Goal: Task Accomplishment & Management: Complete application form

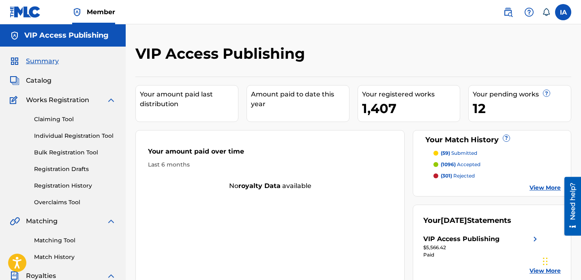
click at [403, 48] on div "VIP Access Publishing" at bounding box center [303, 57] width 336 height 24
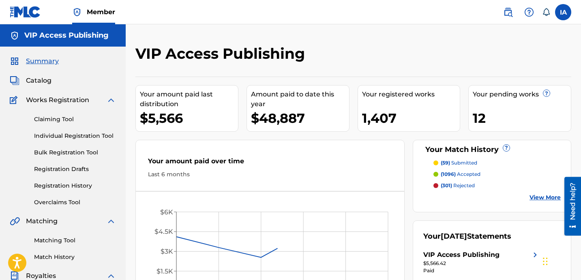
click at [387, 43] on div "VIP Access Publishing Your amount paid last distribution $5,566 Amount paid to …" at bounding box center [353, 243] width 455 height 439
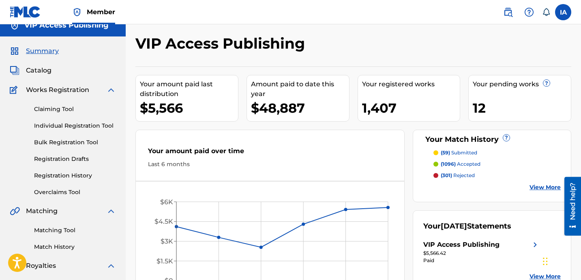
scroll to position [24, 0]
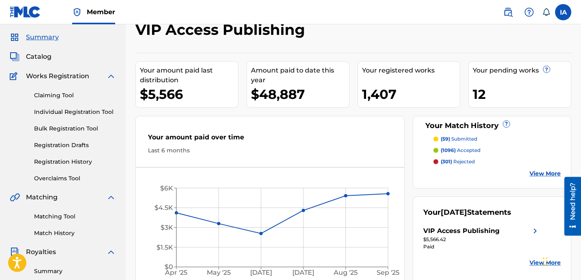
click at [77, 161] on link "Registration History" at bounding box center [75, 162] width 82 height 9
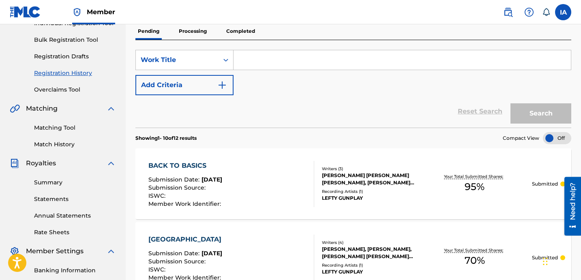
scroll to position [146, 0]
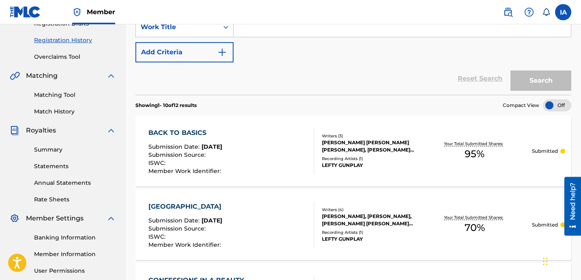
click at [318, 93] on div "Reset Search Search" at bounding box center [353, 78] width 436 height 32
click at [312, 91] on div "Reset Search Search" at bounding box center [353, 78] width 436 height 32
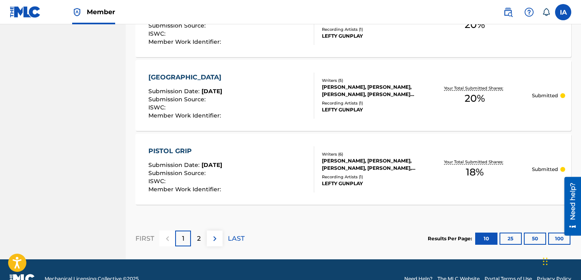
scroll to position [809, 0]
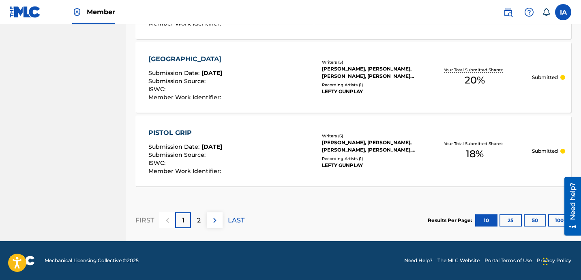
click at [556, 222] on button "100" at bounding box center [559, 220] width 22 height 12
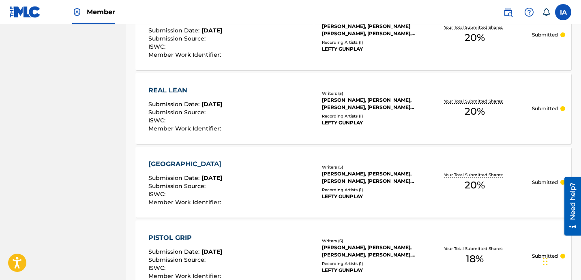
scroll to position [0, 0]
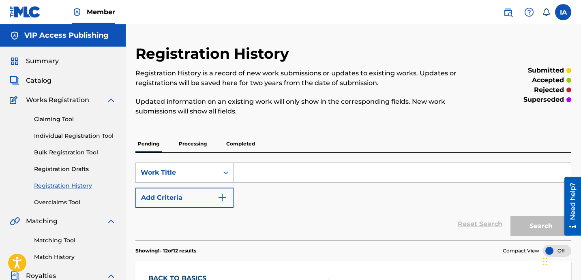
click at [186, 143] on p "Processing" at bounding box center [192, 143] width 33 height 17
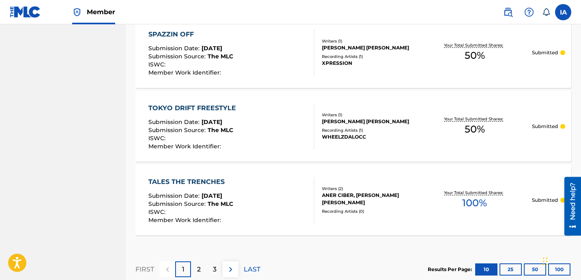
scroll to position [809, 0]
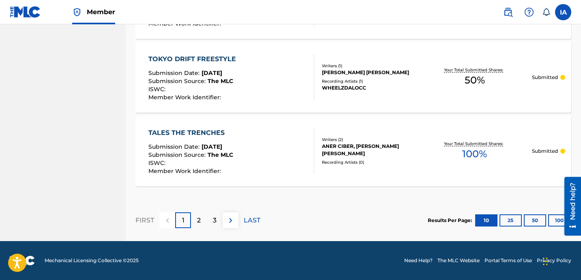
click at [554, 218] on button "100" at bounding box center [559, 220] width 22 height 12
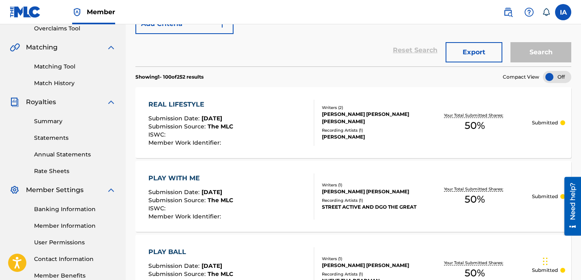
scroll to position [0, 0]
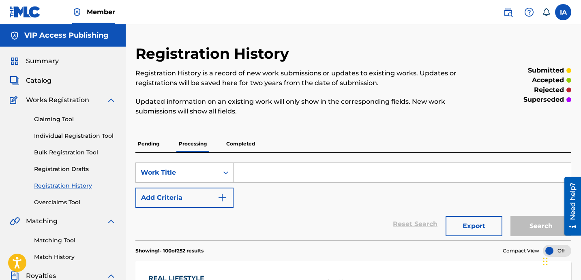
click at [90, 139] on link "Individual Registration Tool" at bounding box center [75, 136] width 82 height 9
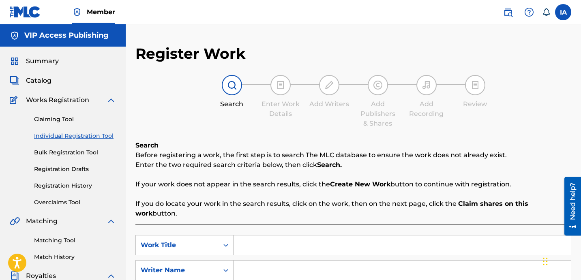
scroll to position [2, 0]
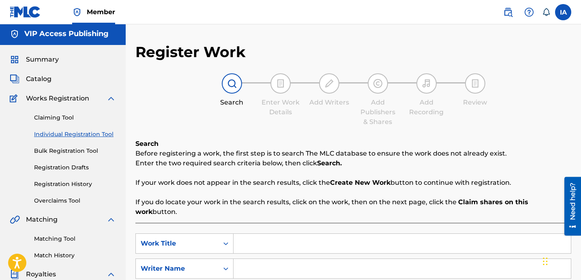
click at [361, 234] on input "Search Form" at bounding box center [401, 243] width 337 height 19
paste input "BLUE ROLLS ROYCE"
type input "BLUE ROLLS ROYCE"
click at [414, 259] on input "Search Form" at bounding box center [401, 268] width 337 height 19
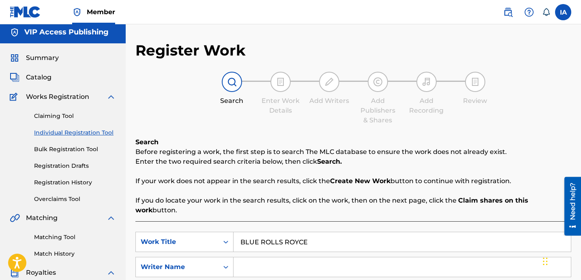
paste input "[PERSON_NAME] [PERSON_NAME]"
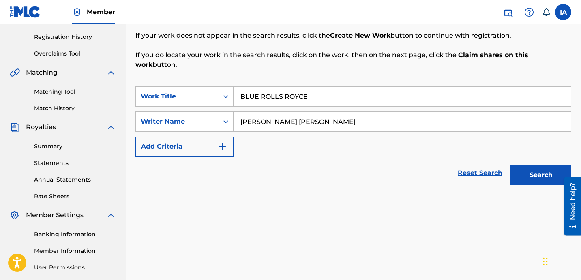
type input "[PERSON_NAME] [PERSON_NAME]"
click at [529, 165] on button "Search" at bounding box center [540, 175] width 61 height 20
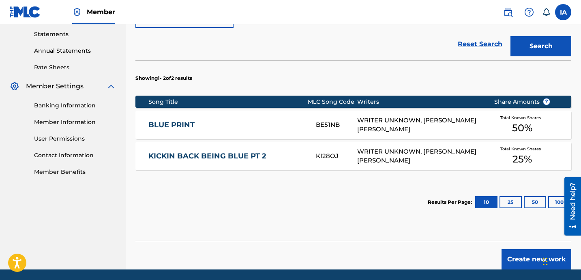
scroll to position [296, 0]
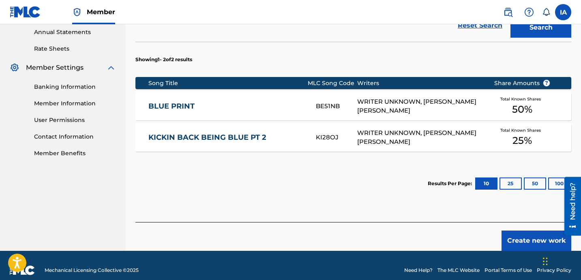
click at [505, 200] on div "SearchWithCriteria55f77191-822a-49c6-ae80-9c6b5a8ac2f5 Work Title BLUE ROLLS RO…" at bounding box center [353, 75] width 436 height 294
click at [512, 231] on button "Create new work" at bounding box center [536, 241] width 70 height 20
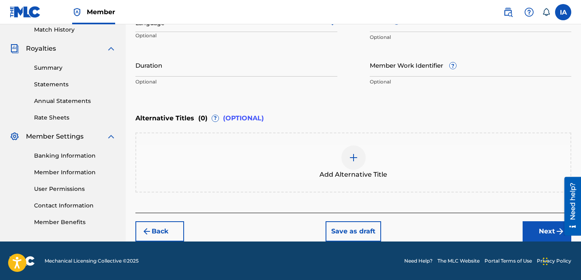
scroll to position [92, 0]
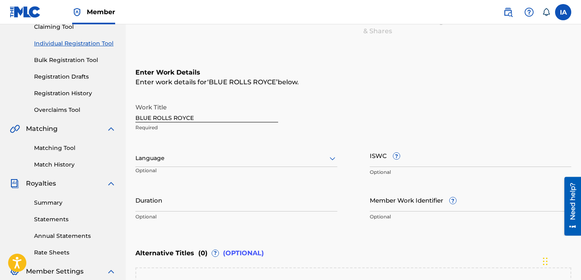
click at [221, 161] on div at bounding box center [236, 158] width 202 height 10
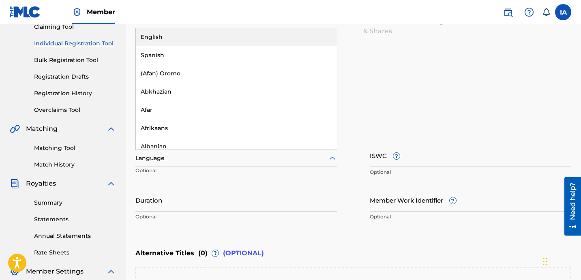
click at [234, 38] on div "English" at bounding box center [236, 37] width 201 height 18
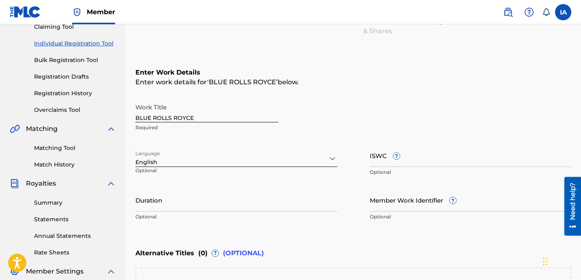
drag, startPoint x: 255, startPoint y: 197, endPoint x: 257, endPoint y: 191, distance: 6.0
click at [255, 196] on input "Duration" at bounding box center [236, 199] width 202 height 23
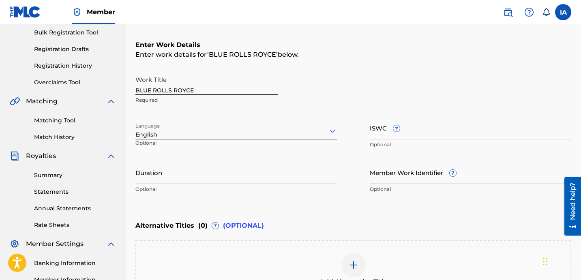
scroll to position [122, 0]
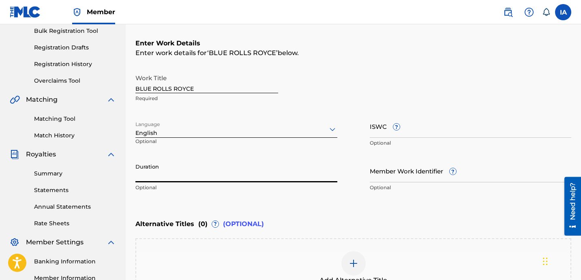
click at [259, 173] on input "Duration" at bounding box center [236, 170] width 202 height 23
paste input "2:28"
type input "02:28"
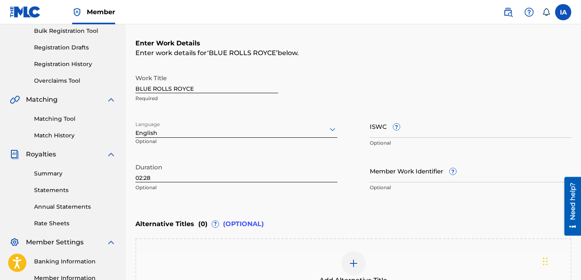
click at [373, 257] on div "Add Alternative Title" at bounding box center [353, 268] width 434 height 34
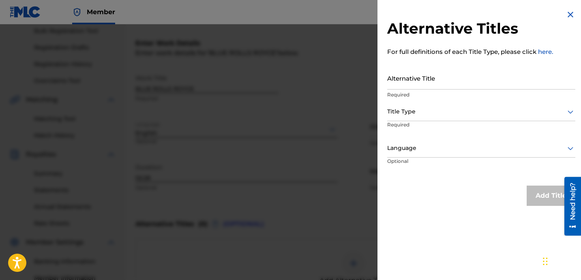
click at [430, 84] on input "Alternative Title" at bounding box center [481, 77] width 188 height 23
paste input "BLUE ROLLS ROYCE FEAT LOKO LA FLARE"
type input "BLUE ROLLS ROYCE FEAT LOKO LA FLARE"
click at [436, 118] on div "Title Type" at bounding box center [481, 112] width 188 height 18
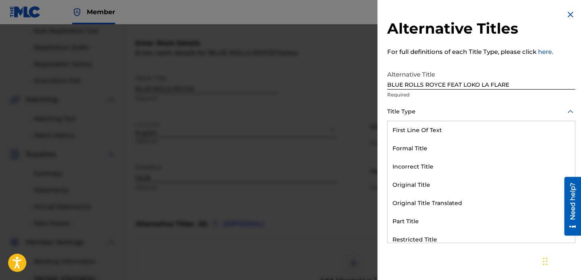
scroll to position [79, 0]
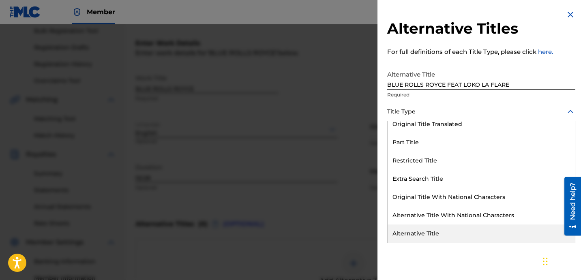
click at [452, 232] on div "Alternative Title" at bounding box center [481, 234] width 187 height 18
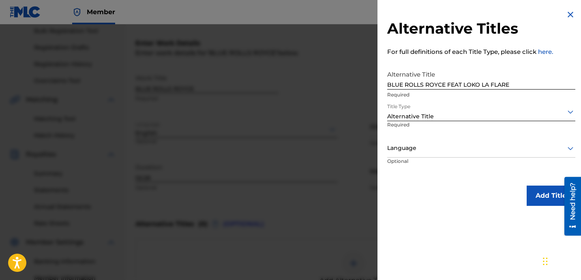
click at [405, 144] on div at bounding box center [481, 148] width 188 height 10
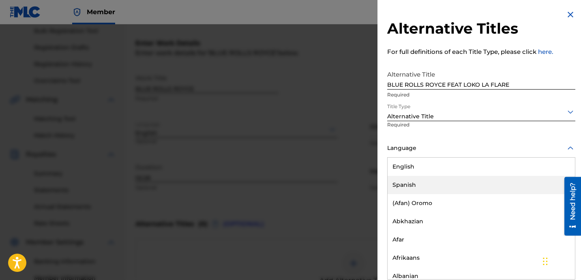
click at [430, 177] on div "Spanish" at bounding box center [481, 185] width 187 height 18
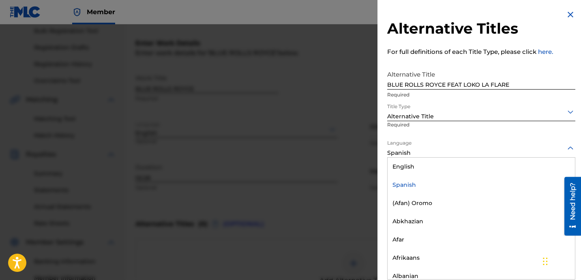
click at [427, 152] on div at bounding box center [481, 148] width 188 height 10
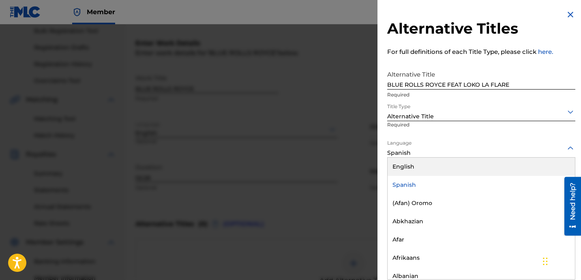
click at [432, 164] on div "English" at bounding box center [481, 167] width 187 height 18
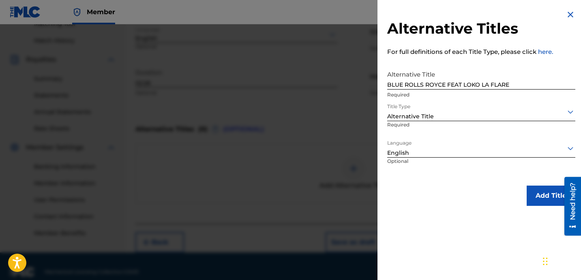
scroll to position [227, 0]
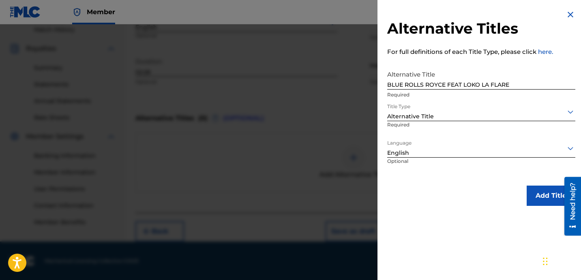
click at [544, 195] on button "Add Title" at bounding box center [551, 196] width 49 height 20
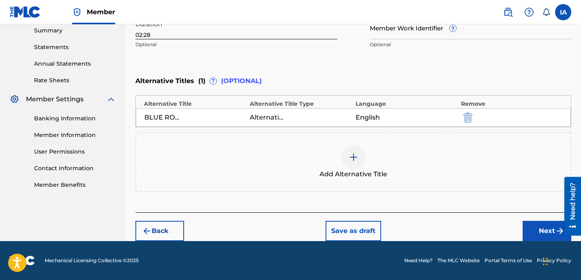
click at [531, 228] on button "Next" at bounding box center [547, 231] width 49 height 20
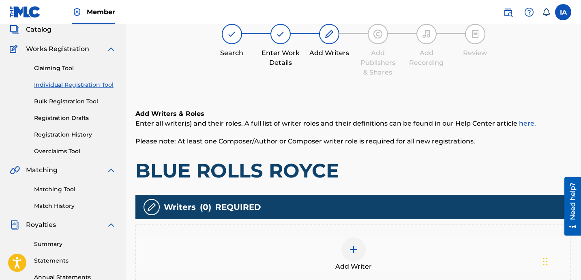
scroll to position [36, 0]
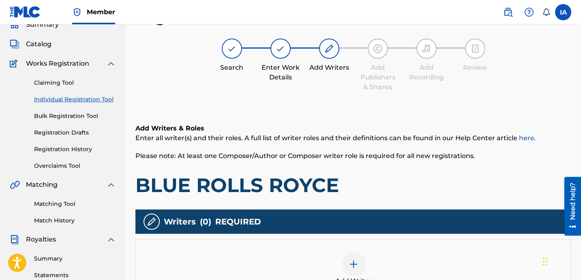
click at [263, 107] on div "Add Writers & Roles Enter all writer(s) and their roles. A full list of writer …" at bounding box center [353, 221] width 436 height 234
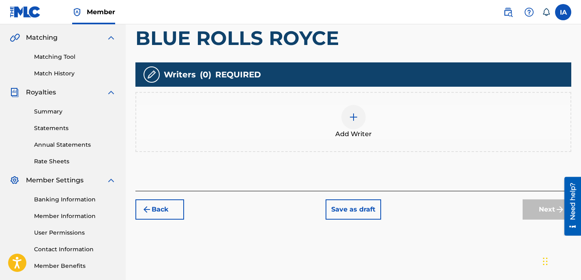
scroll to position [212, 0]
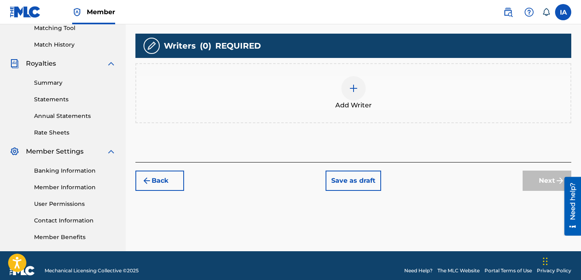
click at [400, 72] on div "Add Writer" at bounding box center [353, 93] width 436 height 60
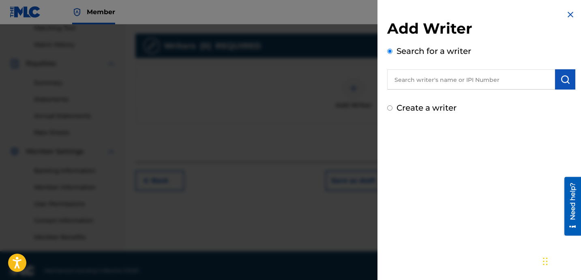
click at [450, 84] on input "text" at bounding box center [471, 79] width 168 height 20
paste input "[PERSON_NAME] [PERSON_NAME]"
type input "[PERSON_NAME] [PERSON_NAME]"
click at [564, 82] on img "submit" at bounding box center [565, 80] width 10 height 10
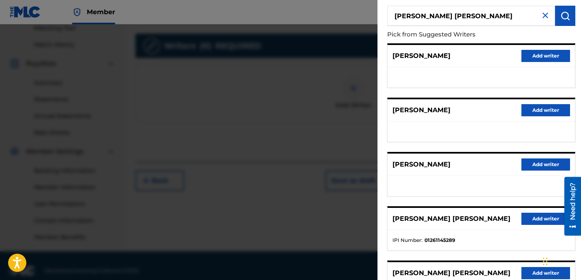
scroll to position [137, 0]
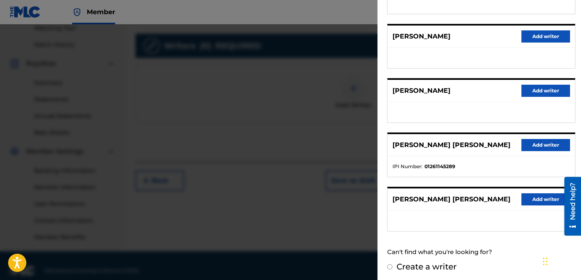
click at [541, 148] on button "Add writer" at bounding box center [545, 145] width 49 height 12
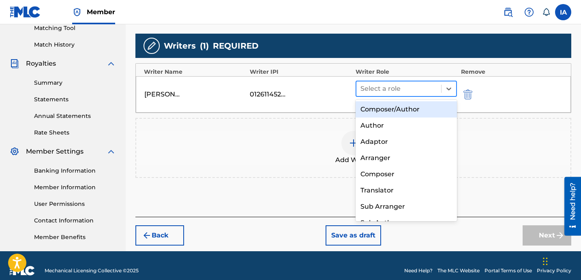
click at [437, 86] on div "Select a role" at bounding box center [398, 88] width 85 height 15
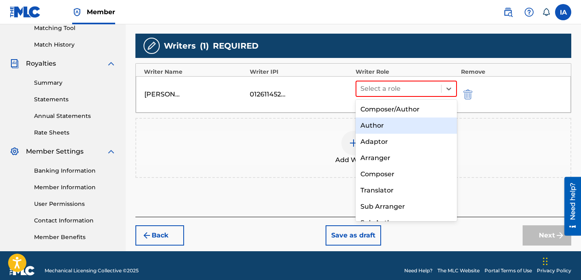
click at [425, 129] on div "Author" at bounding box center [405, 126] width 101 height 16
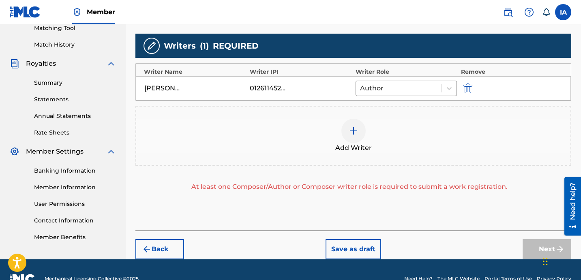
click at [420, 137] on div "Add Writer" at bounding box center [353, 136] width 434 height 34
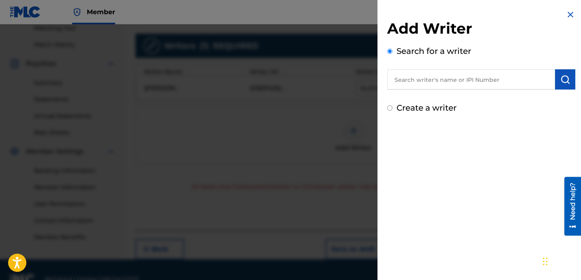
click at [443, 81] on input "text" at bounding box center [471, 79] width 168 height 20
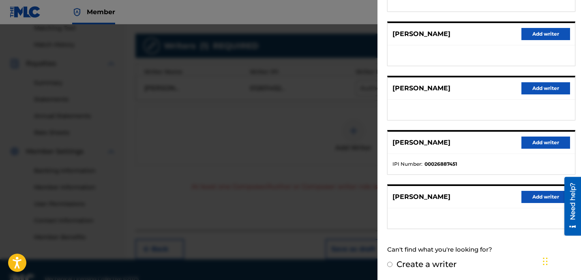
scroll to position [0, 0]
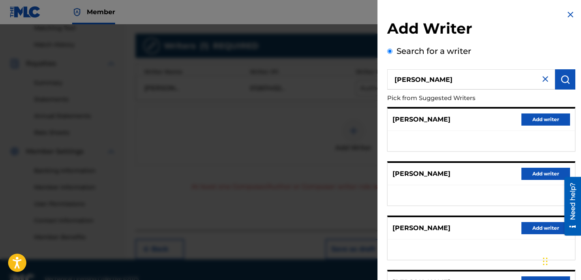
drag, startPoint x: 475, startPoint y: 87, endPoint x: 392, endPoint y: 39, distance: 97.0
click at [440, 67] on div "Search for a writer [PERSON_NAME] Pick from Suggested Writers [PERSON_NAME] Add…" at bounding box center [481, 221] width 188 height 353
paste input "[PERSON_NAME]"
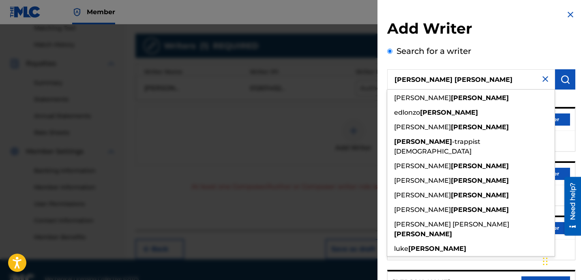
type input "[PERSON_NAME] [PERSON_NAME]"
click at [567, 79] on button "submit" at bounding box center [565, 79] width 20 height 20
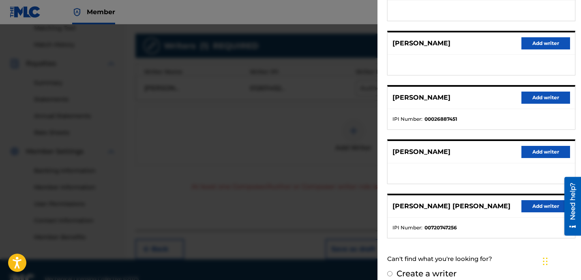
scroll to position [140, 0]
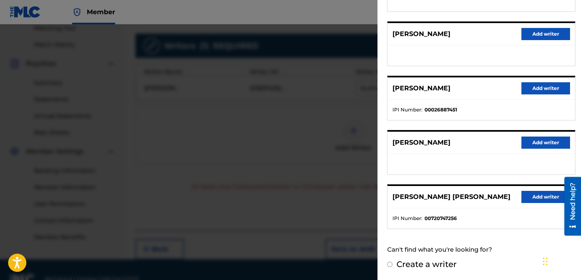
click at [531, 195] on button "Add writer" at bounding box center [545, 197] width 49 height 12
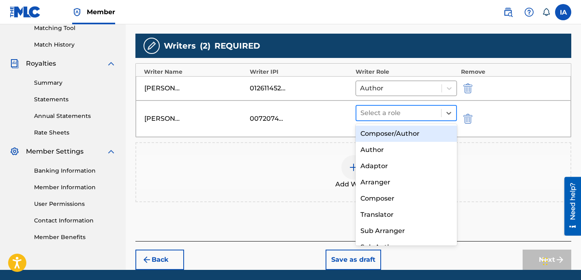
click at [417, 107] on div "Select a role" at bounding box center [398, 113] width 85 height 15
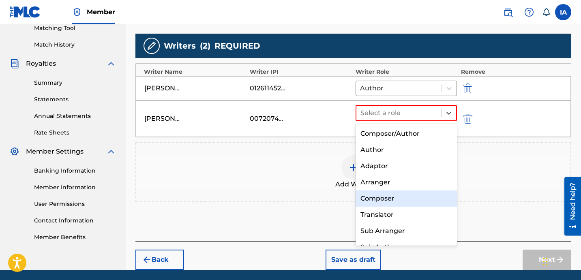
click at [418, 203] on div "Composer" at bounding box center [405, 199] width 101 height 16
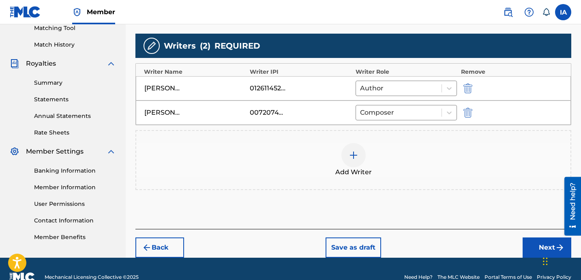
click at [536, 248] on button "Next" at bounding box center [547, 248] width 49 height 20
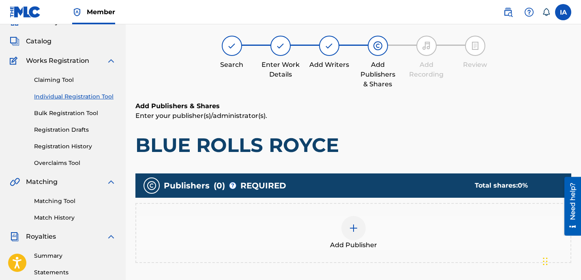
scroll to position [36, 0]
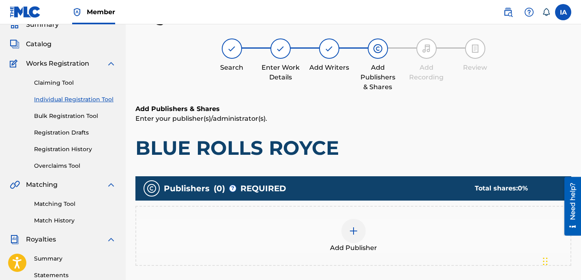
click at [402, 238] on div "Add Publisher" at bounding box center [353, 236] width 434 height 34
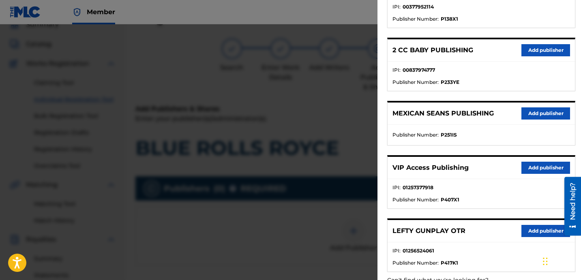
scroll to position [134, 0]
click at [535, 237] on div "LEFTY GUNPLAY OTR Add publisher" at bounding box center [481, 231] width 187 height 22
click at [535, 233] on button "Add publisher" at bounding box center [545, 231] width 49 height 12
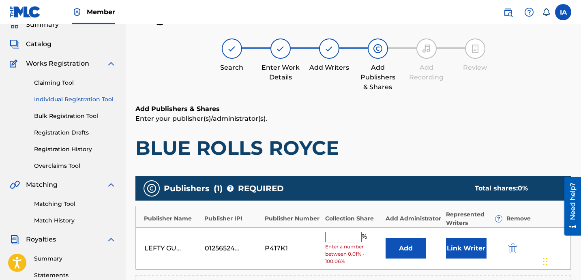
drag, startPoint x: 353, startPoint y: 239, endPoint x: 361, endPoint y: 233, distance: 10.1
click at [353, 238] on input "text" at bounding box center [343, 237] width 36 height 11
click at [353, 239] on input "text" at bounding box center [343, 237] width 36 height 11
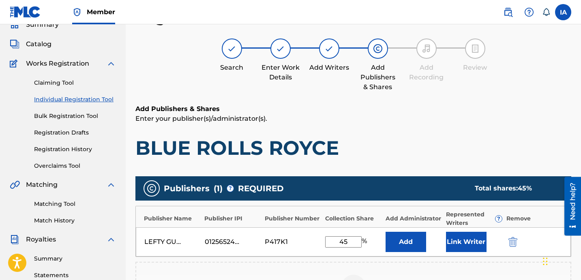
click at [315, 223] on div "Publisher Name Publisher IPI Publisher Number Collection Share Add Administrato…" at bounding box center [353, 231] width 436 height 51
type input "45"
click at [391, 240] on button "Add" at bounding box center [405, 242] width 41 height 20
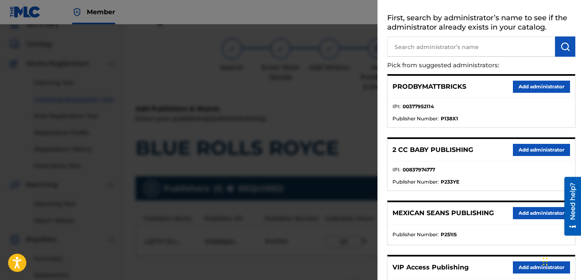
scroll to position [51, 0]
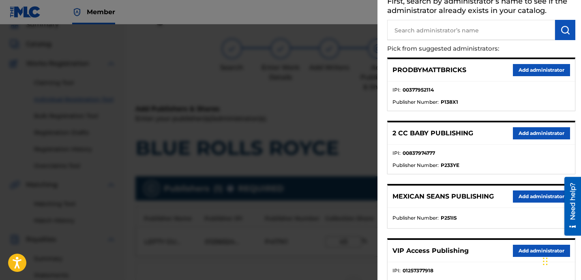
click at [533, 248] on button "Add administrator" at bounding box center [541, 251] width 57 height 12
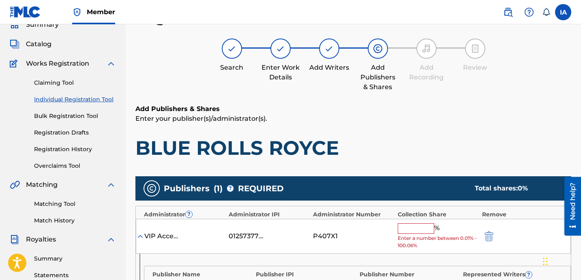
click at [431, 231] on input "text" at bounding box center [416, 228] width 36 height 11
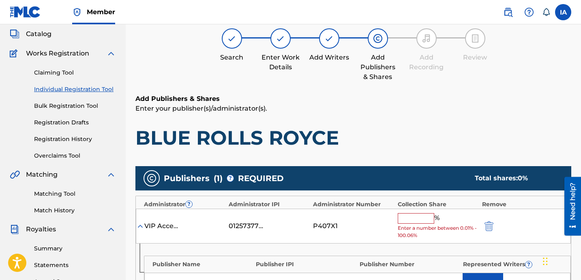
scroll to position [58, 0]
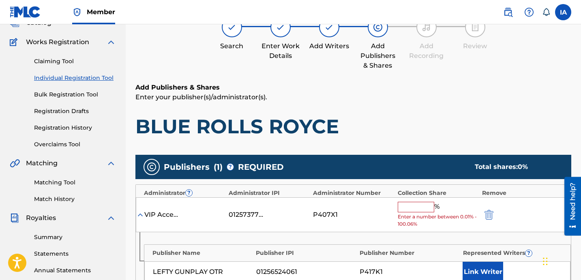
click at [417, 207] on input "text" at bounding box center [416, 207] width 36 height 11
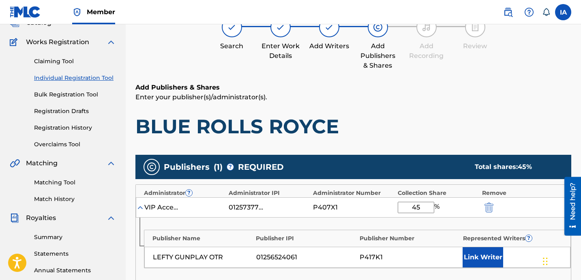
type input "45"
click at [380, 166] on div "Publishers ( 1 ) ? REQUIRED Total shares: 45 %" at bounding box center [353, 167] width 436 height 24
drag, startPoint x: 408, startPoint y: 205, endPoint x: 360, endPoint y: 187, distance: 50.9
click at [363, 188] on div "Administrator ? Administrator IPI Administrator Number Collection Share Remove …" at bounding box center [353, 232] width 436 height 96
click at [488, 208] on img "submit" at bounding box center [488, 208] width 9 height 10
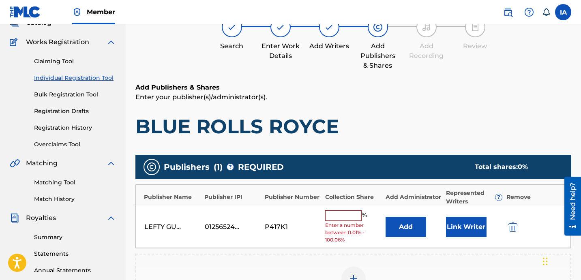
click at [342, 216] on input "text" at bounding box center [343, 215] width 36 height 11
paste input "45"
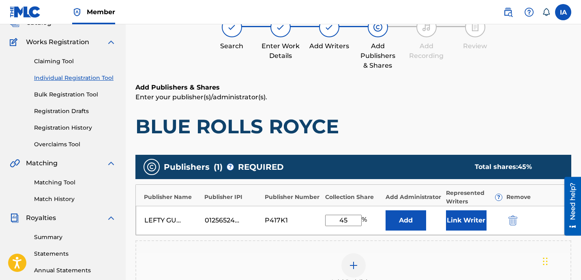
type input "45"
click at [411, 227] on button "Add" at bounding box center [405, 220] width 41 height 20
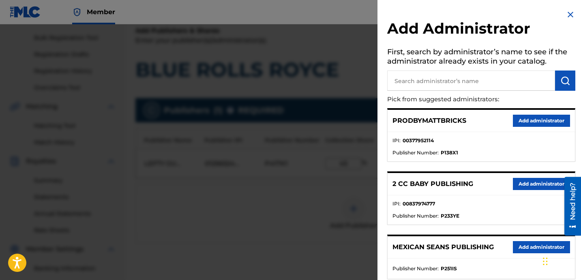
scroll to position [156, 0]
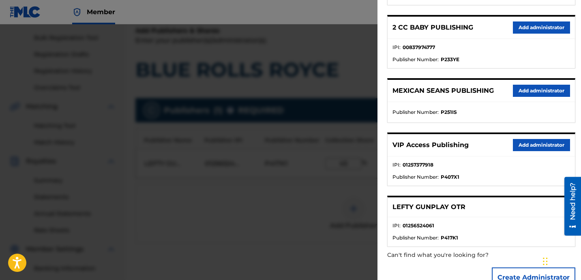
click at [516, 143] on button "Add administrator" at bounding box center [541, 145] width 57 height 12
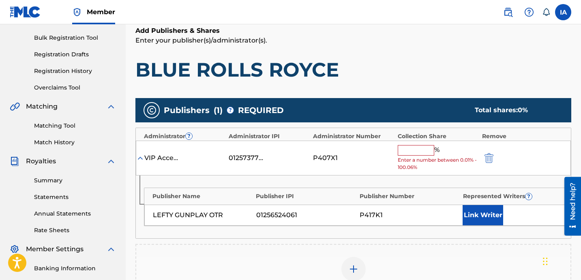
drag, startPoint x: 429, startPoint y: 150, endPoint x: 435, endPoint y: 151, distance: 5.3
click at [429, 150] on input "text" at bounding box center [416, 150] width 36 height 11
paste input "45"
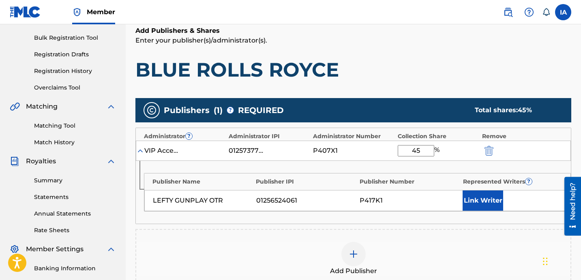
type input "45"
click at [497, 195] on button "Link Writer" at bounding box center [483, 201] width 41 height 20
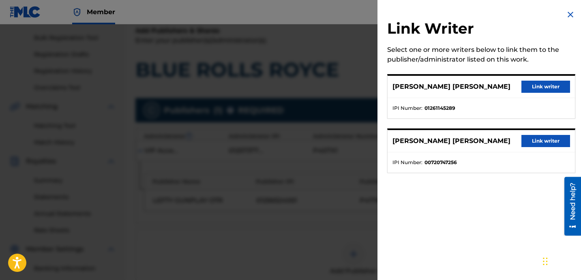
click at [533, 77] on div "[PERSON_NAME] [PERSON_NAME] Link writer" at bounding box center [481, 87] width 187 height 22
click at [525, 89] on button "Link writer" at bounding box center [545, 87] width 49 height 12
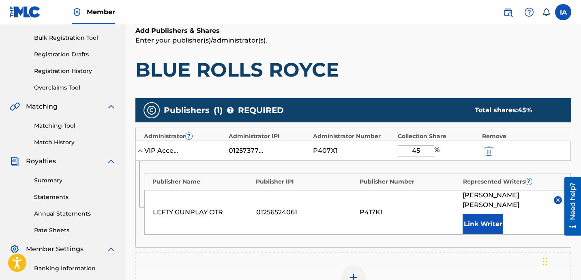
click at [408, 96] on div "Publishers ( 1 ) ? REQUIRED Total shares: 45 % Administrator ? Administrator IP…" at bounding box center [353, 217] width 436 height 246
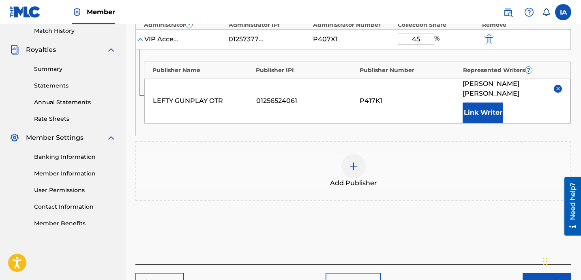
scroll to position [278, 0]
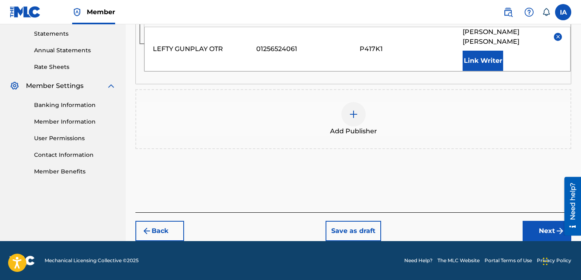
click at [420, 161] on div "Publishers ( 1 ) ? REQUIRED Total shares: 45 % Administrator ? Administrator IP…" at bounding box center [353, 54] width 436 height 246
click at [409, 131] on div "Add Publisher" at bounding box center [353, 119] width 434 height 34
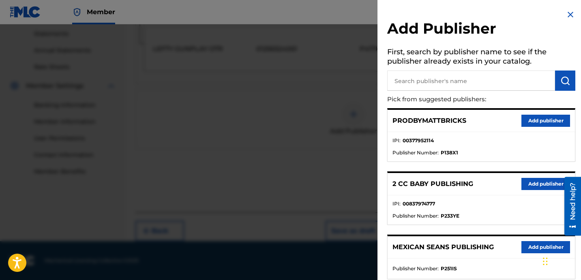
click at [450, 81] on input "text" at bounding box center [471, 81] width 168 height 20
type input "RED"
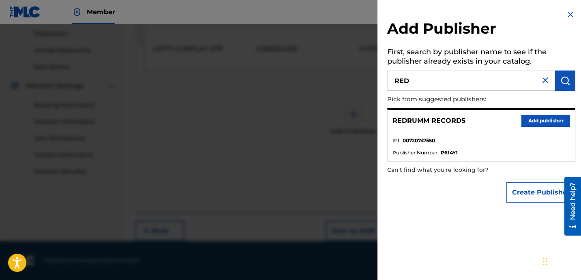
click at [552, 126] on button "Add publisher" at bounding box center [545, 121] width 49 height 12
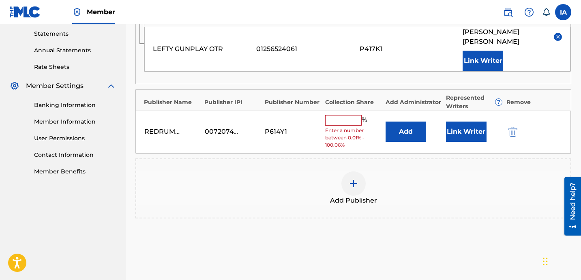
click at [340, 124] on input "text" at bounding box center [343, 120] width 36 height 11
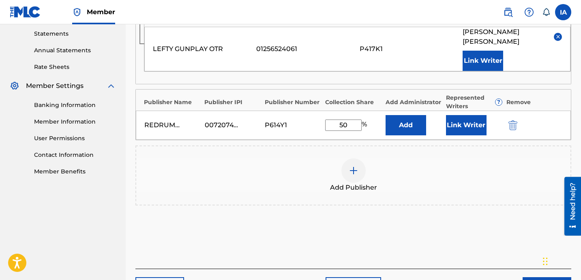
type input "50"
click at [401, 131] on button "Add" at bounding box center [405, 125] width 41 height 20
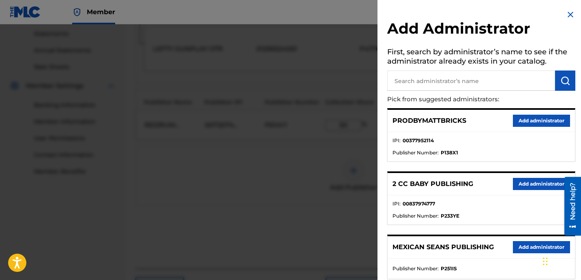
scroll to position [180, 0]
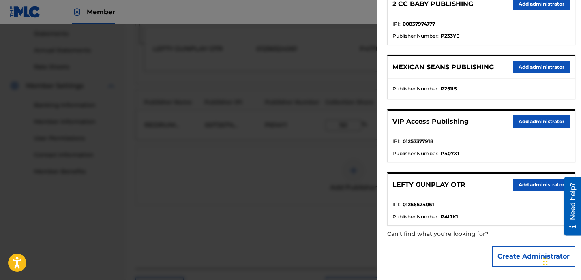
click at [523, 117] on button "Add administrator" at bounding box center [541, 122] width 57 height 12
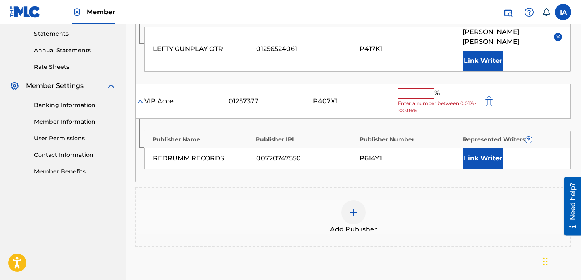
click at [422, 95] on input "text" at bounding box center [416, 93] width 36 height 11
paste input "50"
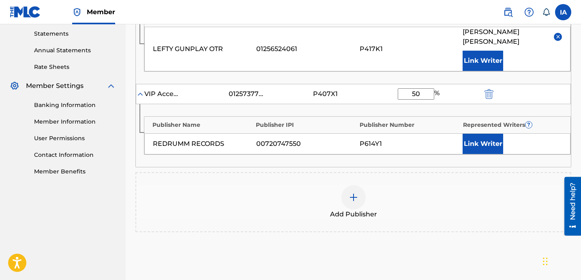
type input "50"
click at [493, 144] on button "Link Writer" at bounding box center [483, 144] width 41 height 20
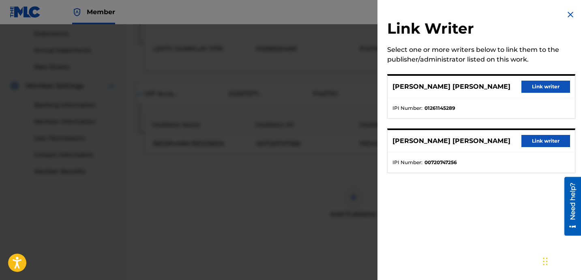
click at [538, 143] on button "Link writer" at bounding box center [545, 141] width 49 height 12
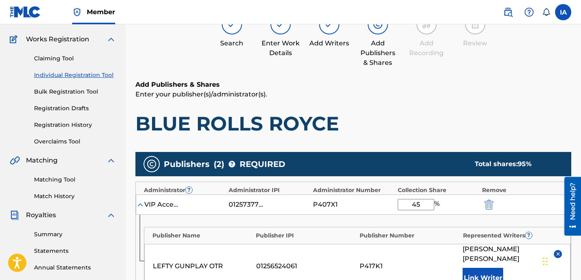
scroll to position [0, 0]
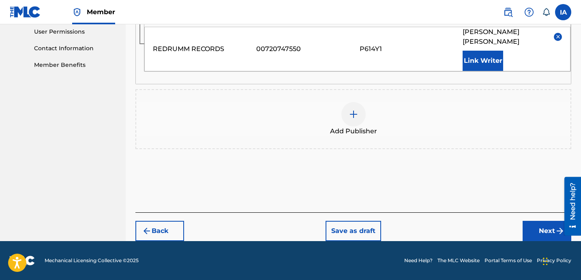
click at [174, 223] on button "Back" at bounding box center [159, 231] width 49 height 20
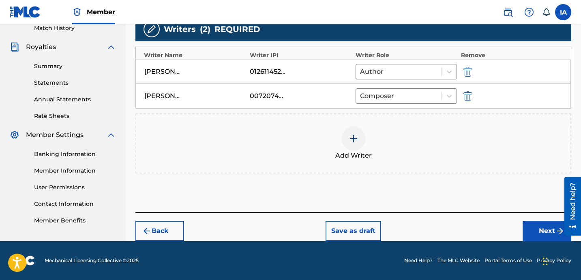
scroll to position [229, 0]
click at [321, 151] on div "Add Writer" at bounding box center [353, 143] width 434 height 34
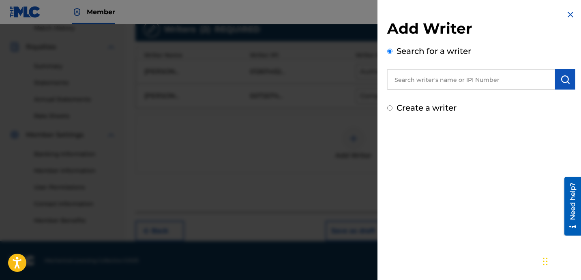
click at [436, 107] on label "Create a writer" at bounding box center [426, 108] width 60 height 10
radio input "true"
click at [392, 107] on input "Create a writer" at bounding box center [389, 107] width 5 height 5
radio input "false"
radio input "true"
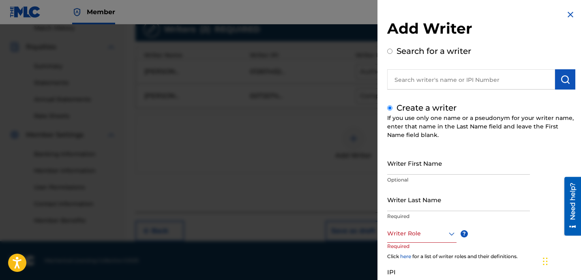
click at [438, 154] on input "Writer First Name" at bounding box center [458, 163] width 143 height 23
type input "[PERSON_NAME]"
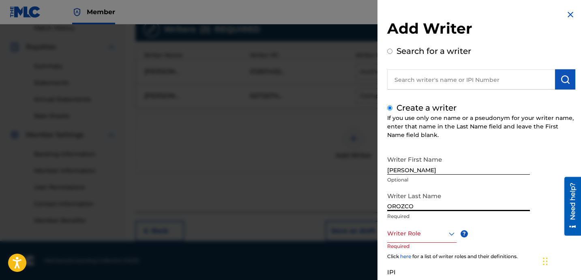
type input "OROZCO"
click at [424, 227] on div "Writer Role" at bounding box center [421, 234] width 69 height 18
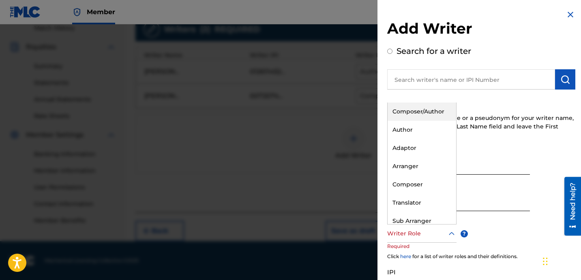
click at [422, 114] on div "Composer/Author" at bounding box center [422, 112] width 69 height 18
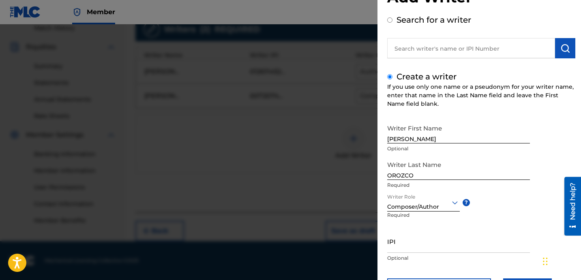
scroll to position [72, 0]
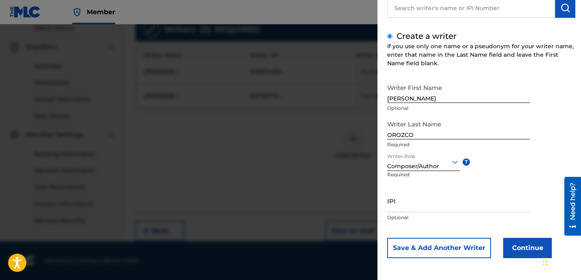
click at [520, 246] on button "Continue" at bounding box center [527, 248] width 49 height 20
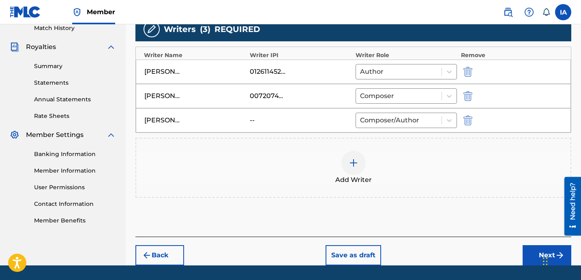
click at [532, 246] on button "Next" at bounding box center [547, 255] width 49 height 20
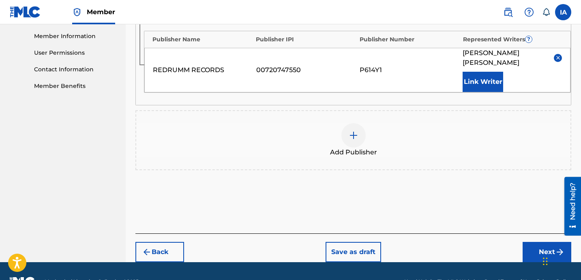
click at [527, 244] on button "Next" at bounding box center [547, 252] width 49 height 20
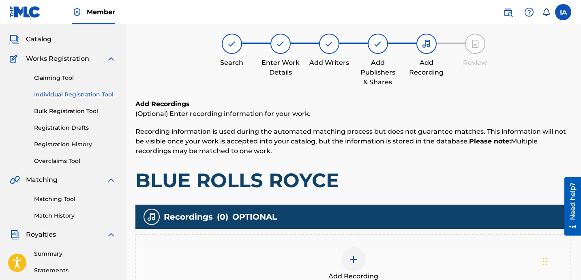
scroll to position [36, 0]
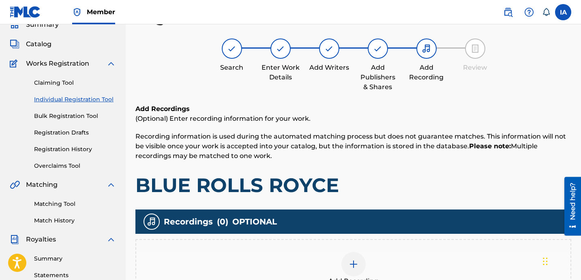
click at [388, 266] on div "Add Recording" at bounding box center [353, 269] width 434 height 34
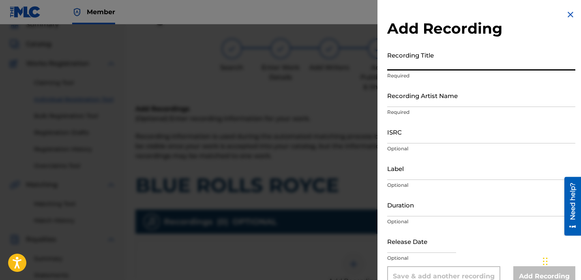
click at [454, 68] on input "Recording Title" at bounding box center [481, 58] width 188 height 23
paste input "BLUE ROLLS ROYCE"
type input "BLUE ROLLS ROYCE"
click at [446, 98] on input "Recording Artist Name" at bounding box center [481, 95] width 188 height 23
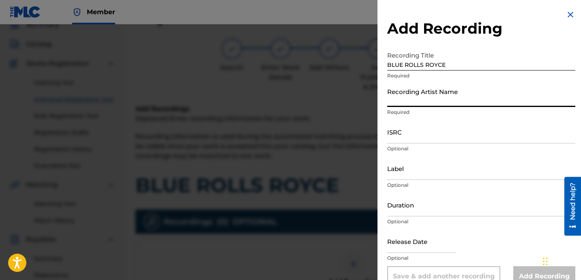
click at [459, 105] on input "Recording Artist Name" at bounding box center [481, 95] width 188 height 23
paste input "LEFTY GUNPLAY"
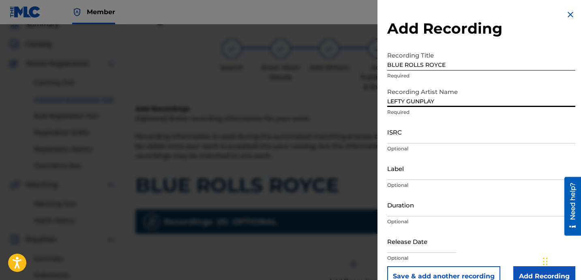
type input "LEFTY GUNPLAY"
click at [422, 146] on p "Optional" at bounding box center [481, 148] width 188 height 7
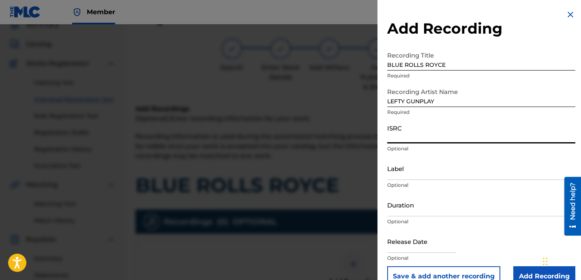
click at [412, 138] on input "ISRC" at bounding box center [481, 131] width 188 height 23
paste input "USLD91782461"
type input "USLD91782461"
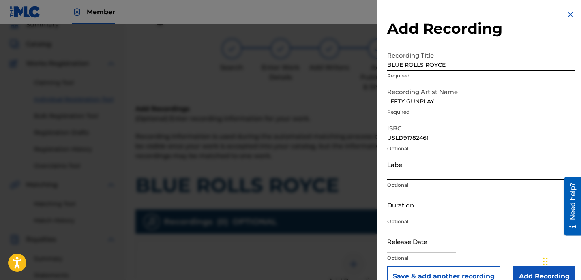
click at [419, 170] on input "Label" at bounding box center [481, 168] width 188 height 23
type input "OTR RECORDS"
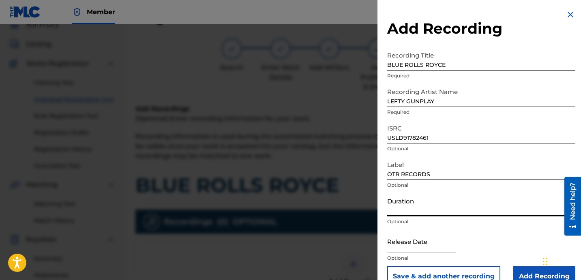
click at [463, 201] on input "Duration" at bounding box center [481, 204] width 188 height 23
paste input "2:28"
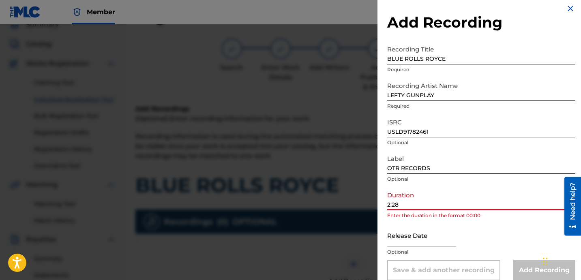
scroll to position [16, 0]
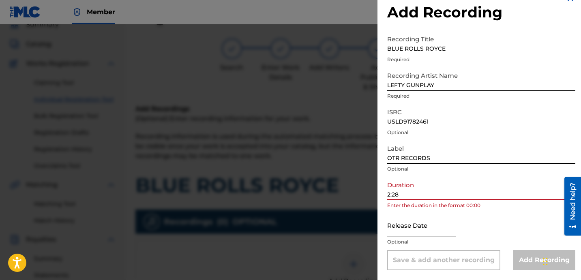
click at [389, 195] on input "2:28" at bounding box center [481, 188] width 188 height 23
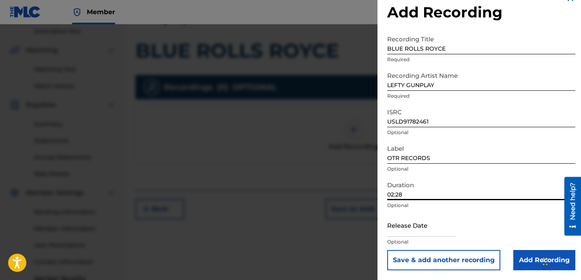
scroll to position [212, 0]
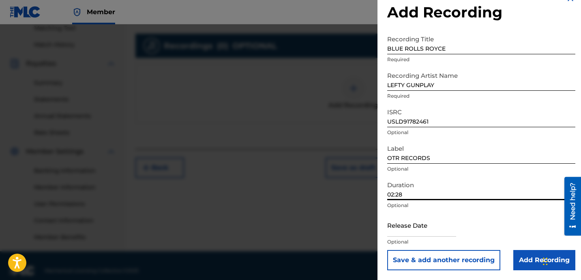
type input "02:28"
click at [527, 252] on input "Add Recording" at bounding box center [544, 260] width 62 height 20
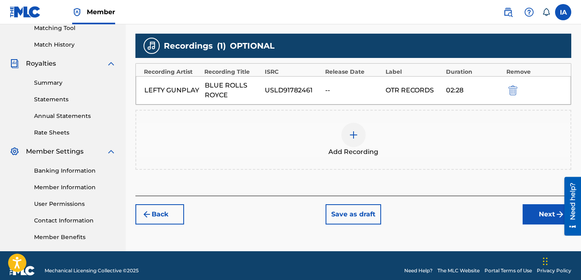
click at [529, 211] on button "Next" at bounding box center [547, 214] width 49 height 20
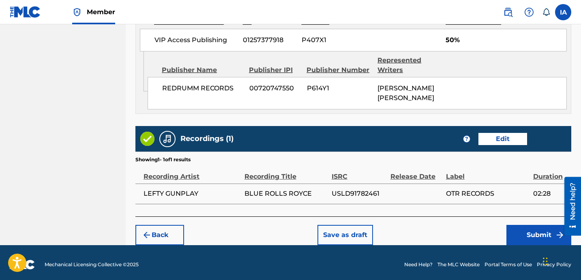
scroll to position [652, 0]
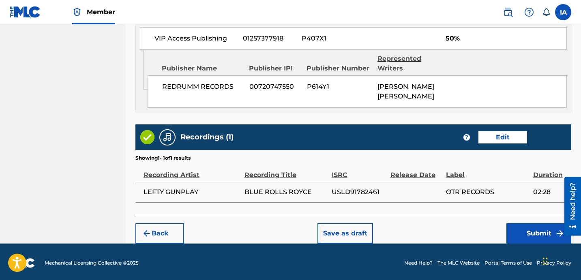
click at [523, 232] on button "Submit" at bounding box center [538, 233] width 65 height 20
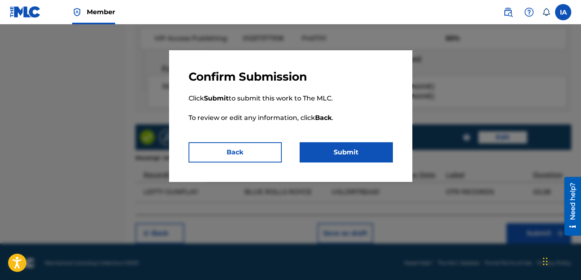
click at [359, 109] on p "Click Submit to submit this work to The MLC. To review or edit any information,…" at bounding box center [290, 113] width 204 height 58
click at [364, 159] on button "Submit" at bounding box center [346, 152] width 93 height 20
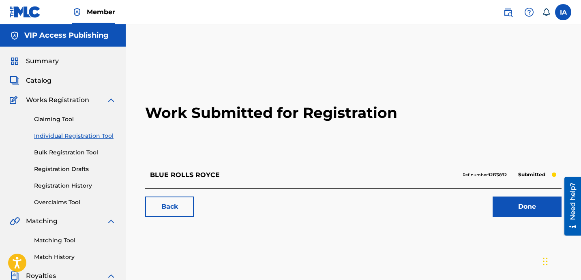
click at [63, 135] on link "Individual Registration Tool" at bounding box center [75, 136] width 82 height 9
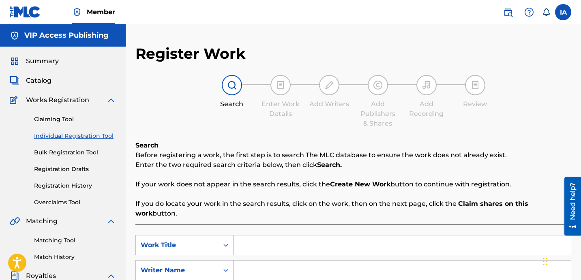
click at [320, 236] on input "Search Form" at bounding box center [401, 245] width 337 height 19
paste input "TRUE STORY"
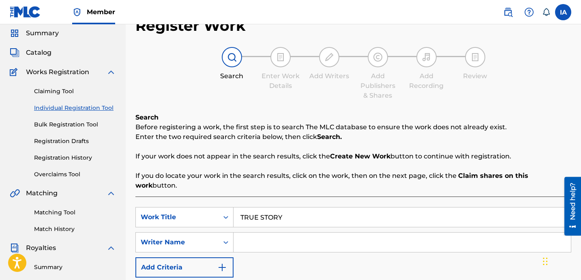
scroll to position [91, 0]
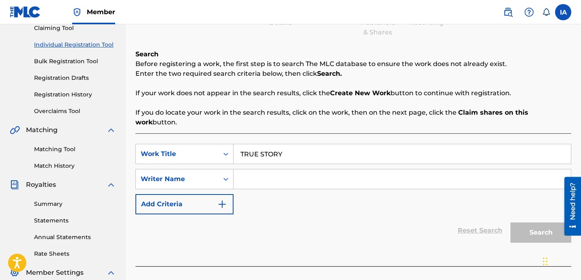
type input "TRUE STORY"
click at [338, 173] on input "Search Form" at bounding box center [401, 178] width 337 height 19
click at [453, 169] on div "Search Form" at bounding box center [402, 179] width 338 height 20
click at [481, 181] on div "SearchWithCriteria55f77191-822a-49c6-ae80-9c6b5a8ac2f5 Work Title TRUE STORY Se…" at bounding box center [353, 179] width 436 height 71
click at [481, 176] on input "Search Form" at bounding box center [401, 178] width 337 height 19
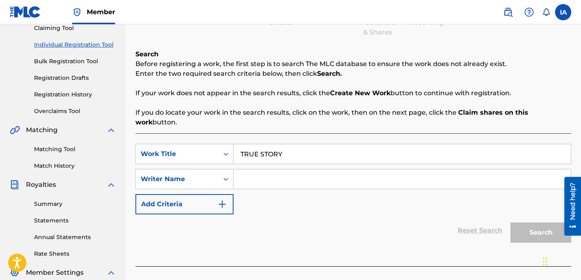
paste input "[PERSON_NAME] [PERSON_NAME]"
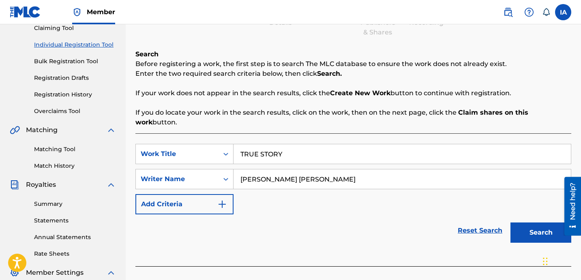
type input "[PERSON_NAME] [PERSON_NAME]"
click at [540, 223] on button "Search" at bounding box center [540, 233] width 61 height 20
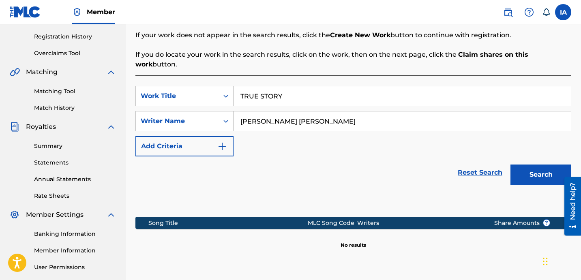
scroll to position [223, 0]
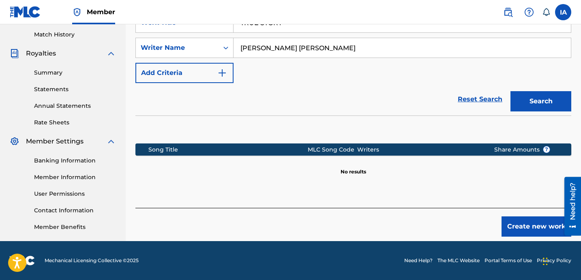
click at [525, 216] on button "Create new work" at bounding box center [536, 226] width 70 height 20
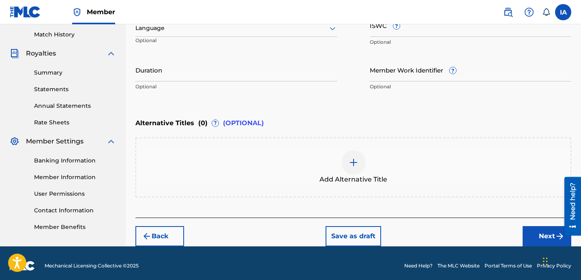
click at [234, 75] on input "Duration" at bounding box center [236, 69] width 202 height 23
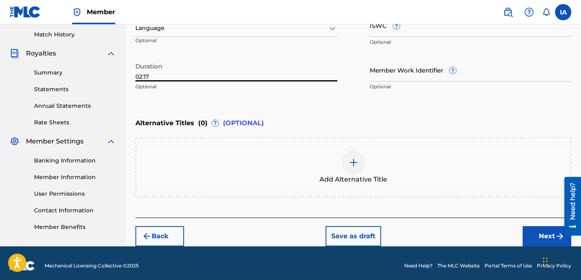
type input "02:17"
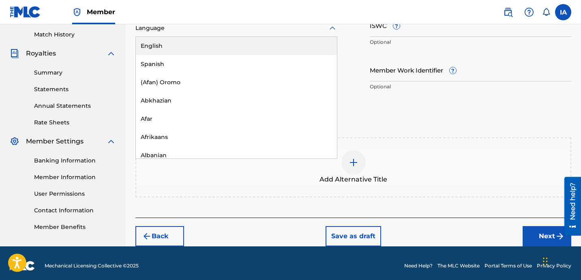
click at [224, 34] on div "Language" at bounding box center [236, 28] width 202 height 17
click at [231, 43] on div "English" at bounding box center [236, 46] width 201 height 18
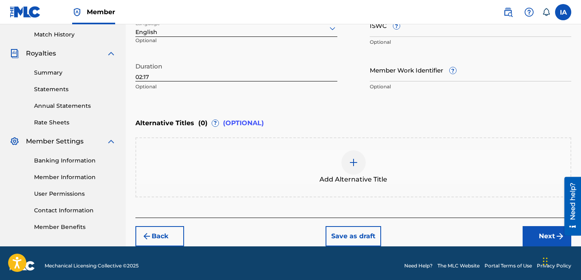
click at [377, 172] on div "Add Alternative Title" at bounding box center [353, 167] width 434 height 34
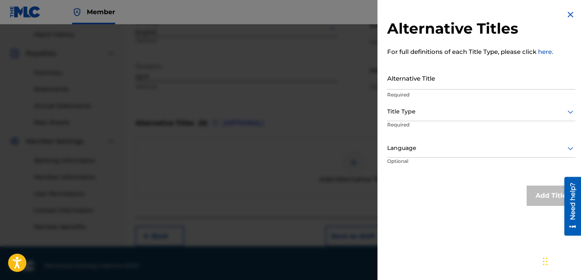
click at [421, 87] on input "Alternative Title" at bounding box center [481, 77] width 188 height 23
click at [422, 85] on input "Alternative Title" at bounding box center [481, 77] width 188 height 23
paste input "TRUE STORY FEAT [PERSON_NAME]"
type input "TRUE STORY FEAT [PERSON_NAME]"
click at [416, 114] on div at bounding box center [481, 112] width 188 height 10
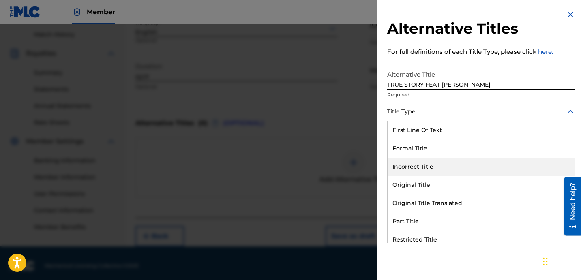
scroll to position [79, 0]
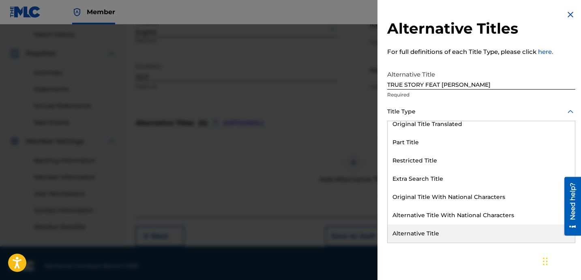
click at [443, 230] on div "Alternative Title" at bounding box center [481, 234] width 187 height 18
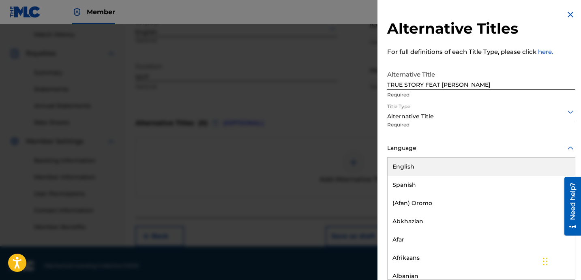
click at [420, 150] on div at bounding box center [481, 148] width 188 height 10
drag, startPoint x: 425, startPoint y: 164, endPoint x: 457, endPoint y: 168, distance: 32.2
click at [425, 164] on div "English" at bounding box center [481, 167] width 187 height 18
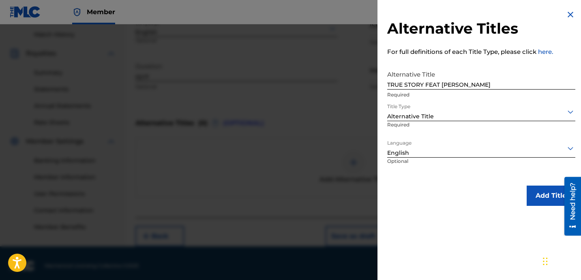
click at [529, 194] on button "Add Title" at bounding box center [551, 196] width 49 height 20
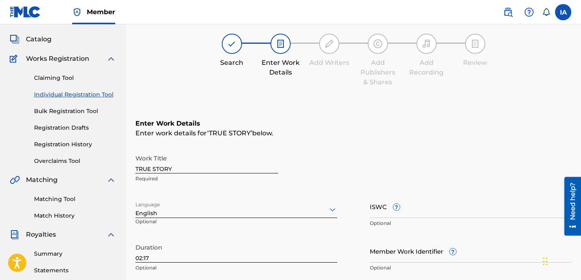
scroll to position [0, 0]
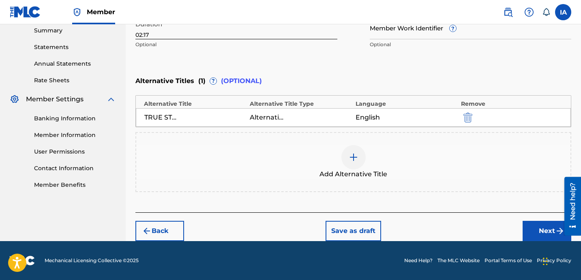
click at [533, 225] on button "Next" at bounding box center [547, 231] width 49 height 20
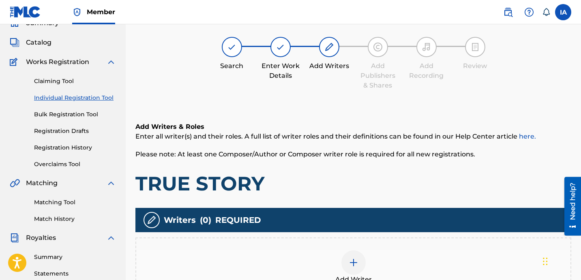
scroll to position [36, 0]
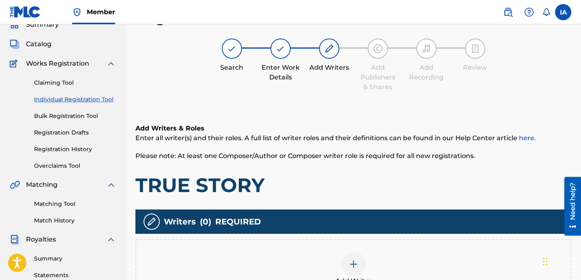
click at [373, 261] on div "Add Writer" at bounding box center [353, 269] width 434 height 34
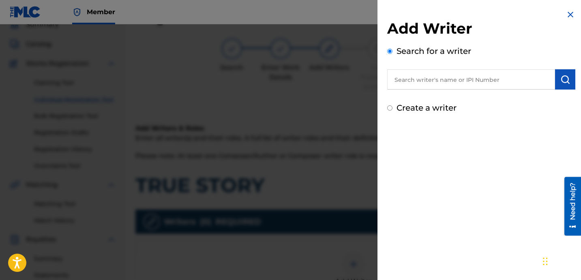
click at [439, 82] on input "text" at bounding box center [471, 79] width 168 height 20
click at [480, 91] on div "Add Writer Search for a writer Create a writer" at bounding box center [481, 66] width 188 height 94
click at [479, 90] on div "Add Writer Search for a writer Create a writer" at bounding box center [481, 66] width 188 height 94
click at [477, 88] on input "text" at bounding box center [471, 79] width 168 height 20
click at [476, 86] on input "text" at bounding box center [471, 79] width 168 height 20
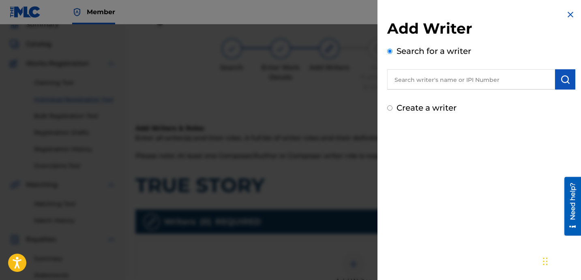
paste input "[PERSON_NAME] [PERSON_NAME]"
type input "[PERSON_NAME] [PERSON_NAME]"
click at [557, 75] on button "submit" at bounding box center [565, 79] width 20 height 20
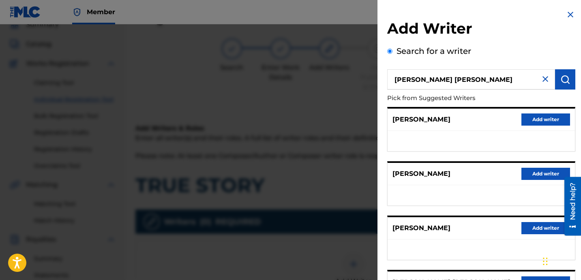
click at [477, 147] on ul at bounding box center [481, 141] width 187 height 20
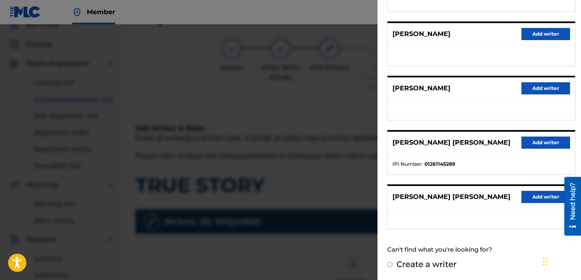
click at [534, 144] on button "Add writer" at bounding box center [545, 143] width 49 height 12
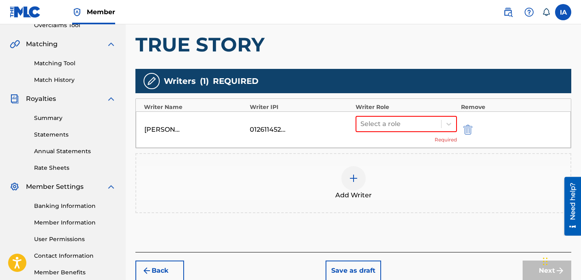
scroll to position [210, 0]
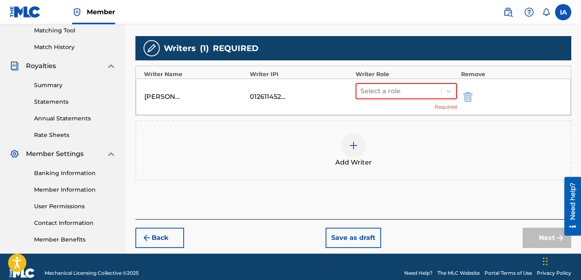
click at [467, 92] on img "submit" at bounding box center [467, 97] width 9 height 10
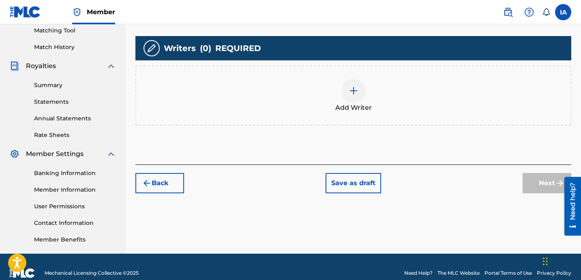
click at [460, 114] on div "Add Writer" at bounding box center [353, 96] width 436 height 60
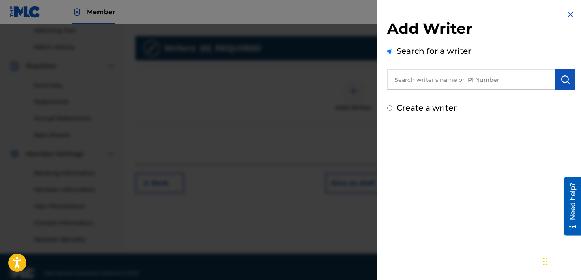
click at [446, 87] on input "text" at bounding box center [471, 79] width 168 height 20
click at [468, 86] on input "text" at bounding box center [471, 79] width 168 height 20
paste input "[PERSON_NAME] [PERSON_NAME]"
type input "[PERSON_NAME] [PERSON_NAME]"
click at [568, 79] on button "submit" at bounding box center [565, 79] width 20 height 20
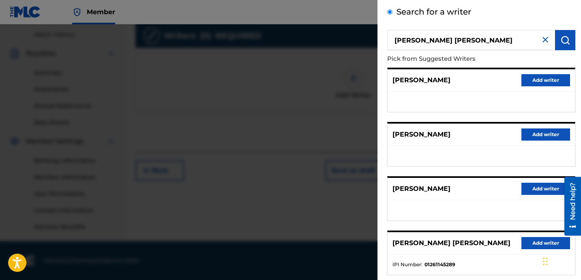
scroll to position [53, 0]
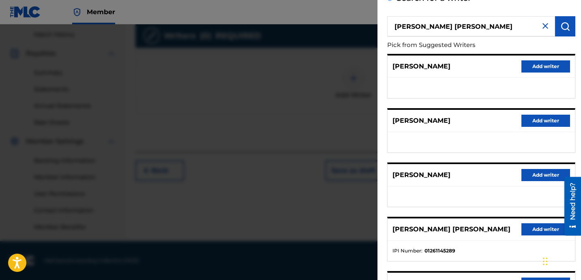
click at [536, 225] on button "Add writer" at bounding box center [545, 229] width 49 height 12
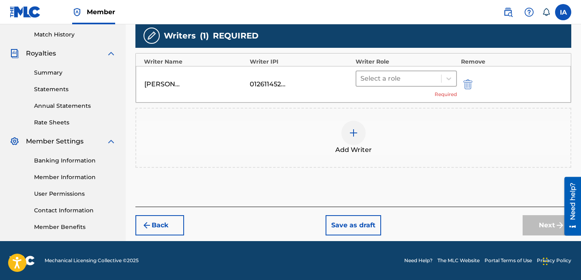
click at [401, 79] on div at bounding box center [398, 78] width 77 height 11
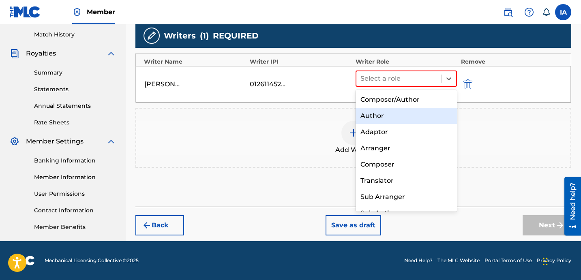
click at [406, 118] on div "Author" at bounding box center [405, 116] width 101 height 16
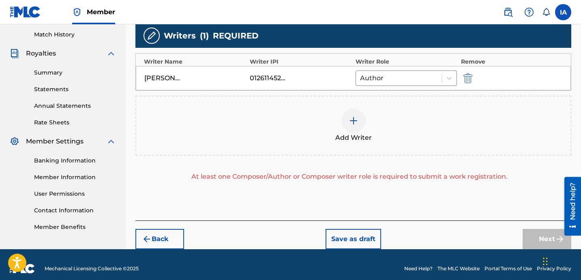
click at [403, 118] on div "Add Writer" at bounding box center [353, 126] width 434 height 34
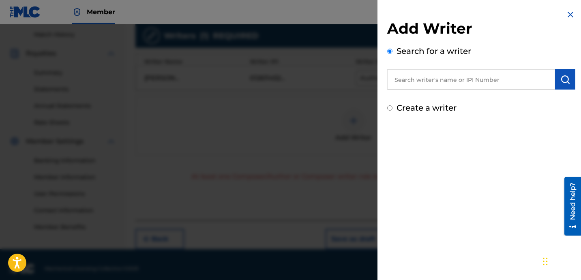
click at [557, 19] on div "Add Writer Search for a writer Create a writer" at bounding box center [481, 62] width 208 height 124
click at [566, 15] on img at bounding box center [570, 15] width 10 height 10
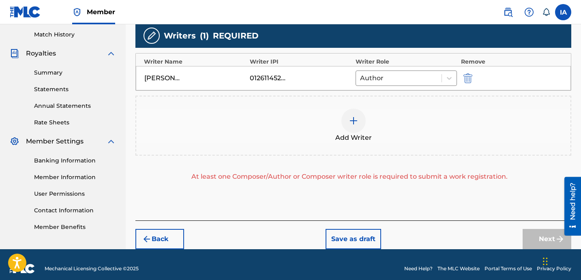
click at [183, 233] on button "Back" at bounding box center [159, 239] width 49 height 20
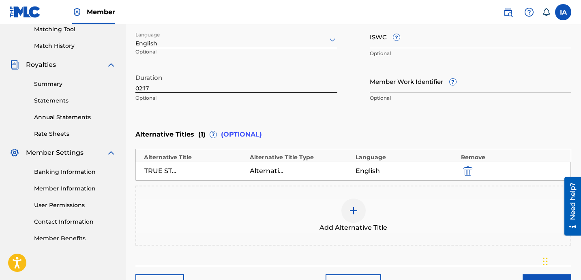
scroll to position [126, 0]
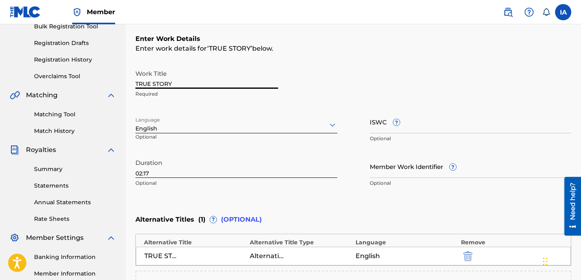
drag, startPoint x: 229, startPoint y: 77, endPoint x: 152, endPoint y: 65, distance: 77.5
click at [175, 79] on input "TRUE STORY" at bounding box center [206, 77] width 143 height 23
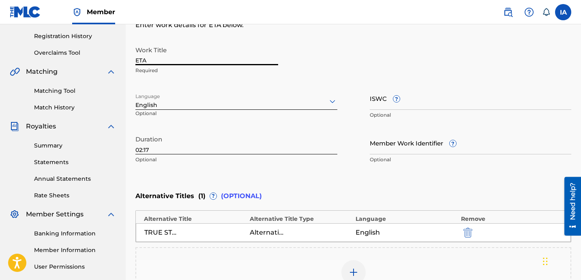
scroll to position [150, 0]
type input "ETA"
click at [475, 232] on div at bounding box center [479, 231] width 36 height 9
click at [470, 231] on img "submit" at bounding box center [467, 232] width 9 height 10
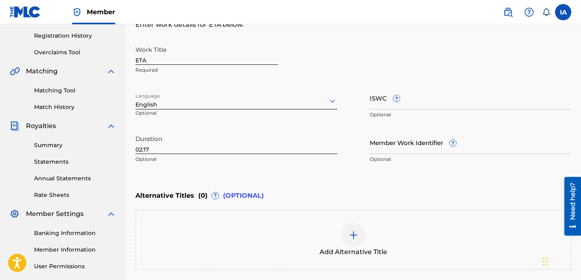
click at [399, 252] on div "Add Alternative Title" at bounding box center [353, 240] width 434 height 34
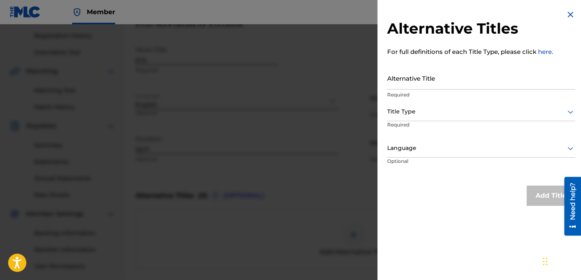
scroll to position [167, 0]
click at [436, 90] on div "Alternative Title Required" at bounding box center [481, 84] width 188 height 36
click at [435, 85] on input "Alternative Title" at bounding box center [481, 77] width 188 height 23
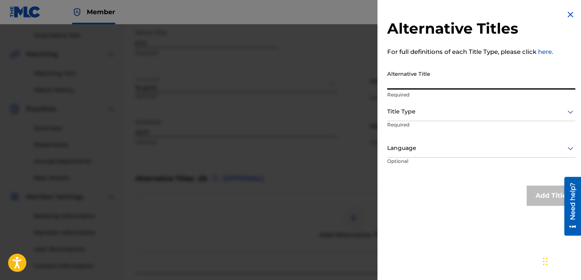
paste input "ETA FEAT [PERSON_NAME]"
type input "ETA FEAT [PERSON_NAME]"
click at [427, 113] on div at bounding box center [481, 112] width 188 height 10
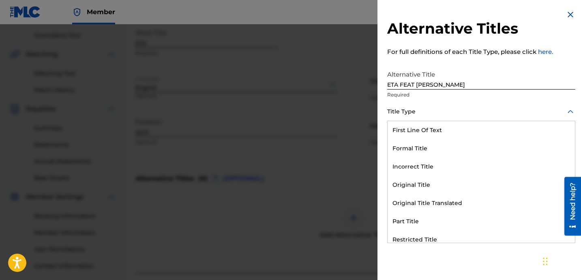
scroll to position [79, 0]
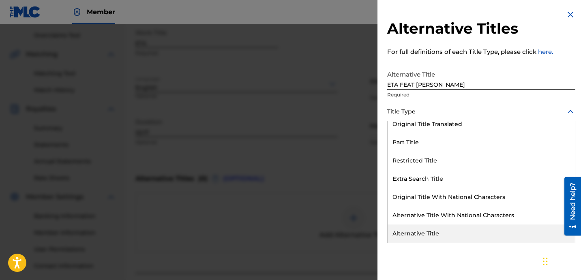
click at [461, 227] on div "Alternative Title" at bounding box center [481, 234] width 187 height 18
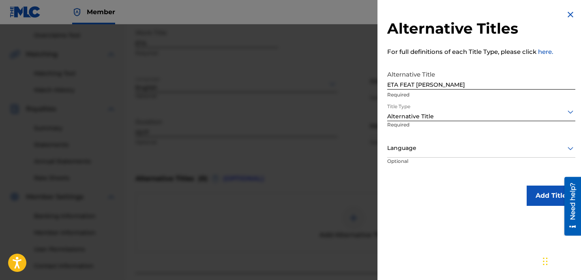
click at [435, 140] on div "Language" at bounding box center [481, 148] width 188 height 18
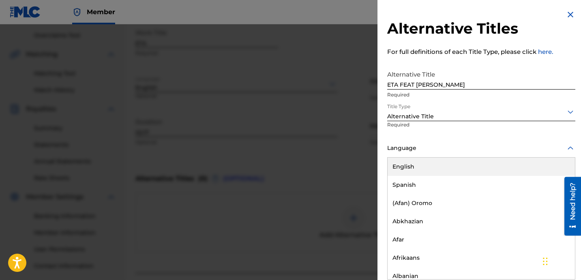
click at [452, 161] on div "English" at bounding box center [481, 167] width 187 height 18
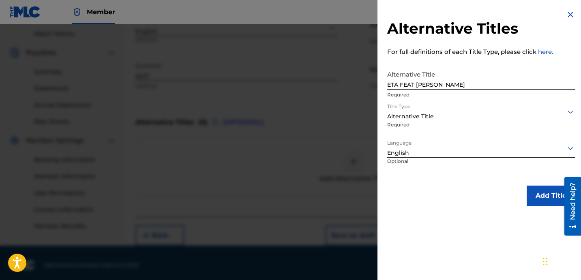
scroll to position [227, 0]
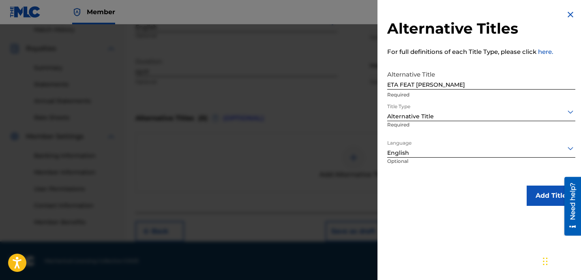
click at [475, 177] on div "Alternative Titles For full definitions of each Title Type, please click here. …" at bounding box center [481, 108] width 208 height 216
click at [529, 197] on button "Add Title" at bounding box center [551, 196] width 49 height 20
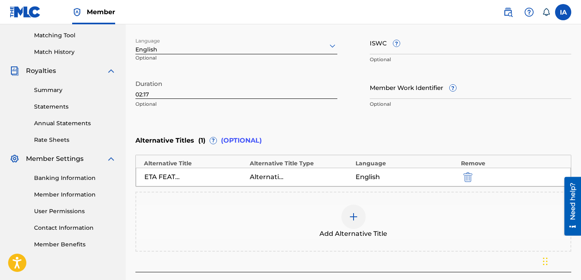
scroll to position [263, 0]
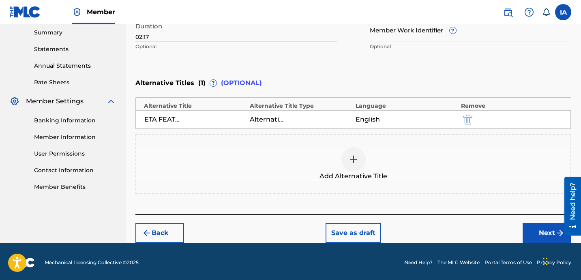
click at [549, 227] on button "Next" at bounding box center [547, 233] width 49 height 20
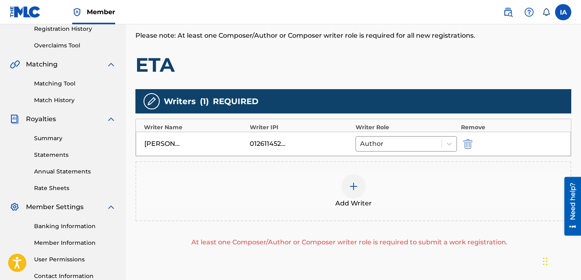
scroll to position [174, 0]
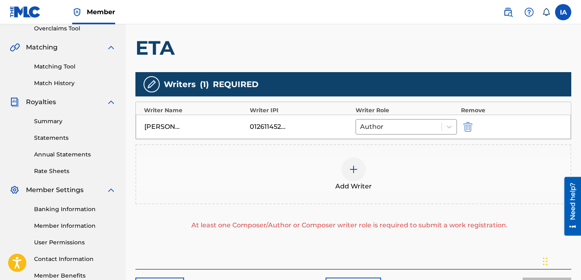
click at [344, 158] on div "Add Writer" at bounding box center [353, 174] width 434 height 34
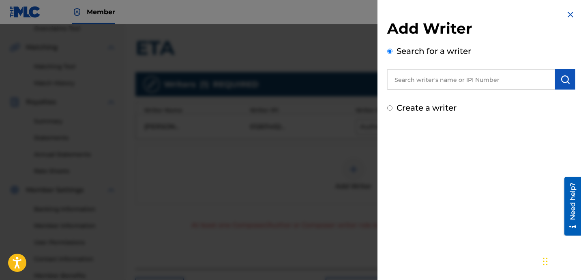
click at [475, 79] on input "text" at bounding box center [471, 79] width 168 height 20
paste input "[PERSON_NAME] [PERSON_NAME]"
type input "[PERSON_NAME] [PERSON_NAME]"
click at [568, 85] on button "submit" at bounding box center [565, 79] width 20 height 20
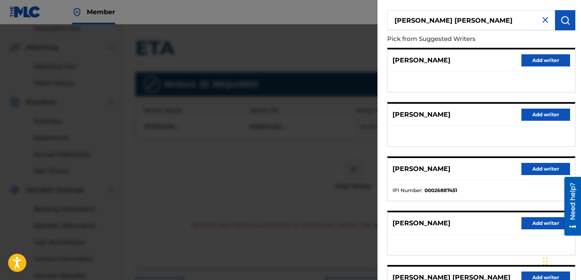
scroll to position [130, 0]
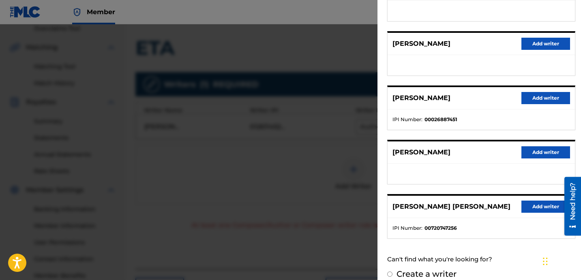
click at [531, 203] on button "Add writer" at bounding box center [545, 207] width 49 height 12
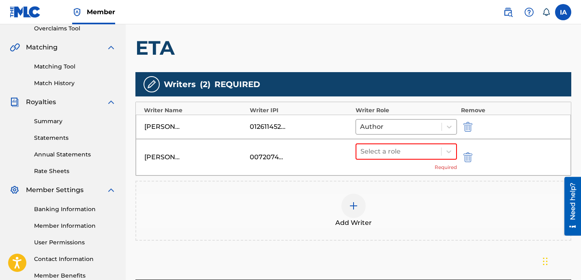
click at [438, 161] on div "Select a role Required" at bounding box center [405, 157] width 101 height 28
drag, startPoint x: 424, startPoint y: 154, endPoint x: 415, endPoint y: 162, distance: 11.8
click at [424, 154] on div at bounding box center [398, 151] width 77 height 11
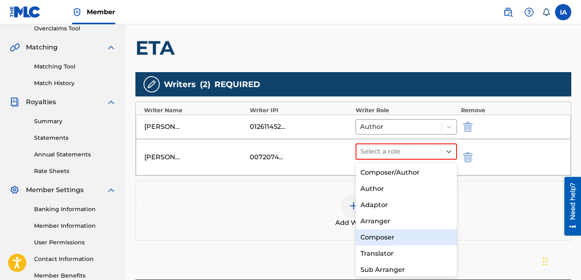
click at [393, 233] on div "Composer" at bounding box center [405, 237] width 101 height 16
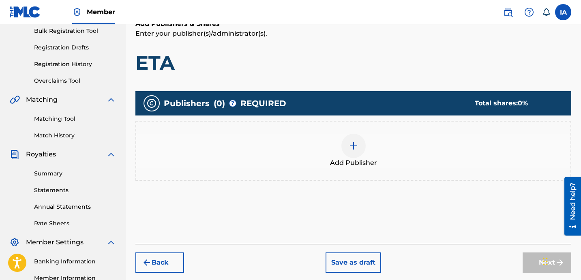
scroll to position [182, 0]
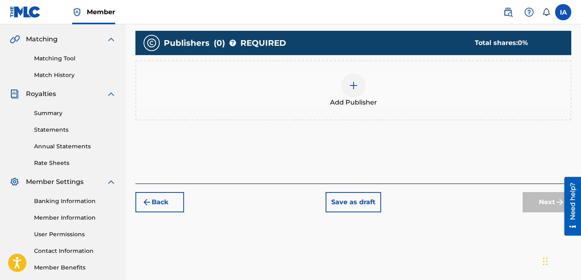
click at [178, 202] on button "Back" at bounding box center [159, 202] width 49 height 20
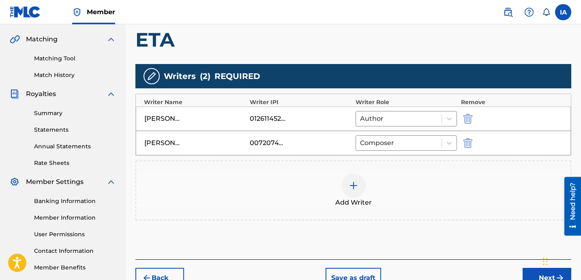
click at [236, 196] on div "Add Writer" at bounding box center [353, 190] width 434 height 34
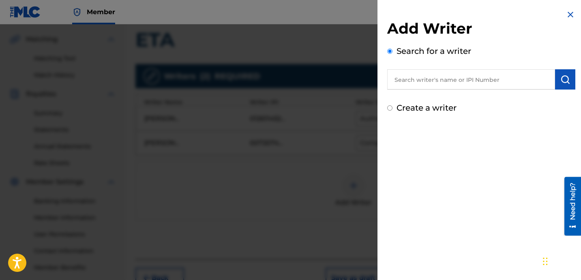
click at [433, 113] on div "Create a writer" at bounding box center [481, 108] width 188 height 12
click at [430, 111] on label "Create a writer" at bounding box center [426, 108] width 60 height 10
radio input "true"
click at [392, 111] on input "Create a writer" at bounding box center [389, 107] width 5 height 5
radio input "false"
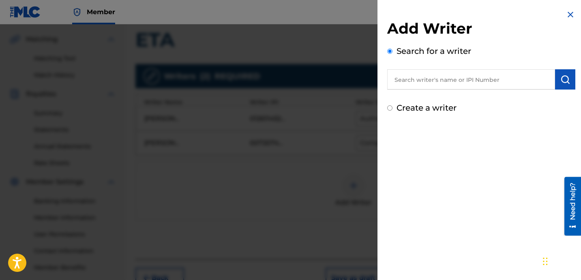
radio input "true"
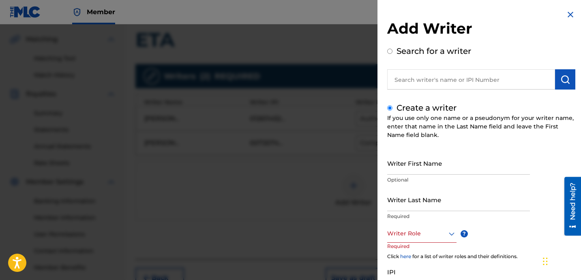
click at [414, 146] on div "Create a writer If you use only one name or a pseudonym for your writer name, e…" at bounding box center [481, 215] width 188 height 227
click at [413, 159] on input "Writer First Name" at bounding box center [458, 163] width 143 height 23
type input "[PERSON_NAME]"
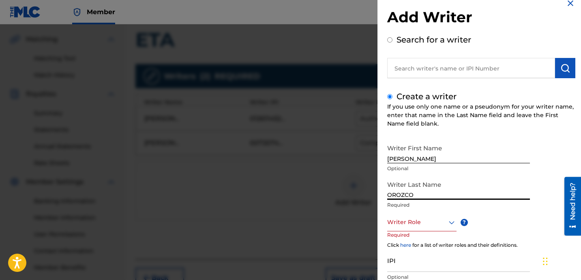
scroll to position [24, 0]
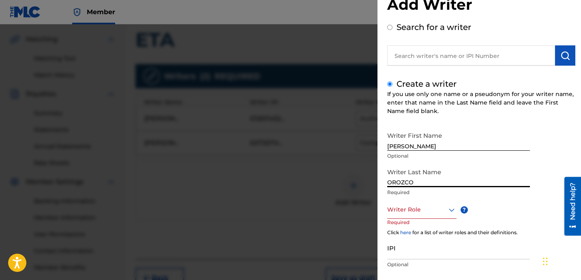
type input "OROZCO"
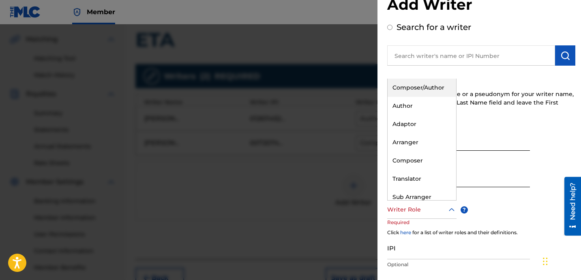
click at [438, 216] on div "Writer Role" at bounding box center [421, 210] width 69 height 18
click at [422, 90] on div "Composer/Author" at bounding box center [422, 88] width 69 height 18
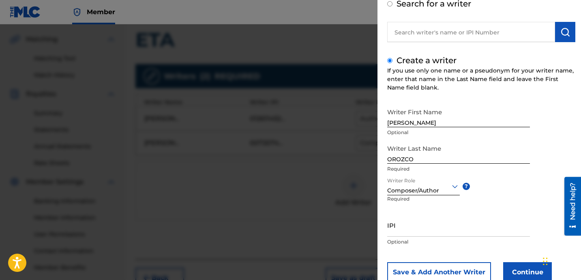
scroll to position [72, 0]
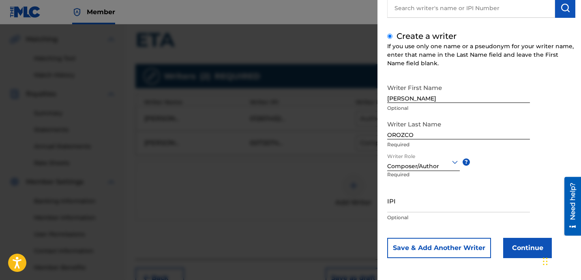
click at [531, 249] on button "Continue" at bounding box center [527, 248] width 49 height 20
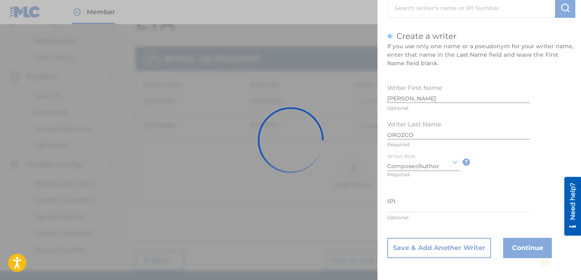
scroll to position [229, 0]
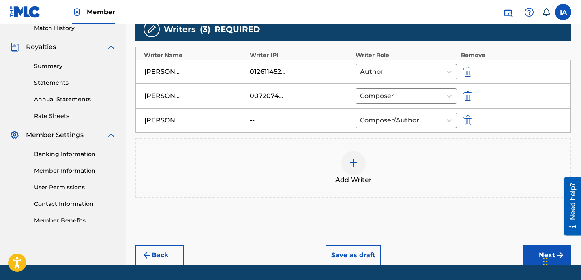
click at [531, 259] on button "Next" at bounding box center [547, 255] width 49 height 20
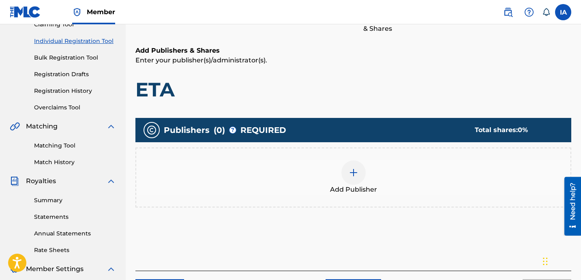
scroll to position [36, 0]
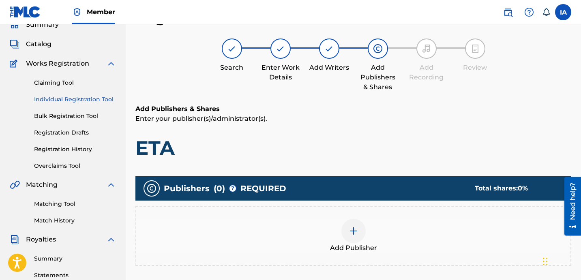
click at [355, 204] on div "Publishers ( 0 ) ? REQUIRED Total shares: 0 % Add Publisher" at bounding box center [353, 221] width 436 height 90
click at [362, 216] on div "Add Publisher" at bounding box center [353, 236] width 436 height 60
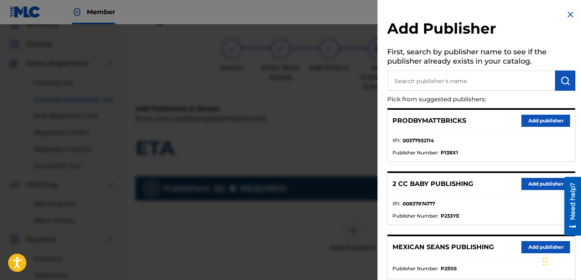
click at [456, 79] on input "text" at bounding box center [471, 81] width 168 height 20
type input "LEFTY"
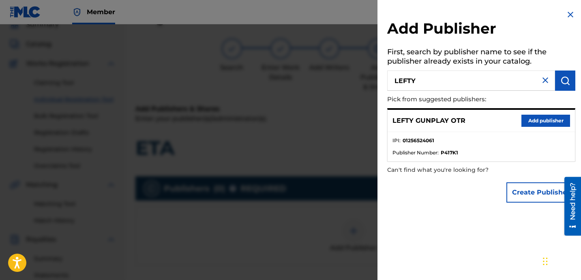
click at [532, 122] on button "Add publisher" at bounding box center [545, 121] width 49 height 12
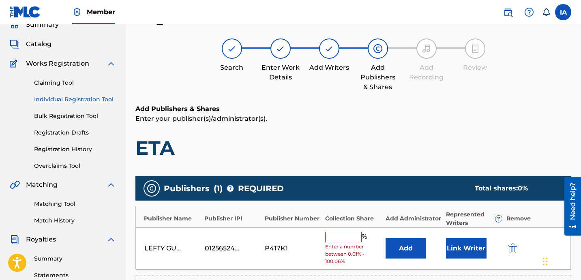
click at [340, 239] on input "text" at bounding box center [343, 237] width 36 height 11
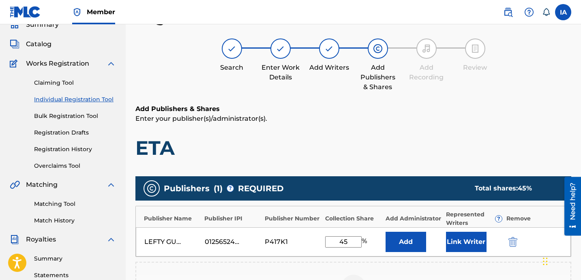
drag, startPoint x: 350, startPoint y: 243, endPoint x: 293, endPoint y: 220, distance: 61.9
click at [291, 221] on div "Publisher Name Publisher IPI Publisher Number Collection Share Add Administrato…" at bounding box center [353, 231] width 436 height 51
type input "45"
click at [411, 246] on button "Add" at bounding box center [405, 242] width 41 height 20
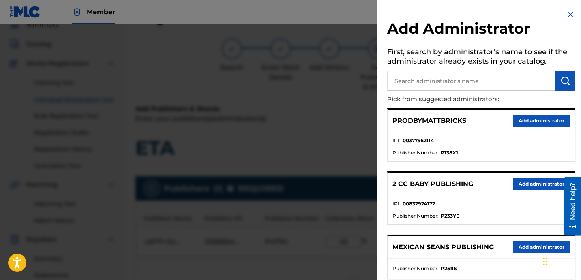
scroll to position [146, 0]
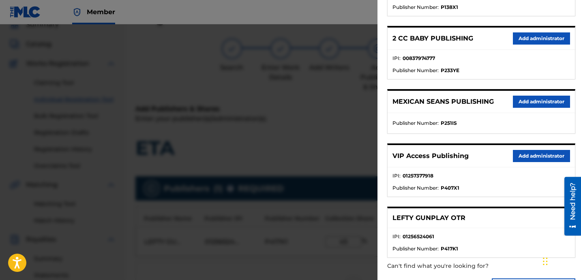
click at [533, 156] on button "Add administrator" at bounding box center [541, 156] width 57 height 12
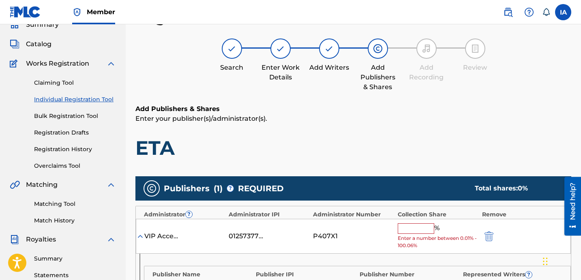
click at [421, 227] on input "text" at bounding box center [416, 228] width 36 height 11
paste input "45"
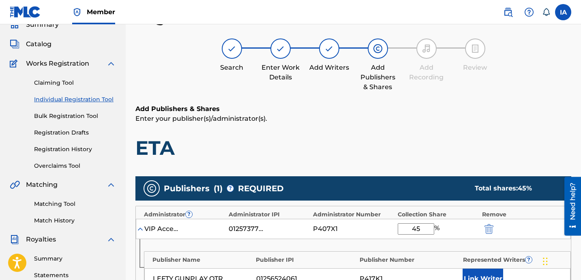
type input "45"
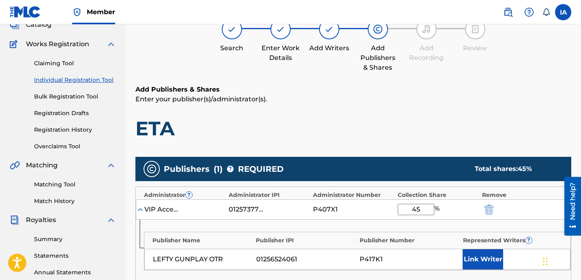
scroll to position [201, 0]
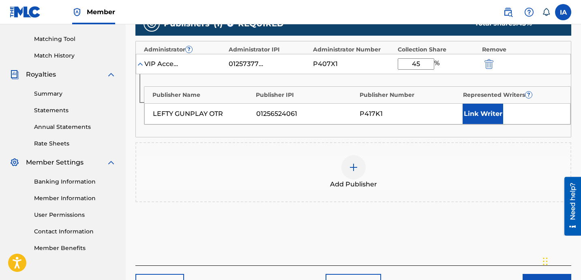
click at [491, 115] on button "Link Writer" at bounding box center [483, 114] width 41 height 20
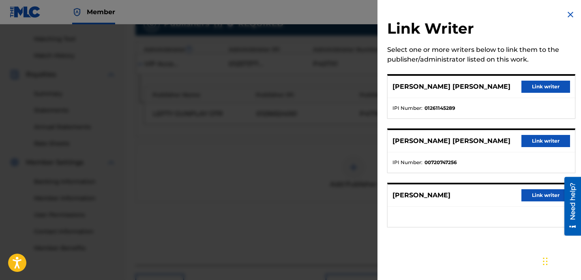
drag, startPoint x: 528, startPoint y: 90, endPoint x: 511, endPoint y: 103, distance: 21.4
click at [528, 90] on button "Link writer" at bounding box center [545, 87] width 49 height 12
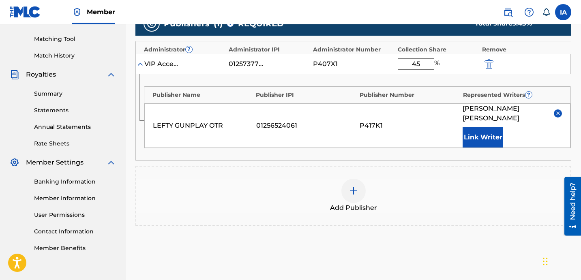
click at [350, 184] on div at bounding box center [353, 191] width 24 height 24
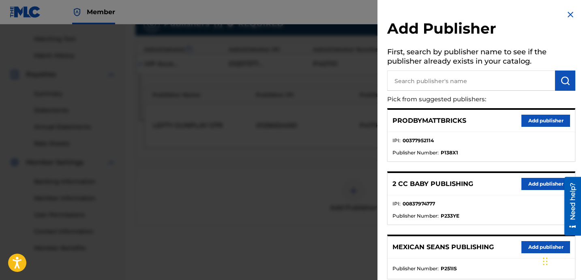
click at [446, 78] on input "text" at bounding box center [471, 81] width 168 height 20
type input "RED"
click at [569, 84] on button "submit" at bounding box center [565, 81] width 20 height 20
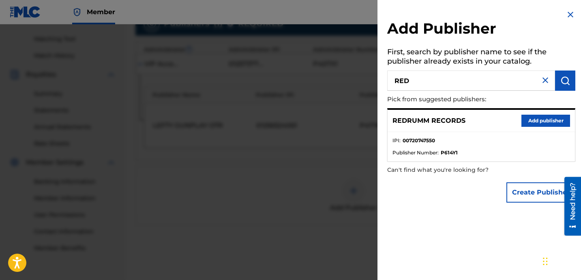
click at [527, 118] on button "Add publisher" at bounding box center [545, 121] width 49 height 12
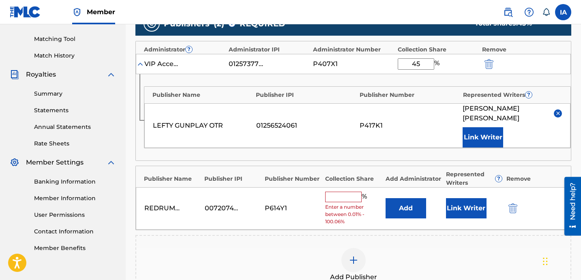
click at [351, 200] on input "text" at bounding box center [343, 197] width 36 height 11
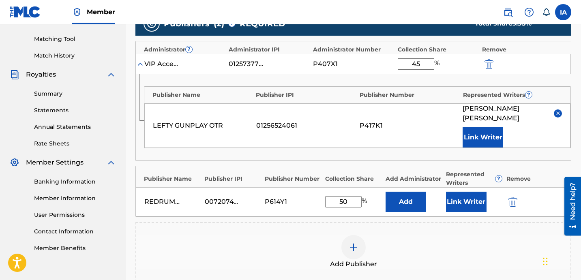
drag, startPoint x: 355, startPoint y: 203, endPoint x: 301, endPoint y: 169, distance: 64.2
click at [317, 185] on div "Publisher Name Publisher IPI Publisher Number Collection Share Add Administrato…" at bounding box center [353, 191] width 436 height 51
type input "50"
click at [413, 201] on button "Add" at bounding box center [405, 202] width 41 height 20
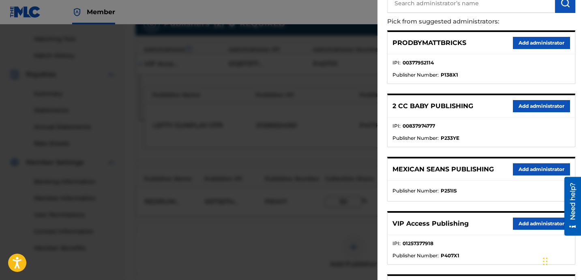
scroll to position [122, 0]
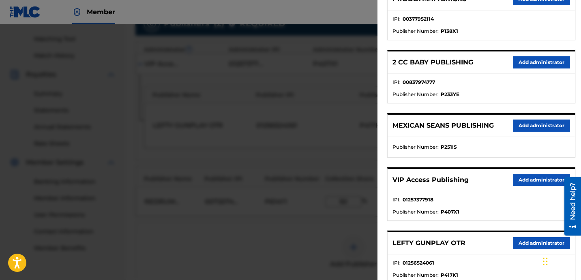
click at [533, 180] on button "Add administrator" at bounding box center [541, 180] width 57 height 12
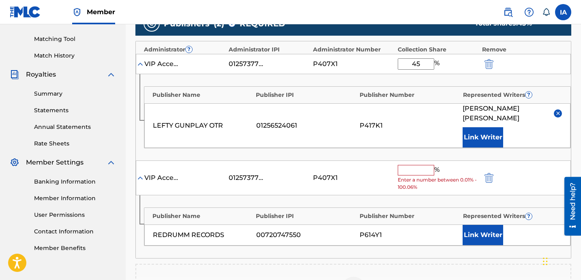
drag, startPoint x: 407, startPoint y: 170, endPoint x: 408, endPoint y: 174, distance: 4.4
click at [407, 170] on input "text" at bounding box center [416, 170] width 36 height 11
paste input "50"
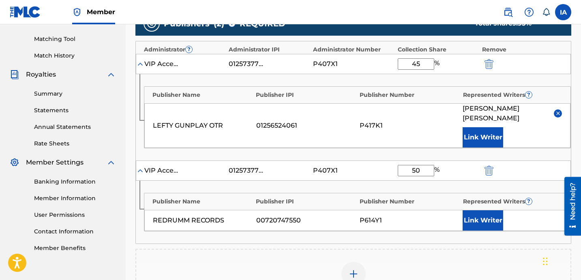
type input "50"
click at [471, 222] on button "Link Writer" at bounding box center [483, 220] width 41 height 20
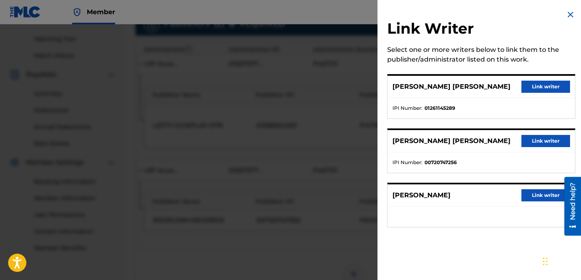
click at [535, 136] on button "Link writer" at bounding box center [545, 141] width 49 height 12
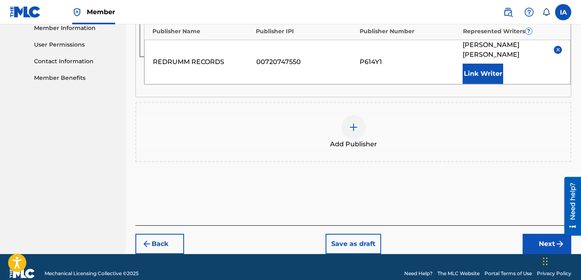
scroll to position [385, 0]
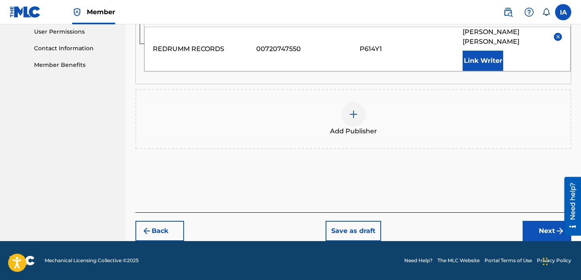
click at [529, 221] on button "Next" at bounding box center [547, 231] width 49 height 20
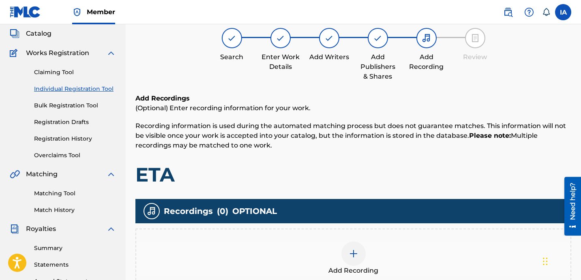
scroll to position [36, 0]
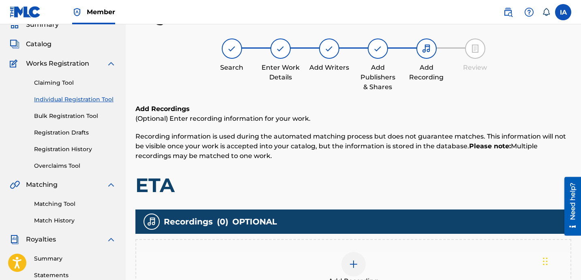
click at [385, 257] on div "Add Recording" at bounding box center [353, 269] width 434 height 34
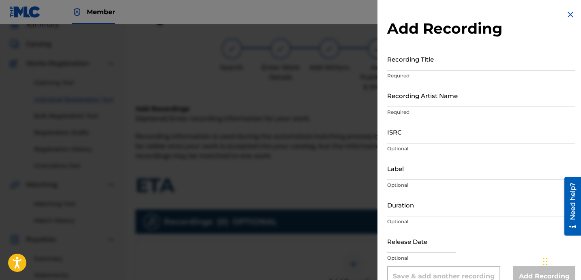
click at [419, 58] on input "Recording Title" at bounding box center [481, 58] width 188 height 23
paste input "ETA"
type input "ETA"
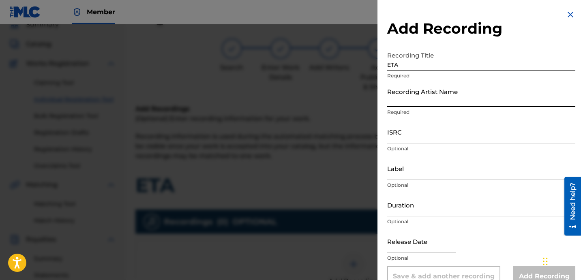
click at [404, 96] on input "Recording Artist Name" at bounding box center [481, 95] width 188 height 23
paste input "LEFTY GUNPLAY"
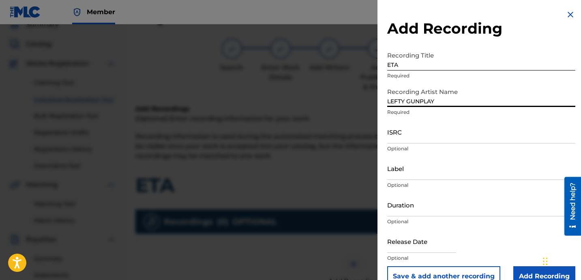
type input "LEFTY GUNPLAY"
click at [411, 128] on input "ISRC" at bounding box center [481, 131] width 188 height 23
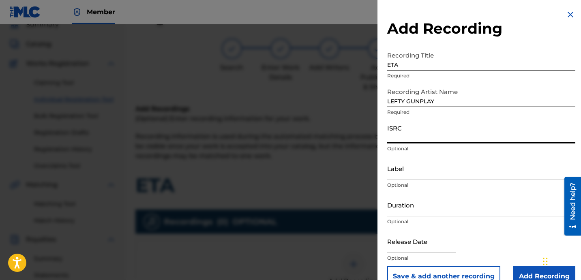
paste input "USLD91782463"
type input "USLD91782463"
click at [419, 172] on input "Label" at bounding box center [481, 168] width 188 height 23
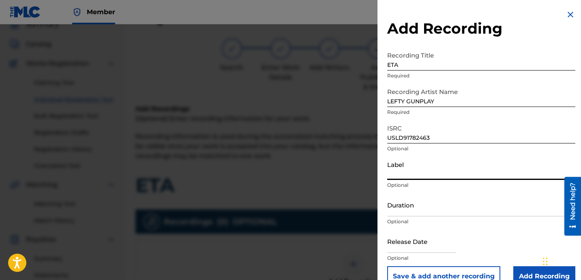
type input "OTR RECORDS"
click at [413, 214] on input "Duration" at bounding box center [481, 204] width 188 height 23
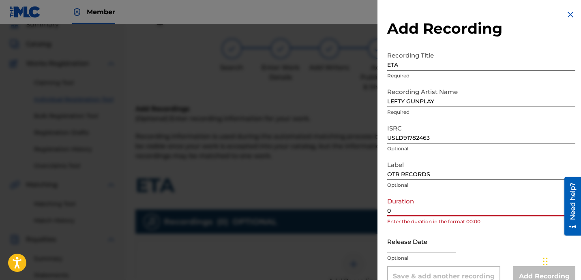
paste input "2:27"
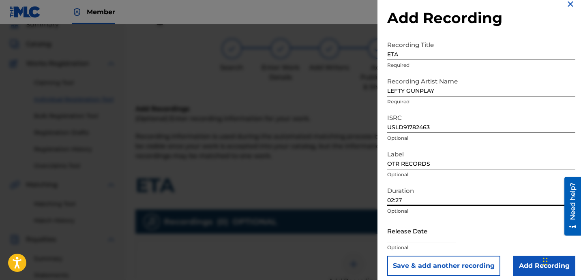
scroll to position [16, 0]
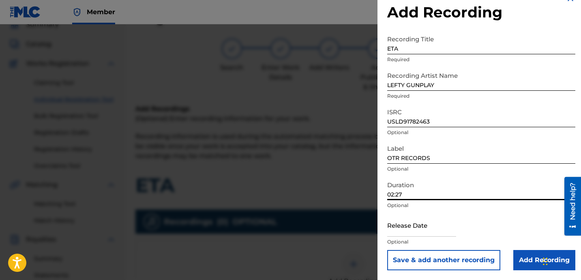
type input "02:27"
click at [525, 263] on input "Add Recording" at bounding box center [544, 260] width 62 height 20
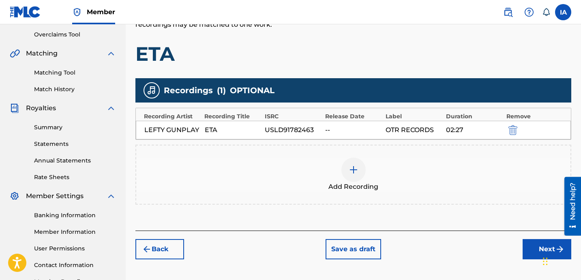
scroll to position [190, 0]
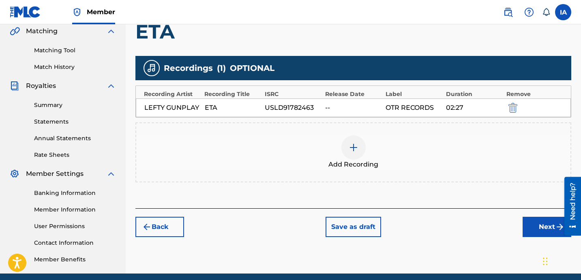
click at [451, 195] on div "Add Recordings (Optional) Enter recording information for your work. Recording …" at bounding box center [353, 80] width 436 height 258
click at [523, 217] on button "Next" at bounding box center [547, 227] width 49 height 20
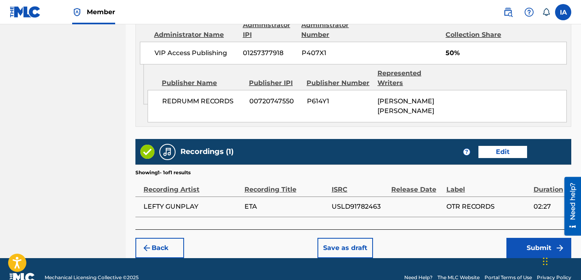
scroll to position [642, 0]
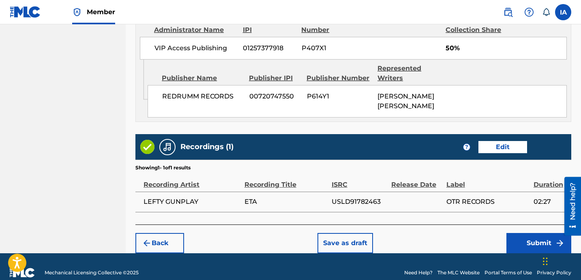
click at [536, 234] on button "Submit" at bounding box center [538, 243] width 65 height 20
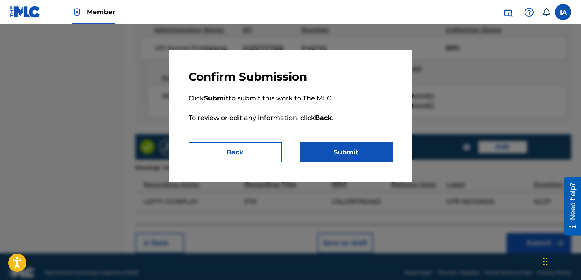
click at [364, 158] on button "Submit" at bounding box center [346, 152] width 93 height 20
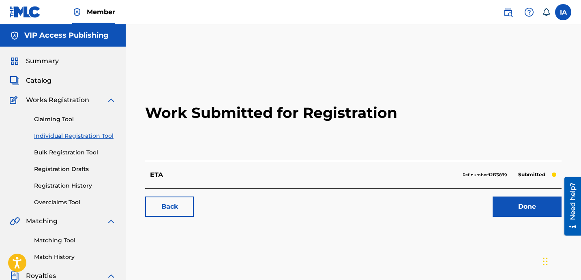
click at [102, 134] on link "Individual Registration Tool" at bounding box center [75, 136] width 82 height 9
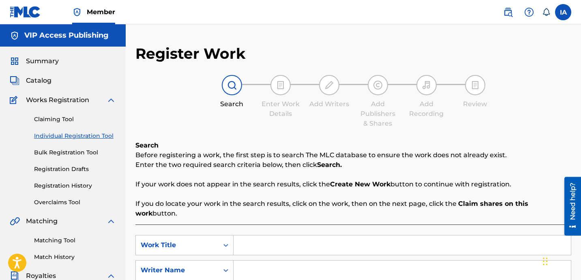
drag, startPoint x: 373, startPoint y: 254, endPoint x: 376, endPoint y: 249, distance: 5.3
click at [374, 261] on input "Search Form" at bounding box center [401, 270] width 337 height 19
click at [377, 247] on div "SearchWithCriteria55f77191-822a-49c6-ae80-9c6b5a8ac2f5 Work Title SearchWithCri…" at bounding box center [353, 270] width 436 height 71
click at [378, 238] on input "Search Form" at bounding box center [401, 245] width 337 height 19
paste input "FOREIGN IN A TANK TOP"
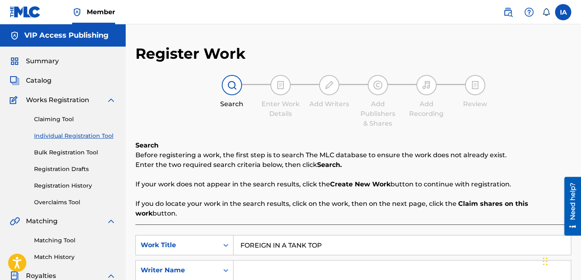
type input "FOREIGN IN A TANK TOP"
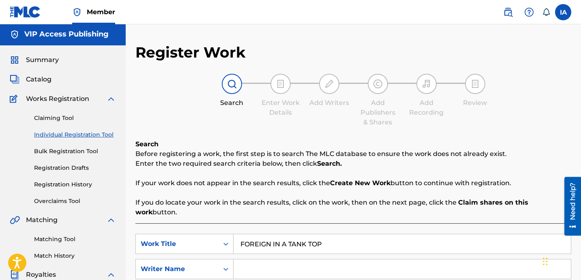
scroll to position [2, 0]
click at [428, 267] on input "Search Form" at bounding box center [401, 268] width 337 height 19
paste input "[PERSON_NAME] [PERSON_NAME]"
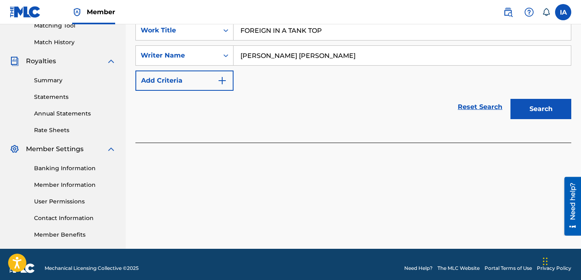
scroll to position [223, 0]
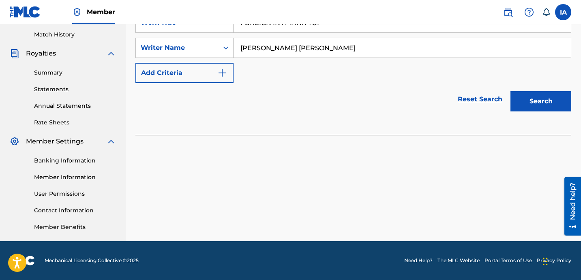
type input "[PERSON_NAME] [PERSON_NAME]"
click at [528, 99] on button "Search" at bounding box center [540, 101] width 61 height 20
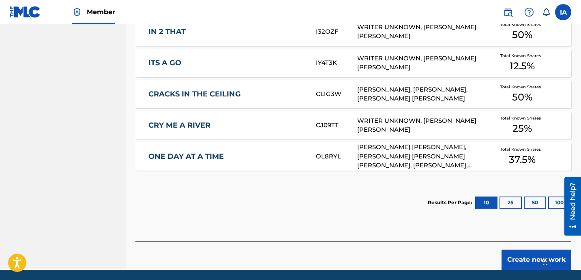
scroll to position [452, 0]
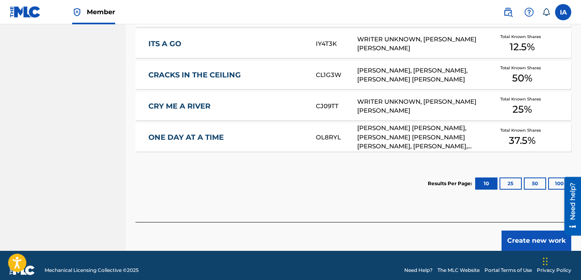
click at [529, 232] on button "Create new work" at bounding box center [536, 241] width 70 height 20
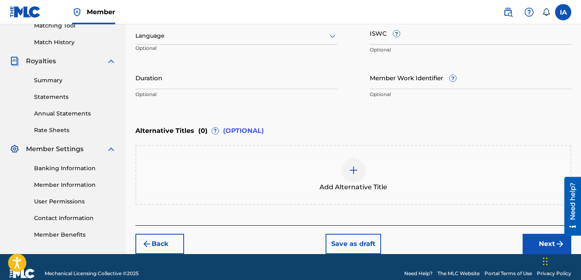
scroll to position [201, 0]
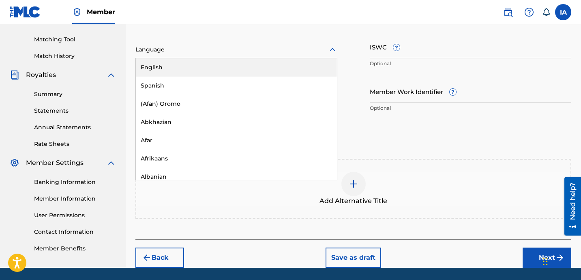
click at [246, 54] on div at bounding box center [236, 50] width 202 height 10
click at [237, 64] on div "English" at bounding box center [236, 67] width 201 height 18
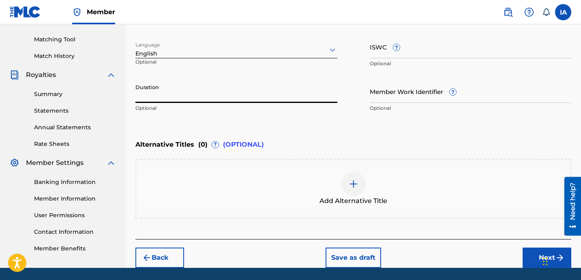
click at [291, 92] on input "Duration" at bounding box center [236, 91] width 202 height 23
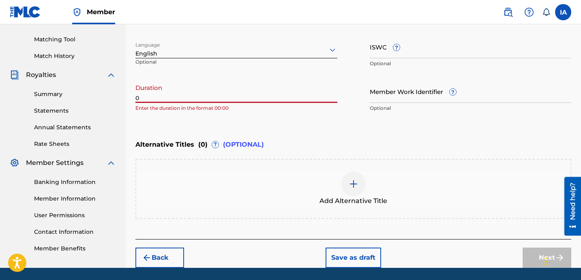
paste input "1:54"
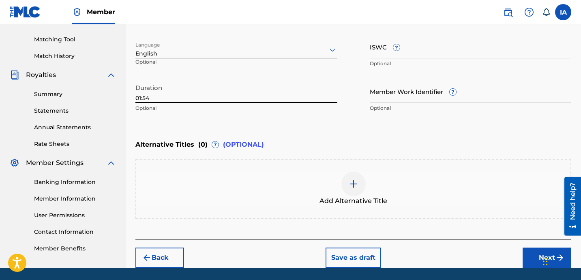
type input "01:54"
click at [419, 195] on div "Add Alternative Title" at bounding box center [353, 189] width 434 height 34
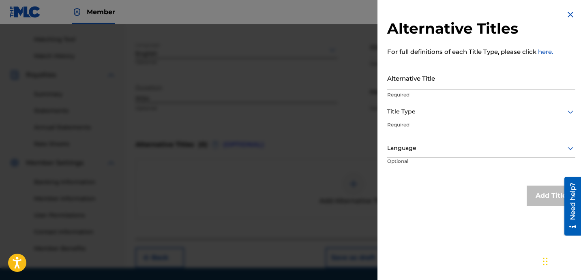
drag, startPoint x: 422, startPoint y: 85, endPoint x: 422, endPoint y: 90, distance: 5.3
click at [422, 85] on input "Alternative Title" at bounding box center [481, 77] width 188 height 23
paste input "FOREIGN IN A TANK TOP FEAT BIG HIT AND HIT BOY"
type input "FOREIGN IN A TANK TOP FEAT BIG HIT AND HIT BOY"
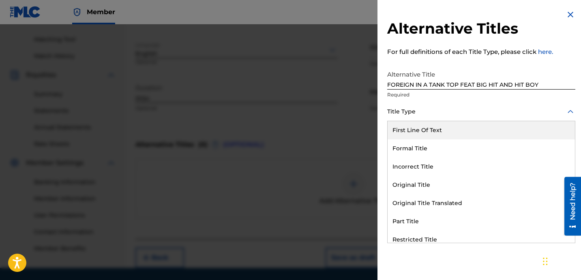
click at [430, 109] on div at bounding box center [481, 112] width 188 height 10
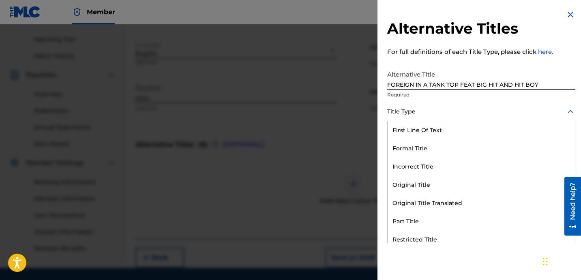
scroll to position [79, 0]
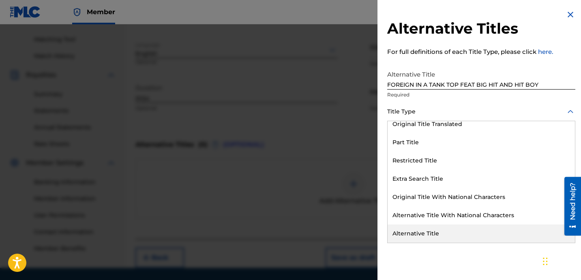
click at [450, 227] on div "Alternative Title" at bounding box center [481, 234] width 187 height 18
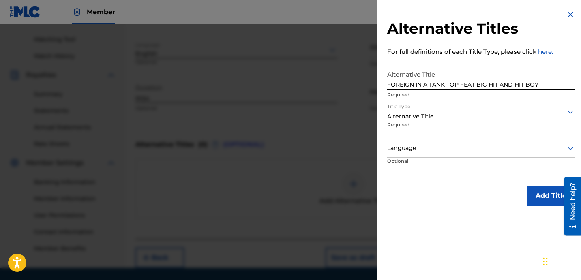
click at [439, 146] on div at bounding box center [481, 148] width 188 height 10
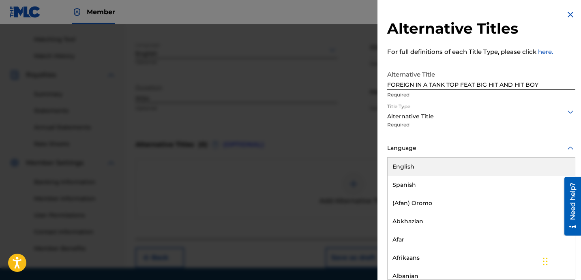
click at [443, 161] on div "English" at bounding box center [481, 167] width 187 height 18
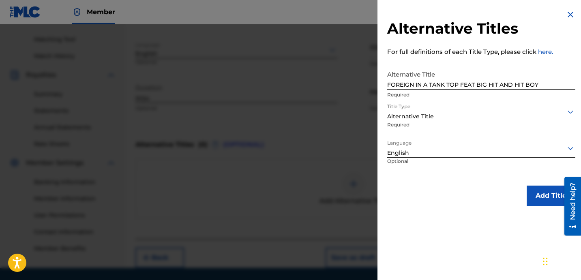
click at [527, 195] on button "Add Title" at bounding box center [551, 196] width 49 height 20
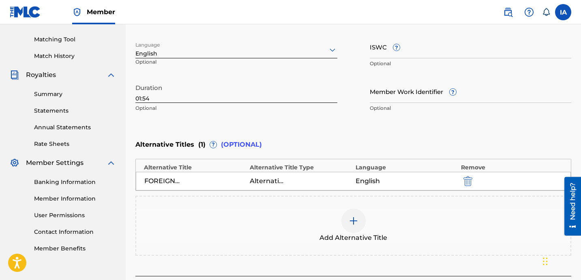
click at [370, 121] on div "Enter Work Details Enter work details for ‘ FOREIGN IN A TANK TOP ’ below. Work…" at bounding box center [353, 38] width 436 height 196
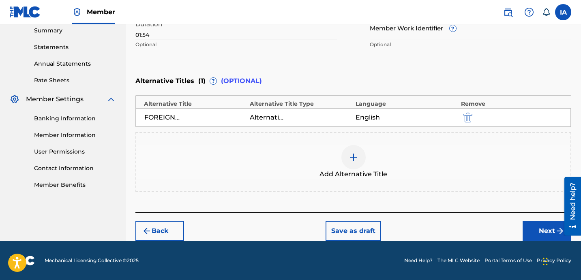
click at [539, 232] on button "Next" at bounding box center [547, 231] width 49 height 20
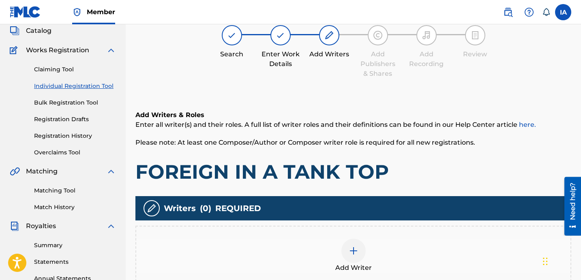
scroll to position [36, 0]
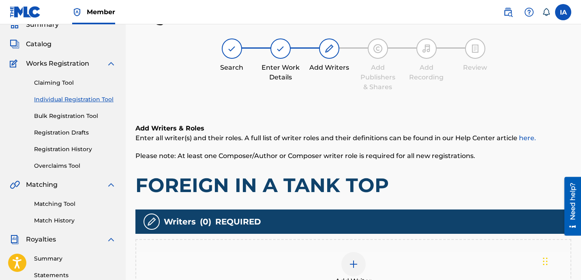
click at [348, 264] on div at bounding box center [353, 264] width 24 height 24
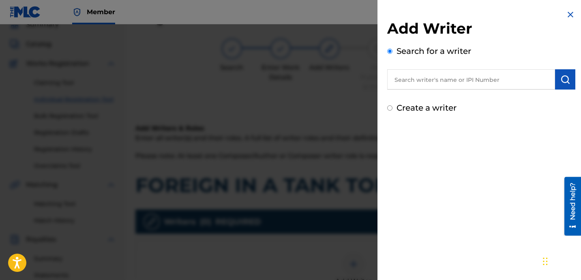
click at [483, 73] on input "text" at bounding box center [471, 79] width 168 height 20
paste input "[PERSON_NAME] [PERSON_NAME]"
type input "[PERSON_NAME] [PERSON_NAME]"
click at [557, 80] on button "submit" at bounding box center [565, 79] width 20 height 20
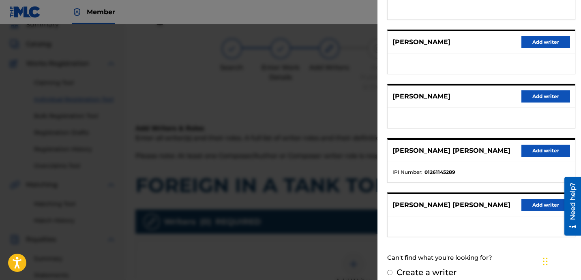
scroll to position [140, 0]
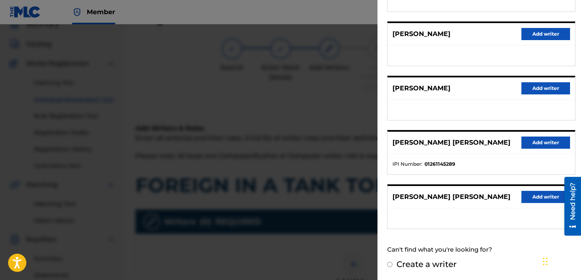
click at [533, 143] on button "Add writer" at bounding box center [545, 143] width 49 height 12
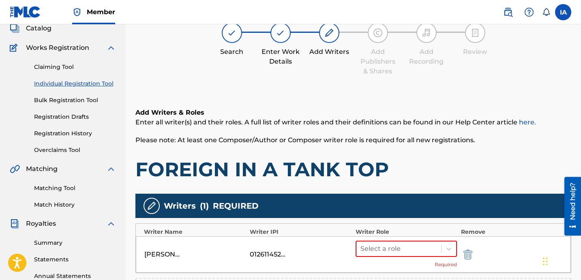
scroll to position [66, 0]
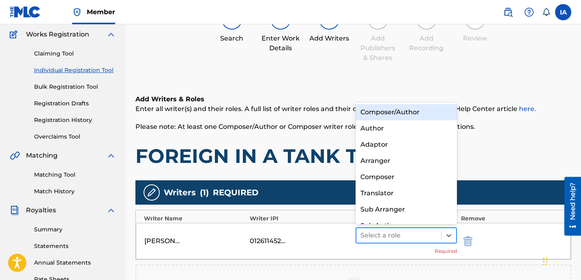
click at [403, 237] on div at bounding box center [398, 235] width 77 height 11
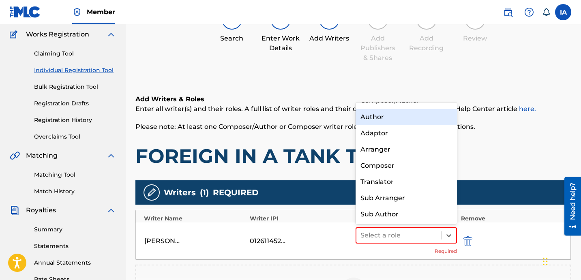
click at [395, 113] on div "Author" at bounding box center [405, 117] width 101 height 16
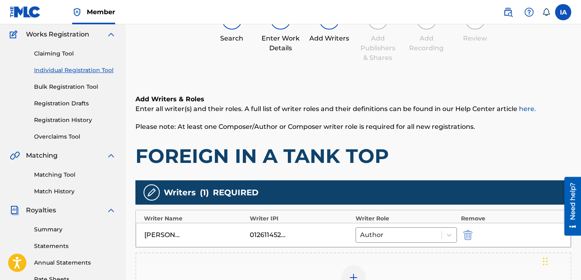
click at [385, 139] on div "Add Writers & Roles Enter all writer(s) and their roles. A full list of writer …" at bounding box center [353, 131] width 436 height 74
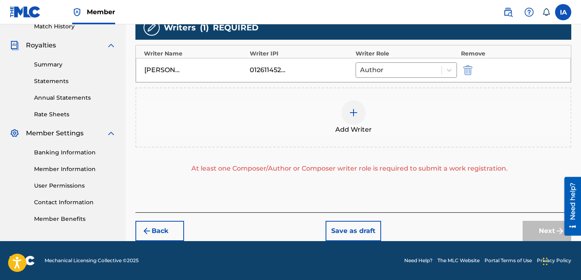
click at [375, 132] on div "Add Writer" at bounding box center [353, 118] width 434 height 34
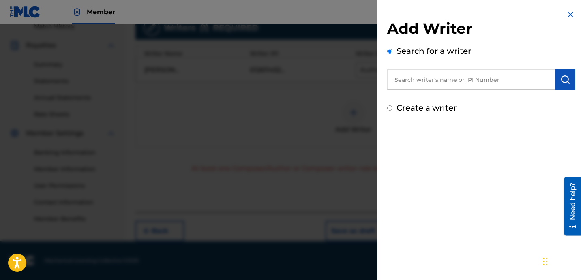
click at [443, 84] on input "text" at bounding box center [471, 79] width 168 height 20
paste input "[PERSON_NAME]"
type input "[PERSON_NAME]"
click at [569, 80] on button "submit" at bounding box center [565, 79] width 20 height 20
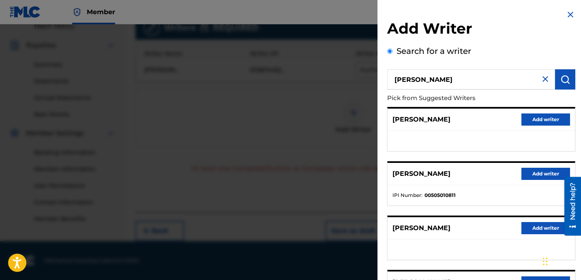
click at [529, 169] on button "Add writer" at bounding box center [545, 174] width 49 height 12
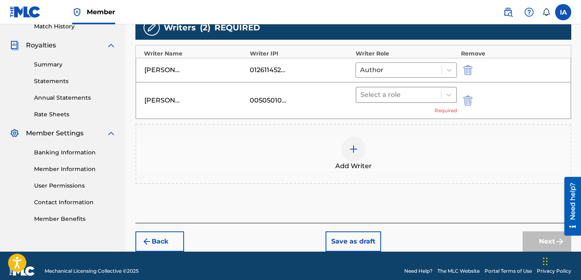
click at [403, 102] on div "Select a role" at bounding box center [405, 95] width 101 height 16
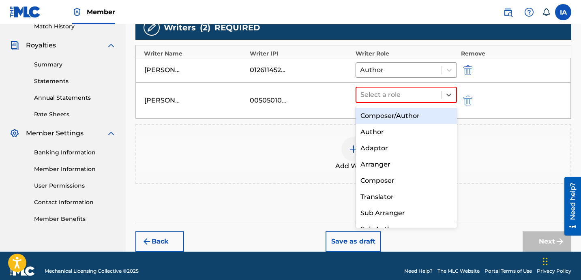
click at [402, 119] on div "Composer/Author" at bounding box center [405, 116] width 101 height 16
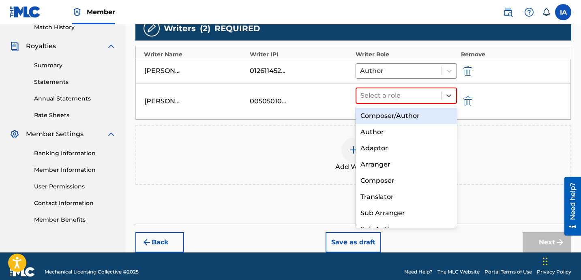
scroll to position [229, 0]
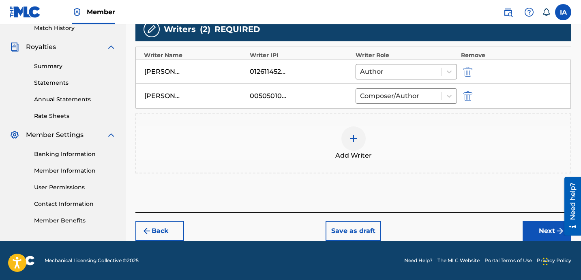
click at [383, 134] on div "Add Writer" at bounding box center [353, 143] width 434 height 34
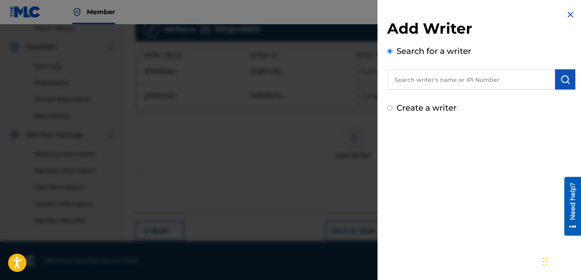
click at [453, 81] on input "text" at bounding box center [471, 79] width 168 height 20
paste input "HIT BIG"
type input "HIT BIG"
click at [563, 78] on img "submit" at bounding box center [565, 80] width 10 height 10
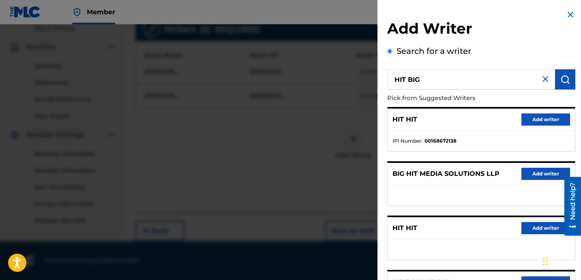
scroll to position [140, 0]
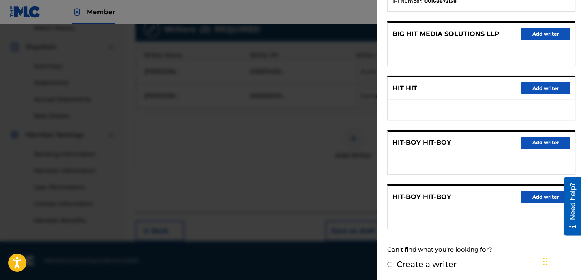
click at [415, 264] on label "Create a writer" at bounding box center [426, 264] width 60 height 10
radio input "true"
click at [392, 264] on input "Create a writer" at bounding box center [389, 264] width 5 height 5
radio input "false"
radio input "true"
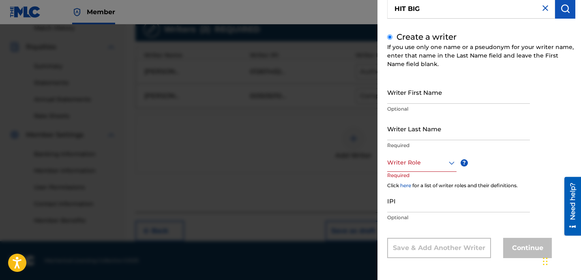
scroll to position [45, 0]
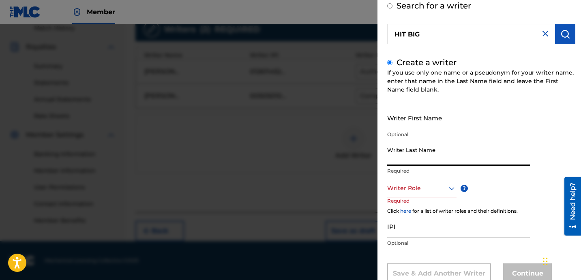
click at [428, 160] on input "Writer Last Name" at bounding box center [458, 154] width 143 height 23
paste input "HIT BIG"
click at [405, 161] on input "HIT BIG" at bounding box center [458, 154] width 143 height 23
type input "HIT"
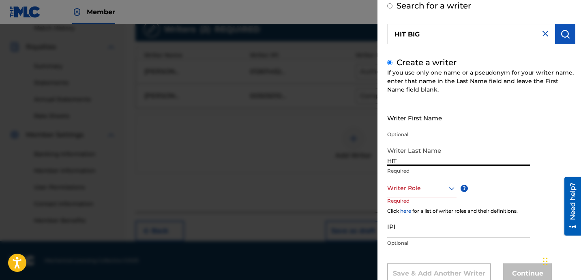
click at [416, 121] on input "Writer First Name" at bounding box center [458, 117] width 143 height 23
paste input "BIG"
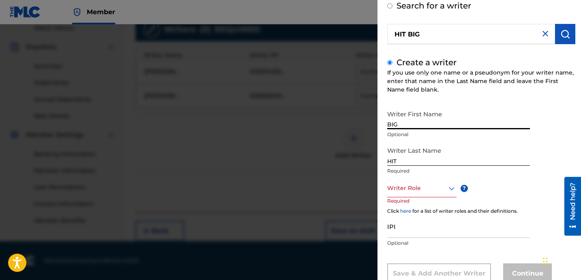
type input "BIG"
click at [414, 191] on div at bounding box center [421, 188] width 69 height 10
click at [391, 234] on input "IPI" at bounding box center [458, 226] width 143 height 23
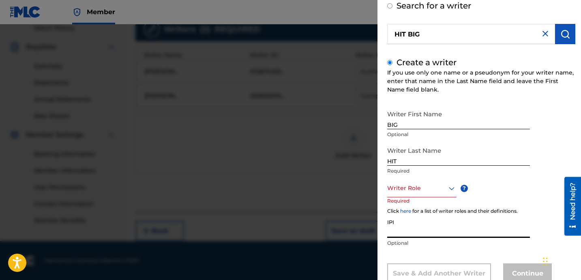
paste input "1230009812"
drag, startPoint x: 388, startPoint y: 233, endPoint x: 317, endPoint y: 223, distance: 72.5
click at [317, 223] on div "Add Writer Search for a writer HIT BIG Create a writer If you use only one name…" at bounding box center [290, 152] width 581 height 256
type input "01230009812"
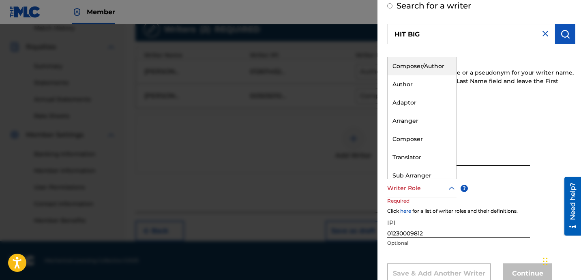
click at [423, 184] on div at bounding box center [421, 188] width 69 height 10
click at [411, 71] on div "Composer/Author" at bounding box center [422, 66] width 69 height 18
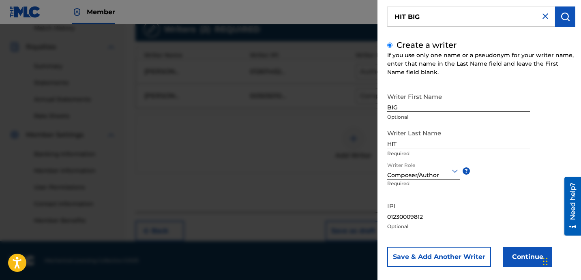
scroll to position [72, 0]
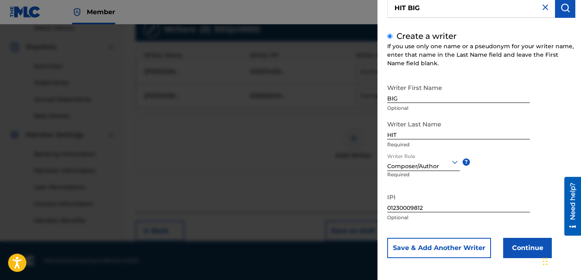
click at [533, 251] on button "Continue" at bounding box center [527, 248] width 49 height 20
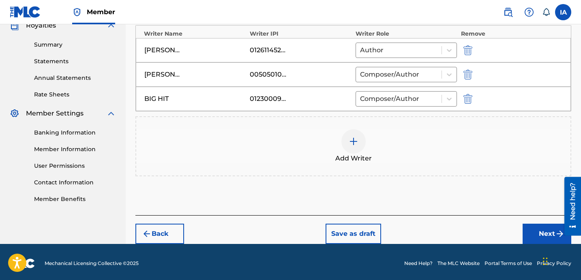
click at [538, 227] on button "Next" at bounding box center [547, 234] width 49 height 20
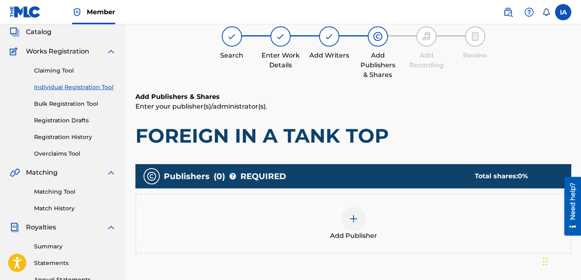
scroll to position [36, 0]
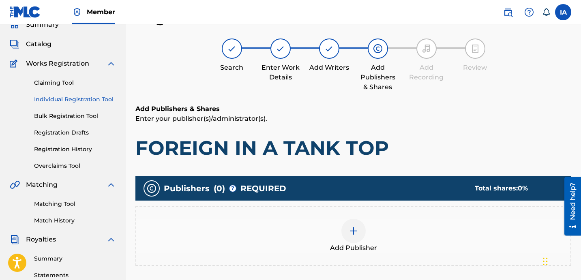
click at [376, 225] on div "Add Publisher" at bounding box center [353, 236] width 434 height 34
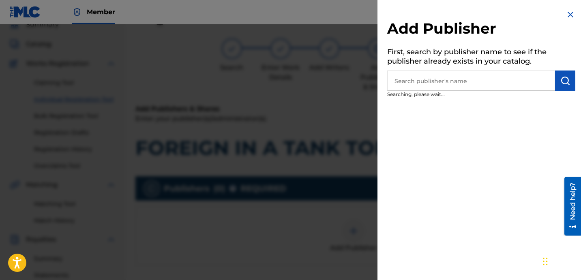
click at [451, 85] on input "text" at bounding box center [471, 81] width 168 height 20
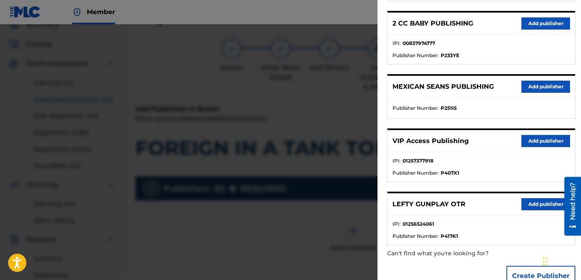
scroll to position [180, 0]
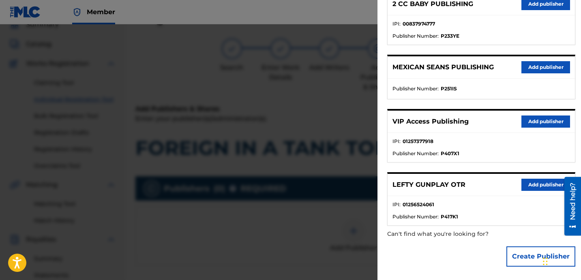
type input "LEFTTYU"
click at [537, 192] on div "LEFTY GUNPLAY OTR Add publisher" at bounding box center [481, 185] width 187 height 22
click at [535, 187] on button "Add publisher" at bounding box center [545, 185] width 49 height 12
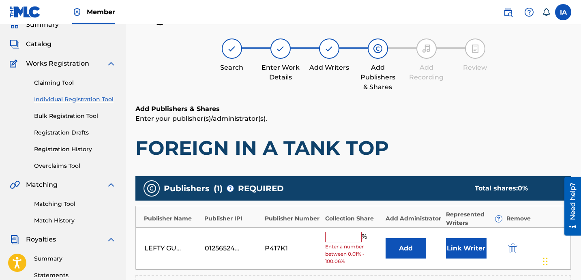
click at [349, 238] on input "text" at bounding box center [343, 237] width 36 height 11
type input "3"
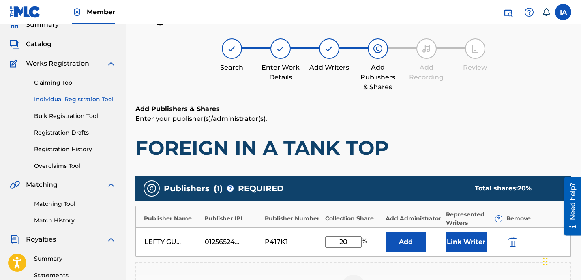
drag, startPoint x: 351, startPoint y: 241, endPoint x: 285, endPoint y: 227, distance: 67.6
click at [287, 227] on div "LEFTY GUNPLAY OTR 01256524061 P417K1 20 % Add Link Writer" at bounding box center [353, 241] width 435 height 29
type input "20"
click at [405, 235] on button "Add" at bounding box center [405, 242] width 41 height 20
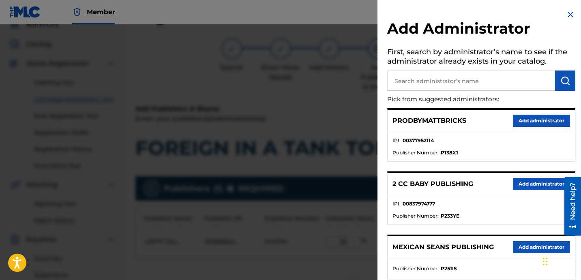
scroll to position [146, 0]
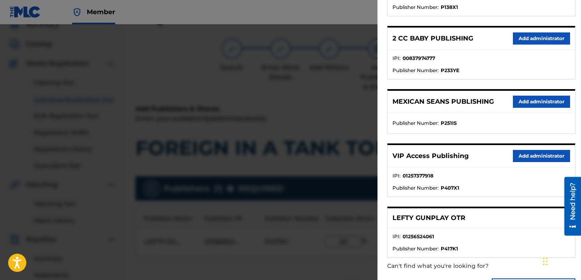
click at [536, 156] on button "Add administrator" at bounding box center [541, 156] width 57 height 12
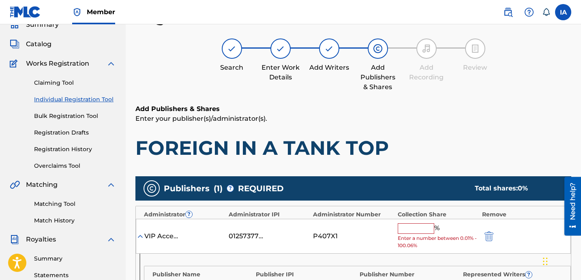
click at [425, 225] on input "text" at bounding box center [416, 228] width 36 height 11
paste input "20"
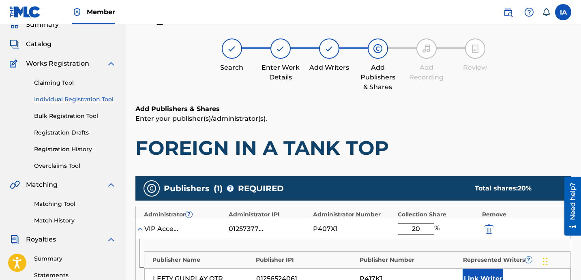
scroll to position [190, 0]
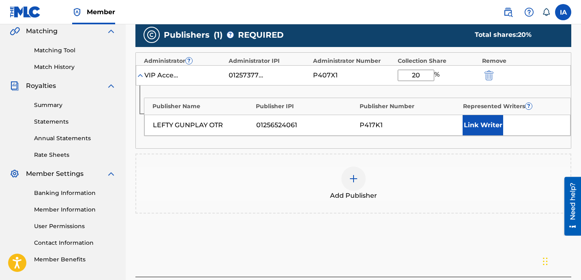
type input "20"
click at [485, 126] on button "Link Writer" at bounding box center [483, 125] width 41 height 20
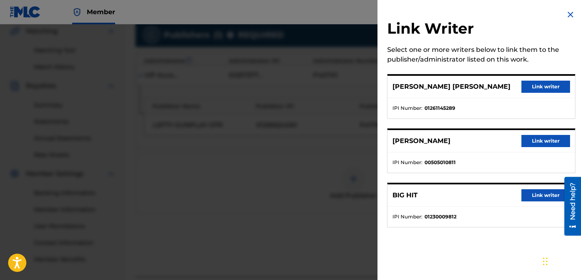
click at [534, 86] on button "Link writer" at bounding box center [545, 87] width 49 height 12
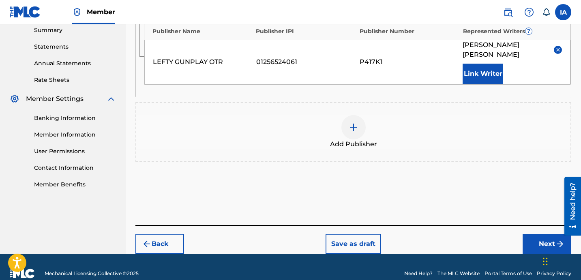
scroll to position [278, 0]
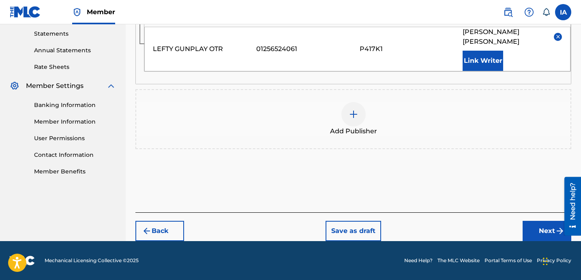
click at [167, 223] on button "Back" at bounding box center [159, 231] width 49 height 20
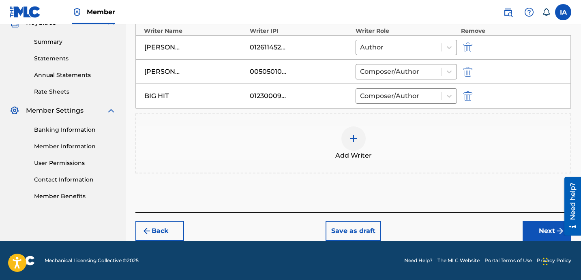
scroll to position [253, 0]
click at [272, 115] on div "Add Writer" at bounding box center [353, 143] width 436 height 60
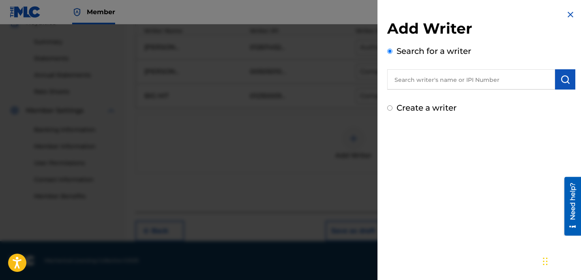
click at [409, 112] on label "Create a writer" at bounding box center [426, 108] width 60 height 10
radio input "true"
click at [392, 111] on input "Create a writer" at bounding box center [389, 107] width 5 height 5
radio input "false"
radio input "true"
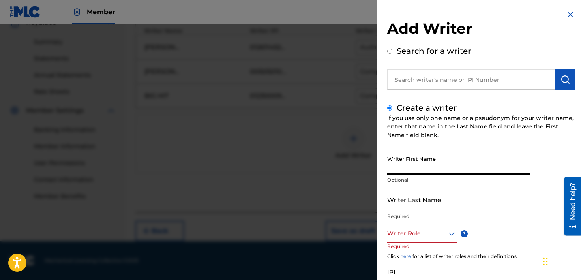
click at [428, 167] on input "Writer First Name" at bounding box center [458, 163] width 143 height 23
type input "[PERSON_NAME]"
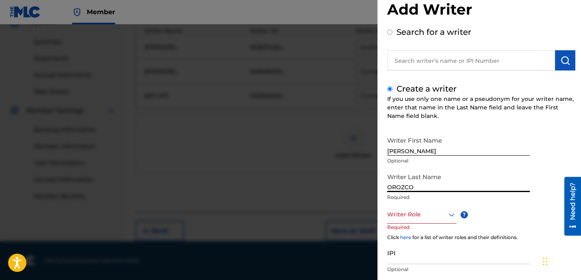
scroll to position [19, 0]
type input "OROZCO"
click at [424, 210] on div at bounding box center [421, 215] width 69 height 10
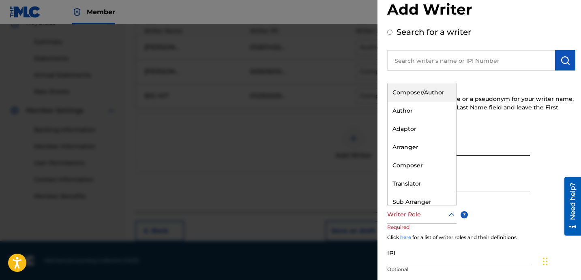
click at [424, 93] on div "Composer/Author" at bounding box center [422, 93] width 69 height 18
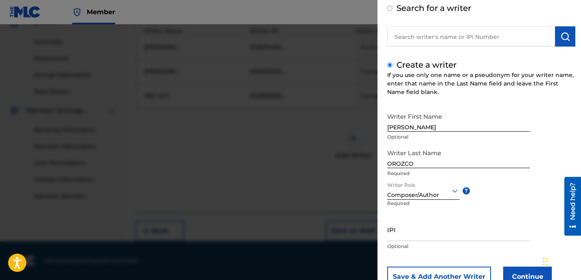
scroll to position [72, 0]
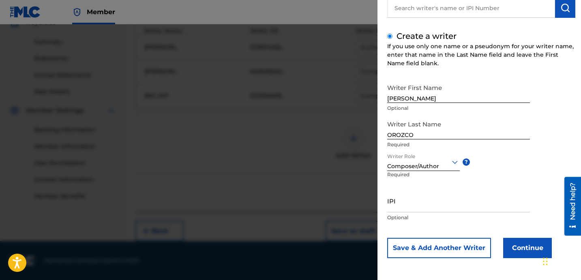
click at [530, 242] on button "Continue" at bounding box center [527, 248] width 49 height 20
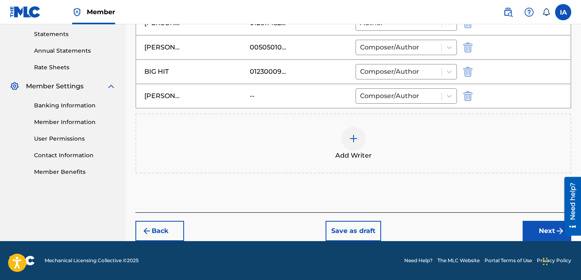
click at [538, 227] on button "Next" at bounding box center [547, 231] width 49 height 20
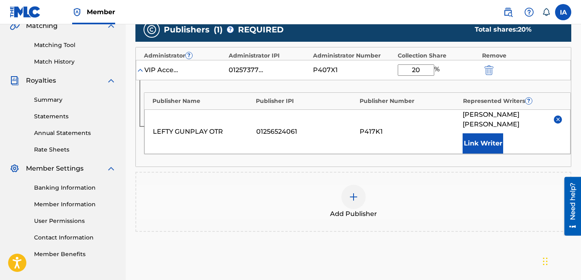
scroll to position [278, 0]
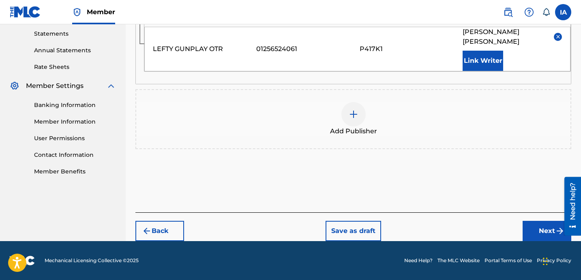
click at [536, 224] on button "Next" at bounding box center [547, 231] width 49 height 20
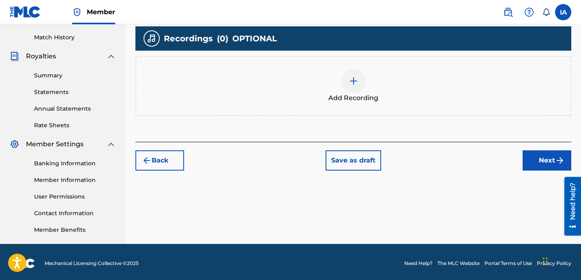
scroll to position [223, 0]
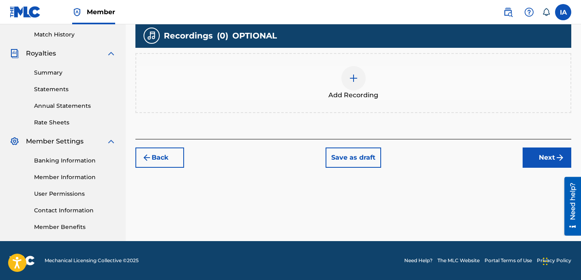
click at [393, 99] on div "Add Recording" at bounding box center [353, 83] width 434 height 34
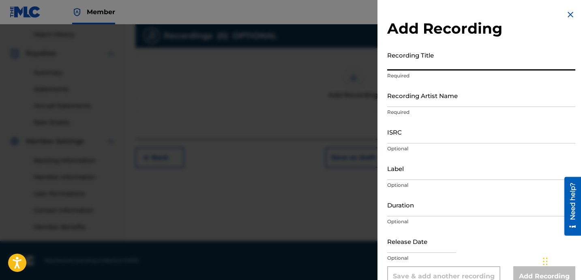
click at [450, 58] on input "Recording Title" at bounding box center [481, 58] width 188 height 23
paste input "FOREIGN IN A TANK TOP"
type input "FOREIGN IN A TANK TOP"
click at [433, 98] on input "Recording Artist Name" at bounding box center [481, 95] width 188 height 23
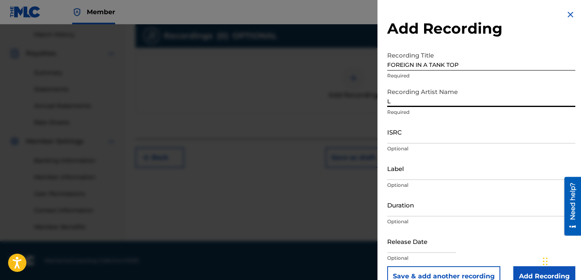
type input "LEFTY GUNPLAY"
click at [419, 126] on input "ISRC" at bounding box center [481, 131] width 188 height 23
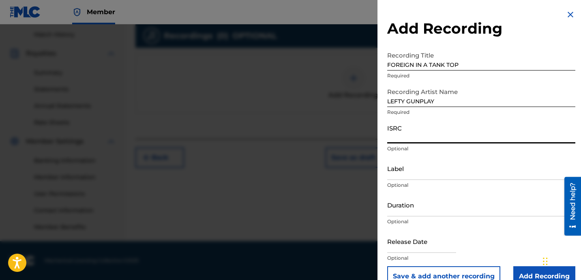
click at [427, 132] on input "ISRC" at bounding box center [481, 131] width 188 height 23
paste input "USLD91782464"
type input "USLD91782464"
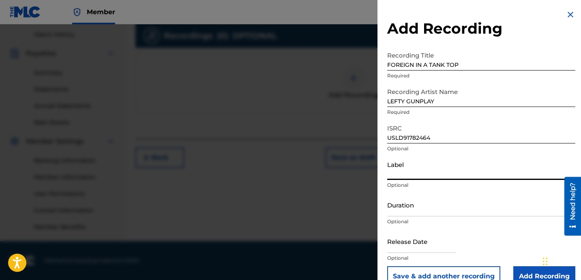
click at [424, 172] on input "Label" at bounding box center [481, 168] width 188 height 23
type input "OTR RECORDS"
click at [427, 203] on input "Duration" at bounding box center [481, 204] width 188 height 23
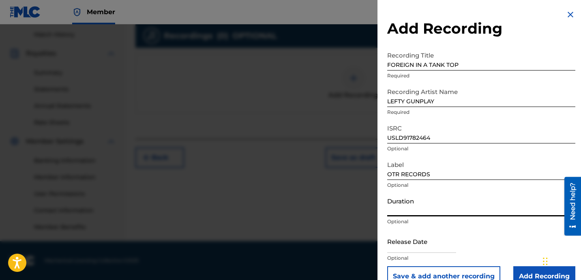
click at [415, 201] on input "Duration" at bounding box center [481, 204] width 188 height 23
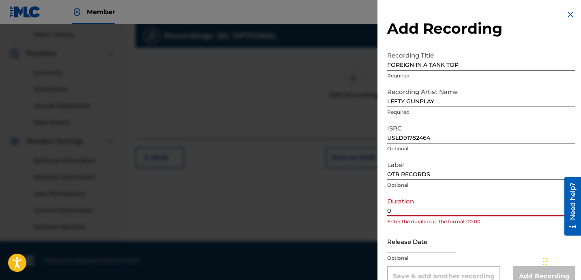
paste input "1:54"
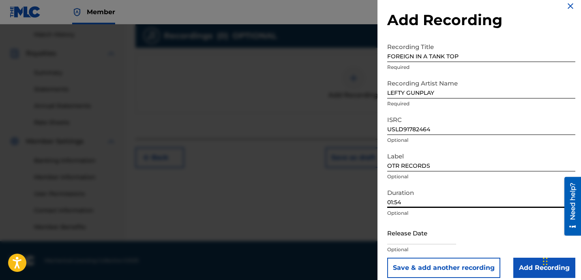
scroll to position [16, 0]
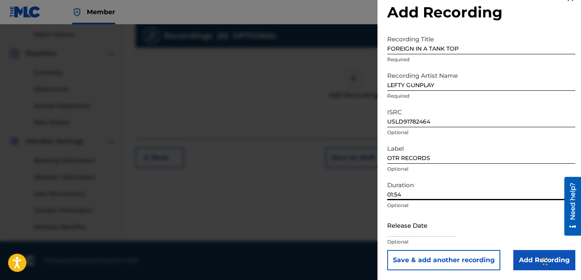
type input "01:54"
click at [529, 255] on input "Add Recording" at bounding box center [544, 260] width 62 height 20
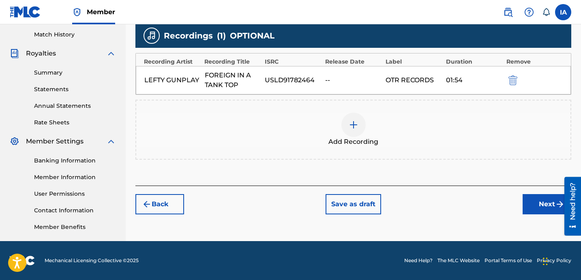
click at [441, 199] on div "Back Save as draft Next" at bounding box center [353, 200] width 436 height 29
click at [536, 203] on button "Next" at bounding box center [547, 204] width 49 height 20
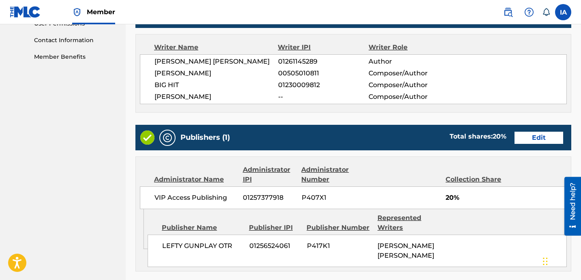
scroll to position [553, 0]
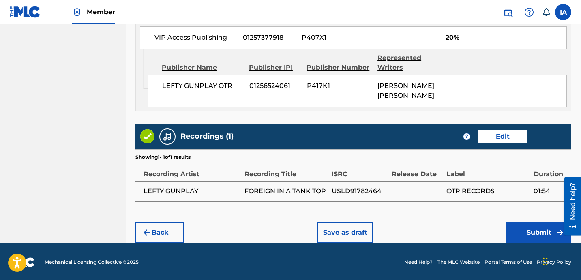
click at [526, 240] on button "Submit" at bounding box center [538, 233] width 65 height 20
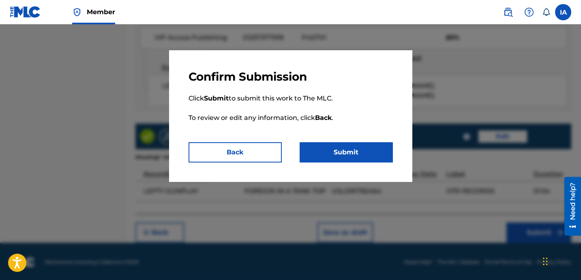
click at [358, 141] on p "Click Submit to submit this work to The MLC. To review or edit any information,…" at bounding box center [290, 113] width 204 height 58
click at [343, 153] on button "Submit" at bounding box center [346, 152] width 93 height 20
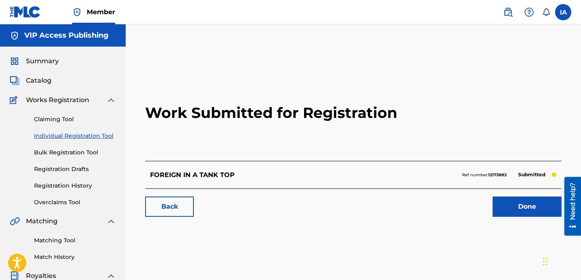
click at [101, 137] on link "Individual Registration Tool" at bounding box center [75, 136] width 82 height 9
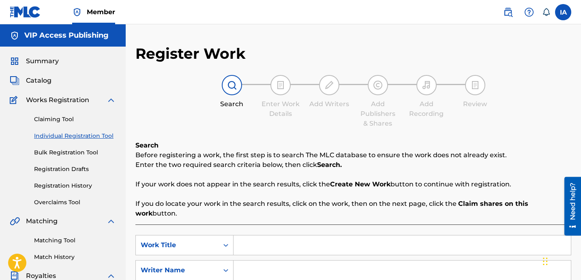
click at [375, 240] on input "Search Form" at bounding box center [401, 245] width 337 height 19
click at [374, 240] on input "Search Form" at bounding box center [401, 245] width 337 height 19
paste input "NO HUDDLE"
type input "NO HUDDLE"
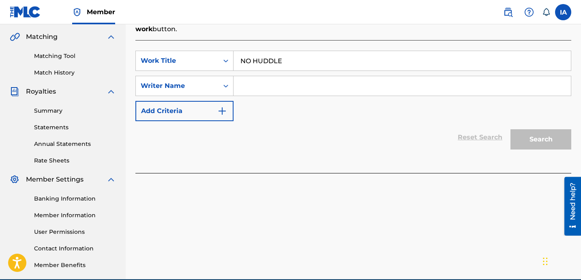
scroll to position [185, 0]
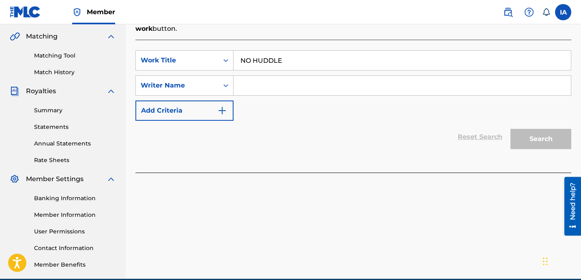
click at [340, 84] on div "SearchWithCriteria55f77191-822a-49c6-ae80-9c6b5a8ac2f5 Work Title NO HUDDLE Sea…" at bounding box center [353, 85] width 436 height 71
click at [340, 80] on input "Search Form" at bounding box center [401, 85] width 337 height 19
paste input "[PERSON_NAME] [PERSON_NAME]"
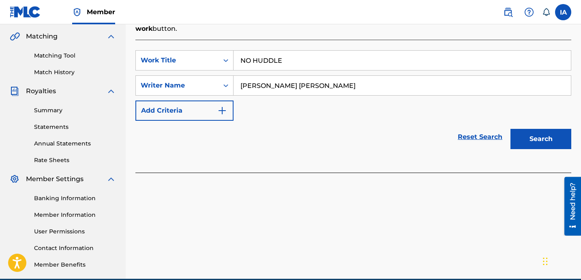
type input "[PERSON_NAME] [PERSON_NAME]"
click at [550, 129] on button "Search" at bounding box center [540, 139] width 61 height 20
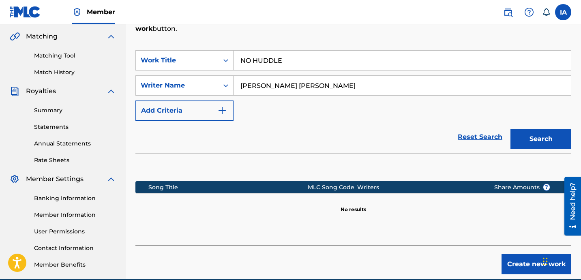
click at [286, 104] on div "SearchWithCriteria55f77191-822a-49c6-ae80-9c6b5a8ac2f5 Work Title NO HUDDLE Sea…" at bounding box center [353, 85] width 436 height 71
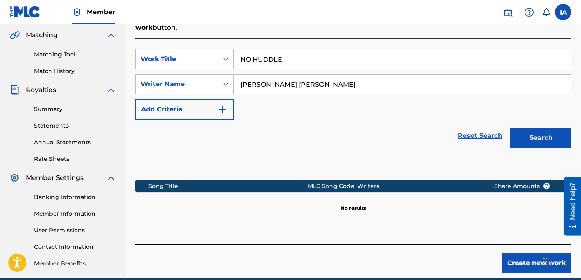
scroll to position [186, 0]
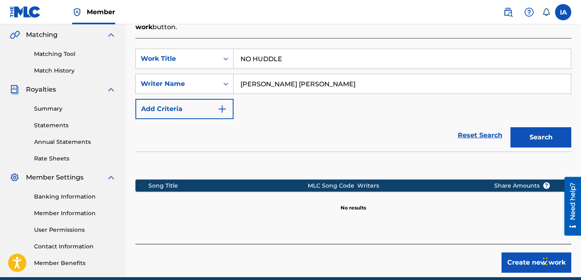
click at [526, 258] on button "Create new work" at bounding box center [536, 263] width 70 height 20
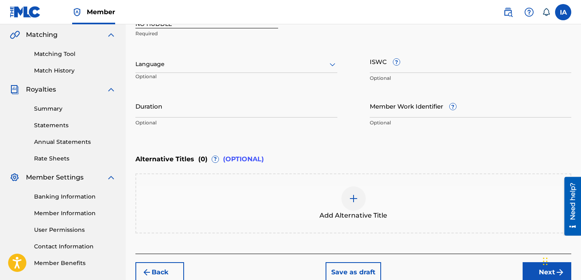
click at [201, 64] on div at bounding box center [236, 64] width 202 height 10
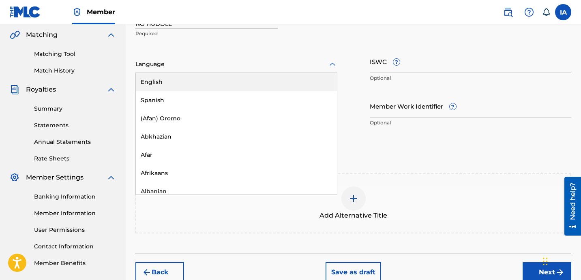
click at [201, 83] on div "English" at bounding box center [236, 82] width 201 height 18
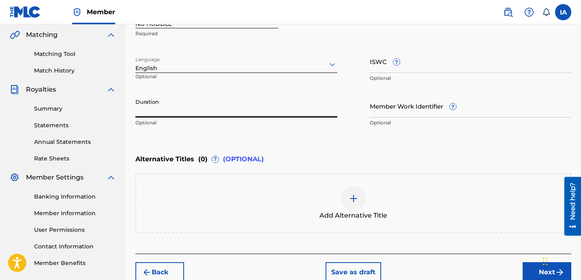
click at [206, 100] on input "Duration" at bounding box center [236, 105] width 202 height 23
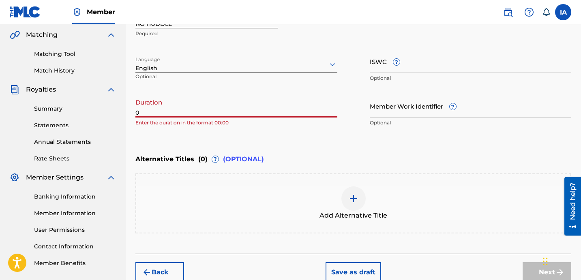
paste input "2:55"
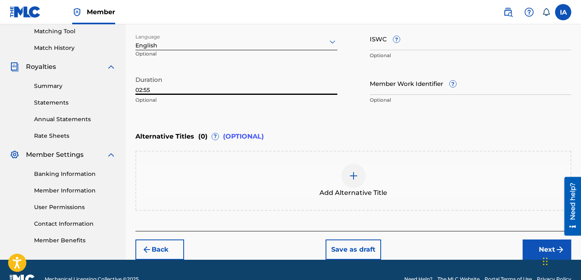
scroll to position [227, 0]
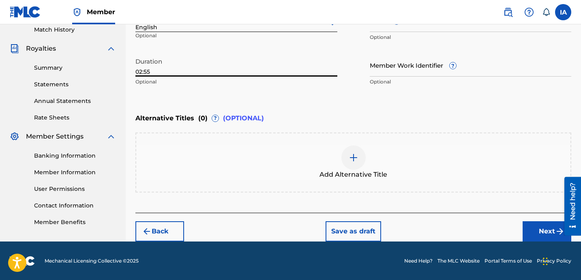
type input "02:55"
click at [531, 221] on button "Next" at bounding box center [547, 231] width 49 height 20
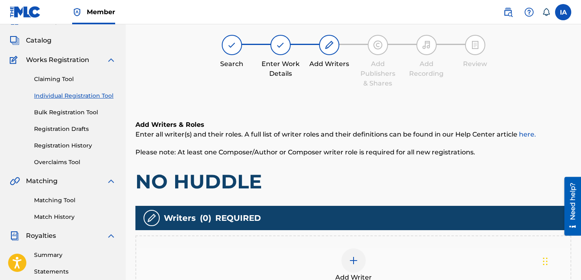
scroll to position [36, 0]
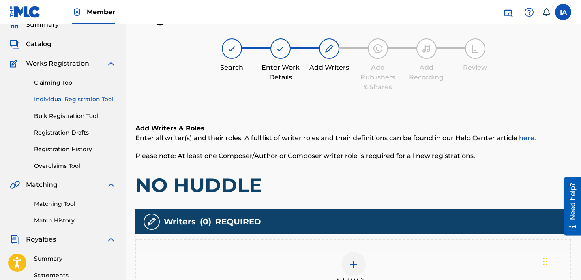
click at [366, 266] on div "Add Writer" at bounding box center [353, 269] width 434 height 34
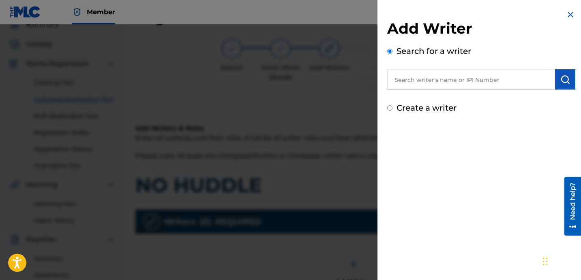
click at [459, 95] on div "Add Writer Search for a writer Create a writer" at bounding box center [481, 66] width 188 height 94
click at [454, 80] on input "text" at bounding box center [471, 79] width 168 height 20
paste input "[PERSON_NAME] [PERSON_NAME]"
type input "[PERSON_NAME] [PERSON_NAME]"
click at [561, 80] on img "submit" at bounding box center [565, 80] width 10 height 10
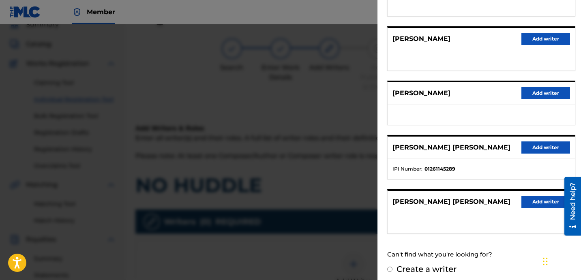
scroll to position [140, 0]
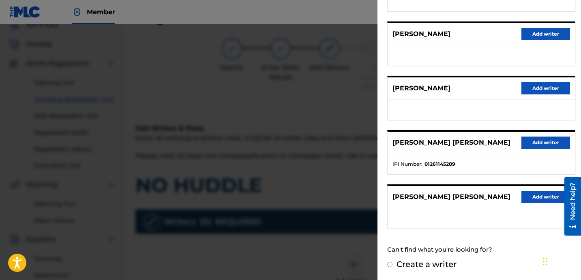
click at [532, 147] on button "Add writer" at bounding box center [545, 143] width 49 height 12
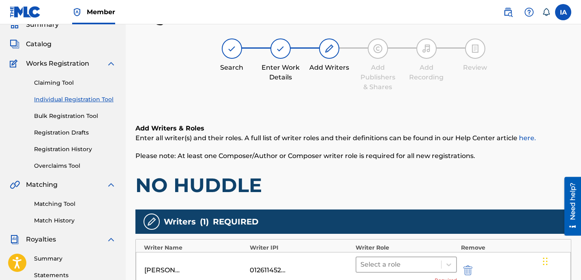
click at [402, 261] on div at bounding box center [398, 264] width 77 height 11
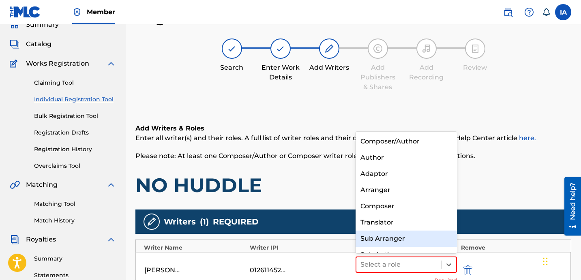
scroll to position [11, 0]
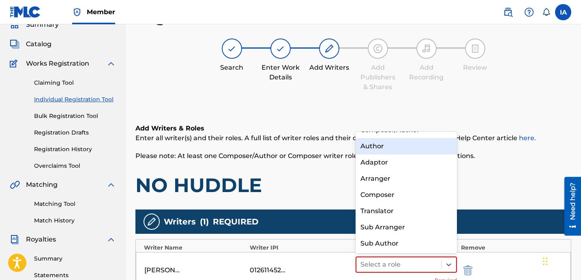
click at [382, 144] on div "Author" at bounding box center [405, 146] width 101 height 16
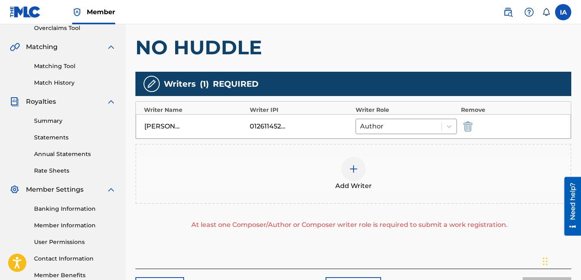
scroll to position [231, 0]
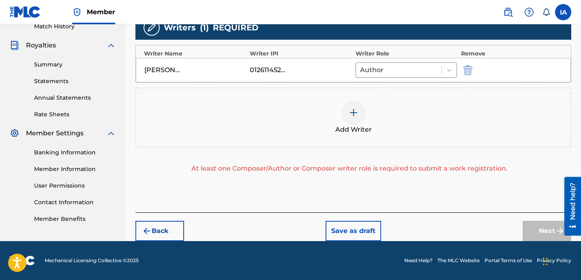
click at [389, 132] on div "Add Writer" at bounding box center [353, 118] width 434 height 34
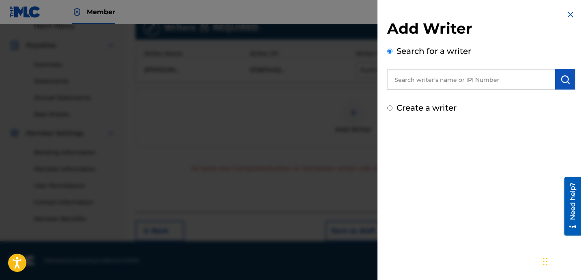
click at [467, 79] on input "text" at bounding box center [471, 79] width 168 height 20
paste input "[PERSON_NAME] [PERSON_NAME]"
type input "[PERSON_NAME] [PERSON_NAME]"
drag, startPoint x: 555, startPoint y: 78, endPoint x: 530, endPoint y: 99, distance: 32.6
click at [555, 79] on button "submit" at bounding box center [565, 79] width 20 height 20
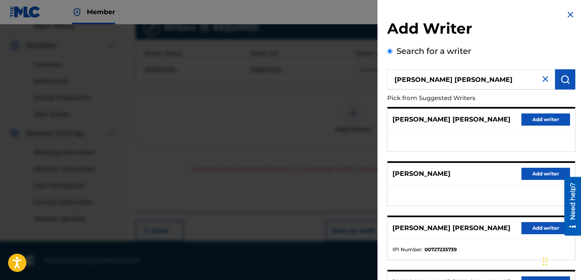
scroll to position [140, 0]
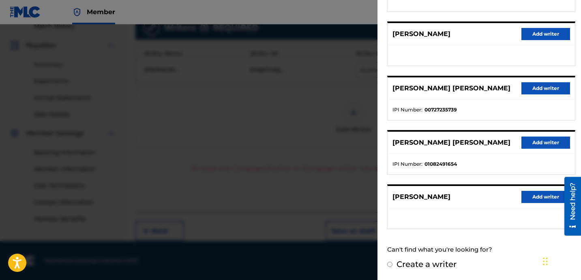
click at [529, 141] on button "Add writer" at bounding box center [545, 143] width 49 height 12
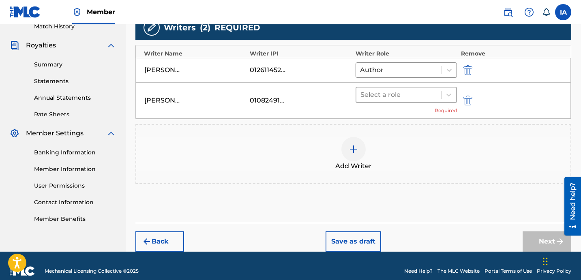
click at [384, 100] on div "Select a role" at bounding box center [398, 95] width 85 height 15
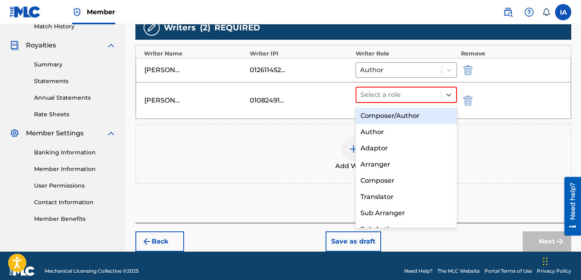
click at [420, 118] on div "Composer/Author" at bounding box center [405, 116] width 101 height 16
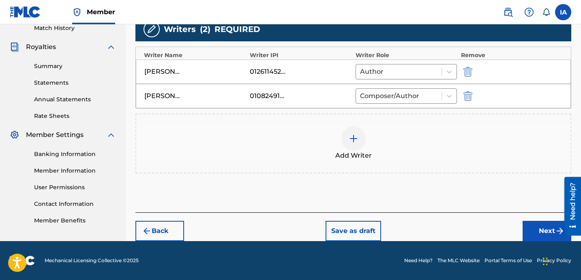
click at [367, 148] on div "Add Writer" at bounding box center [353, 143] width 434 height 34
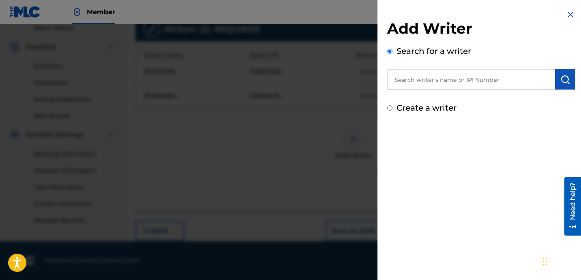
click at [428, 106] on label "Create a writer" at bounding box center [426, 108] width 60 height 10
radio input "true"
click at [392, 106] on input "Create a writer" at bounding box center [389, 107] width 5 height 5
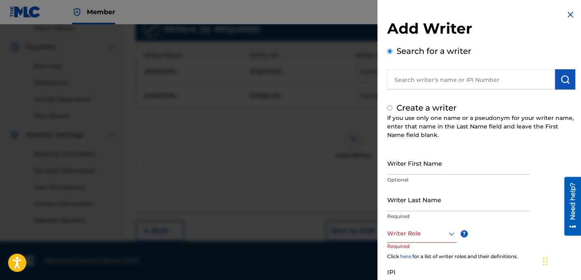
radio input "false"
radio input "true"
click at [428, 107] on label "Create a writer" at bounding box center [426, 108] width 60 height 10
click at [392, 107] on input "Create a writer" at bounding box center [389, 107] width 5 height 5
click at [420, 163] on input "Writer First Name" at bounding box center [458, 163] width 143 height 23
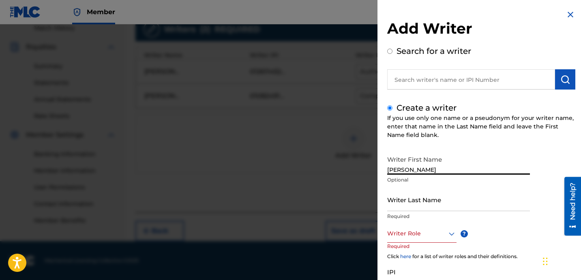
type input "[PERSON_NAME]"
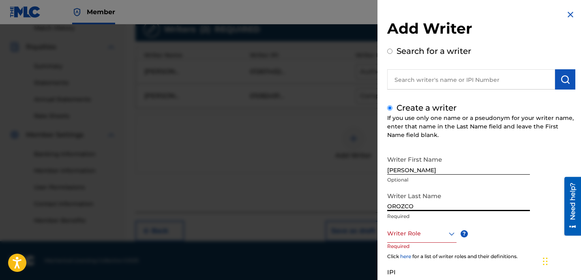
type input "OROZCO"
click at [415, 236] on div at bounding box center [421, 234] width 69 height 10
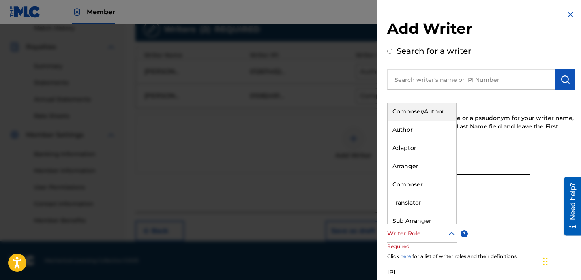
click at [428, 113] on div "Composer/Author" at bounding box center [422, 112] width 69 height 18
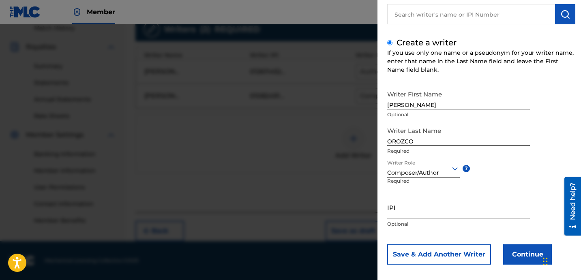
scroll to position [72, 0]
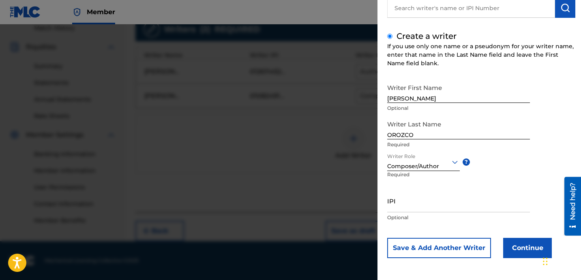
click at [524, 249] on button "Continue" at bounding box center [527, 248] width 49 height 20
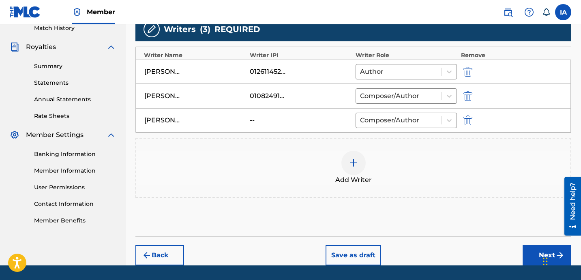
click at [526, 250] on button "Next" at bounding box center [547, 255] width 49 height 20
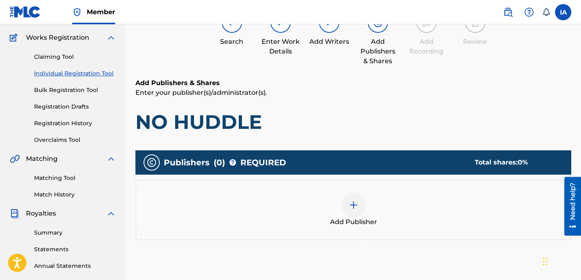
scroll to position [36, 0]
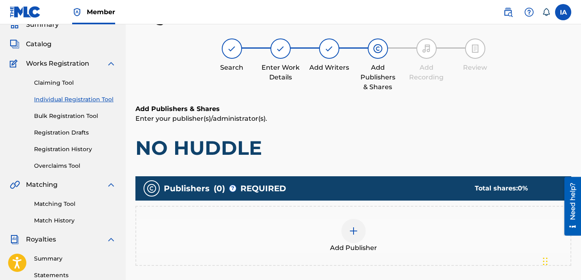
click at [427, 221] on div "Add Publisher" at bounding box center [353, 236] width 434 height 34
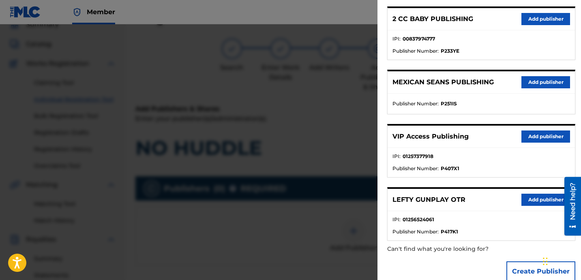
scroll to position [154, 0]
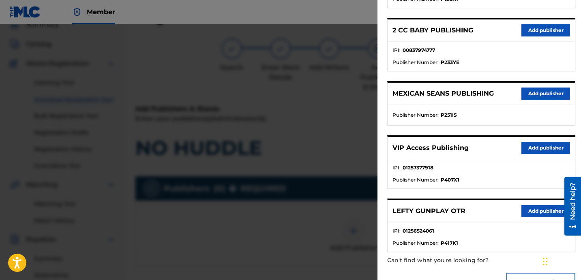
click at [548, 212] on button "Add publisher" at bounding box center [545, 211] width 49 height 12
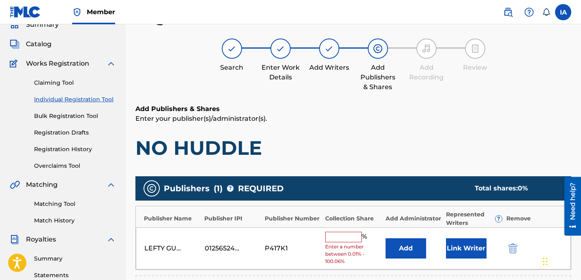
click at [338, 240] on input "text" at bounding box center [343, 237] width 36 height 11
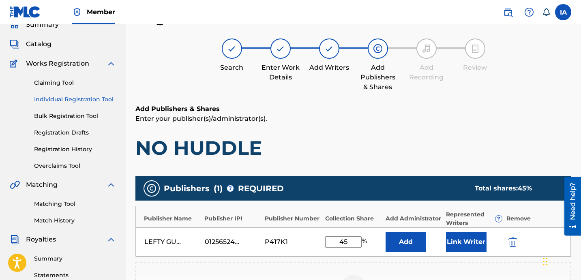
type input "45"
click at [385, 248] on div "LEFTY GUNPLAY OTR 01256524061 P417K1 45 % Add Link Writer" at bounding box center [353, 241] width 435 height 29
drag, startPoint x: 344, startPoint y: 240, endPoint x: 313, endPoint y: 229, distance: 33.2
click at [318, 232] on div "LEFTY GUNPLAY OTR 01256524061 P417K1 45 % Add Link Writer" at bounding box center [353, 241] width 435 height 29
click at [394, 244] on button "Add" at bounding box center [405, 242] width 41 height 20
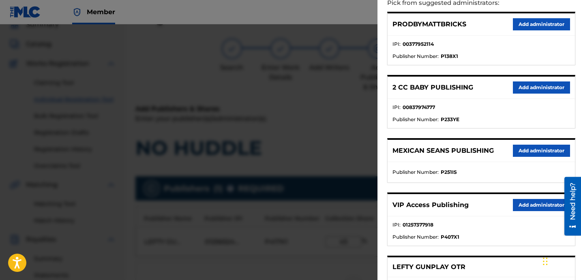
scroll to position [154, 0]
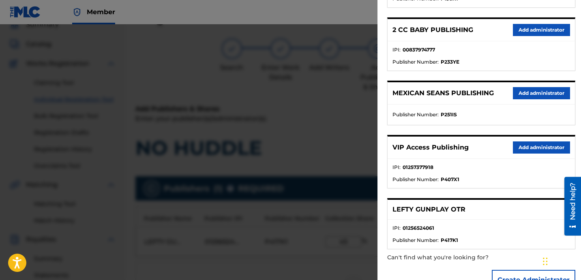
click at [531, 153] on button "Add administrator" at bounding box center [541, 147] width 57 height 12
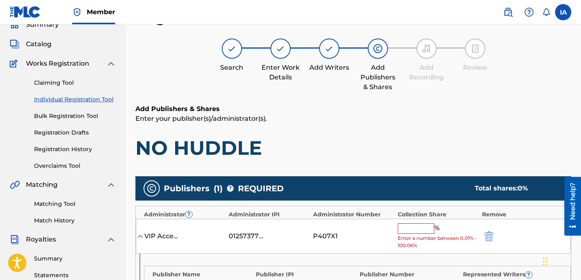
click at [421, 232] on input "text" at bounding box center [416, 228] width 36 height 11
paste input "45"
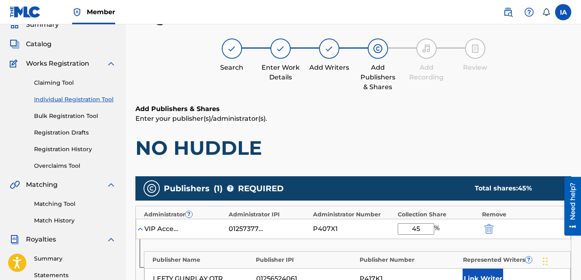
type input "45"
click at [484, 278] on button "Link Writer" at bounding box center [483, 279] width 41 height 20
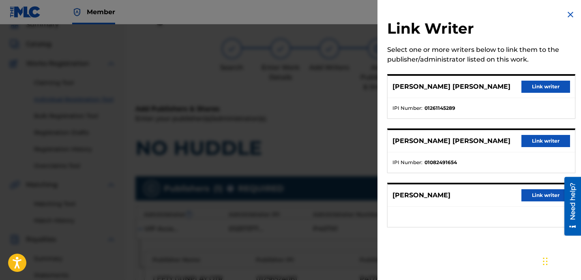
click at [537, 88] on button "Link writer" at bounding box center [545, 87] width 49 height 12
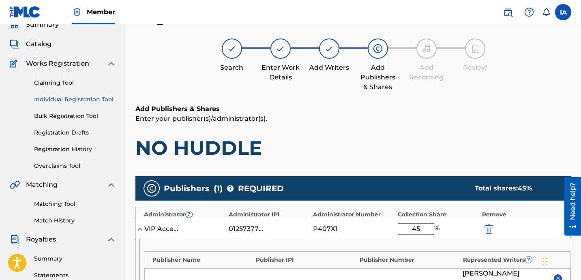
scroll to position [278, 0]
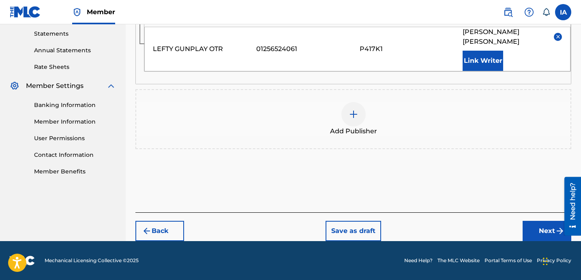
click at [538, 229] on button "Next" at bounding box center [547, 231] width 49 height 20
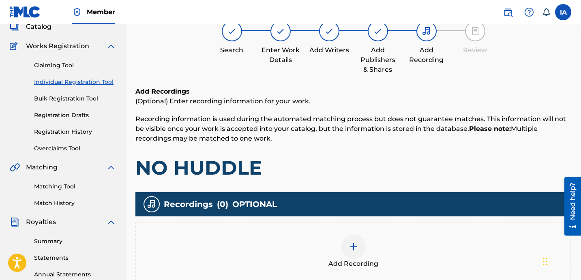
scroll to position [36, 0]
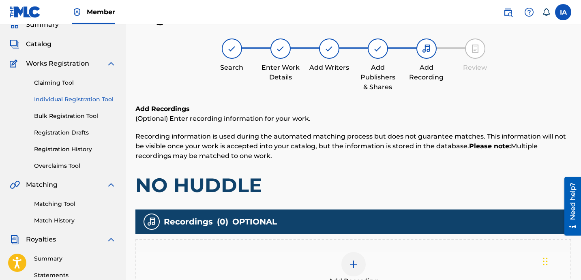
click at [390, 229] on div "Recordings ( 0 ) OPTIONAL" at bounding box center [353, 222] width 436 height 24
click at [388, 236] on div "Recordings ( 0 ) OPTIONAL Add Recording" at bounding box center [353, 255] width 436 height 90
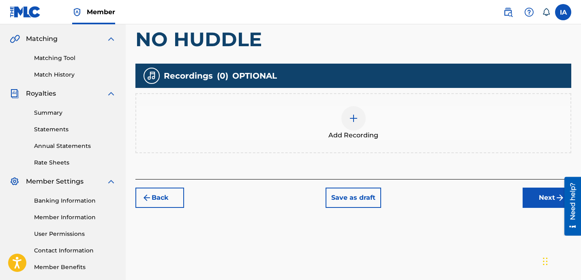
scroll to position [193, 0]
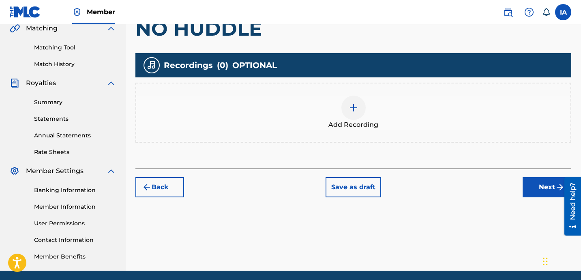
click at [351, 124] on span "Add Recording" at bounding box center [353, 125] width 50 height 10
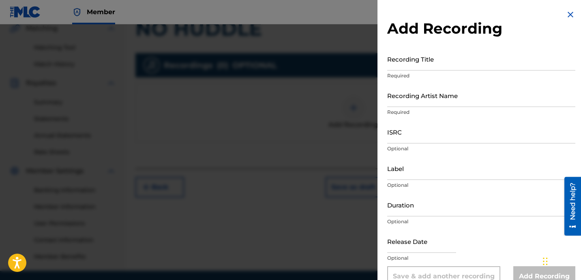
click at [414, 57] on input "Recording Title" at bounding box center [481, 58] width 188 height 23
paste input "NO HUDDLE"
type input "NO HUDDLE"
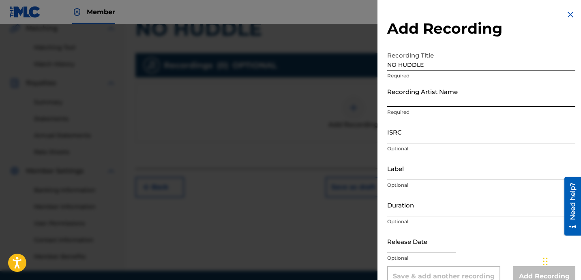
click at [425, 103] on input "Recording Artist Name" at bounding box center [481, 95] width 188 height 23
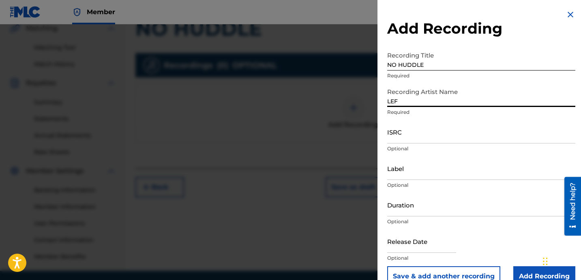
type input "LEFTY GUNPLAY"
click at [408, 137] on input "ISRC" at bounding box center [481, 131] width 188 height 23
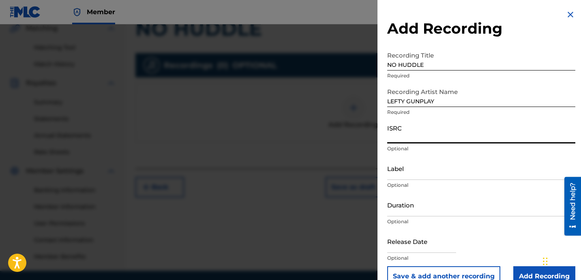
paste input "USLD91782465"
type input "USLD91782465"
click at [415, 180] on div "Label Optional" at bounding box center [481, 175] width 188 height 36
click at [417, 176] on input "Label" at bounding box center [481, 168] width 188 height 23
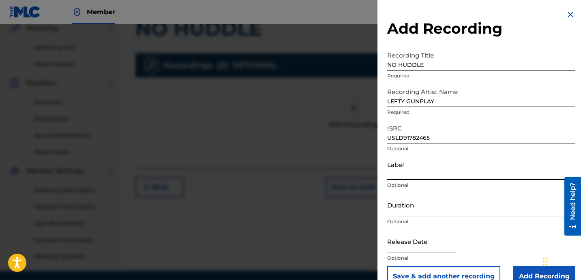
type input "OTR RECORDS"
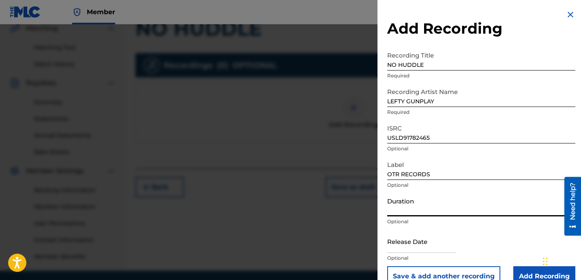
click at [414, 201] on input "Duration" at bounding box center [481, 204] width 188 height 23
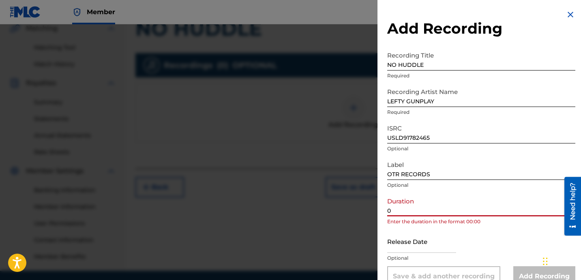
paste input "2:55"
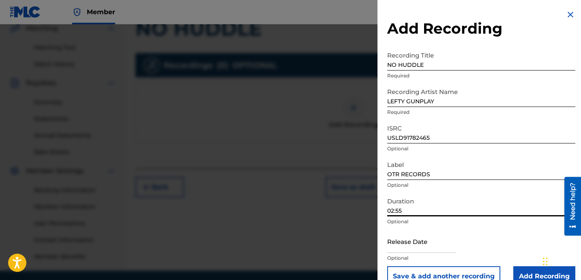
scroll to position [16, 0]
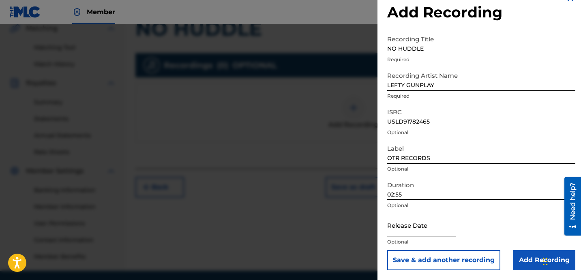
type input "02:55"
click at [517, 253] on input "Add Recording" at bounding box center [544, 260] width 62 height 20
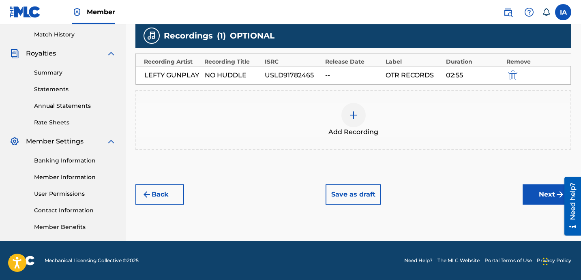
click at [528, 188] on button "Next" at bounding box center [547, 194] width 49 height 20
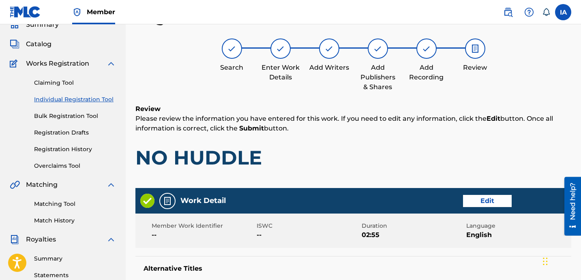
click at [377, 117] on p "Please review the information you have entered for this work. If you need to ed…" at bounding box center [353, 123] width 436 height 19
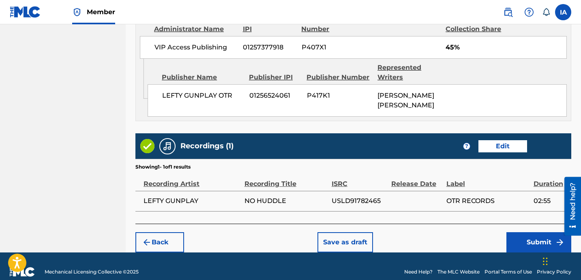
click at [512, 232] on button "Submit" at bounding box center [538, 242] width 65 height 20
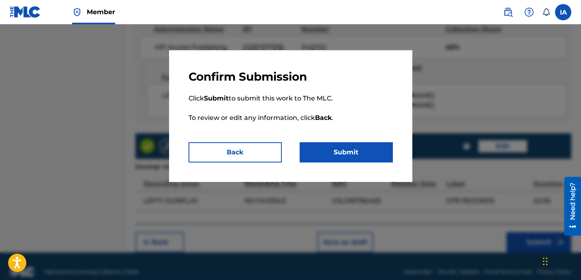
click at [367, 148] on button "Submit" at bounding box center [346, 152] width 93 height 20
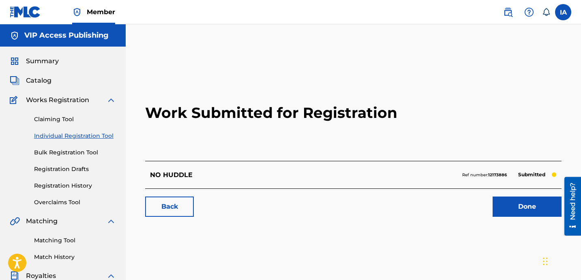
click at [100, 136] on link "Individual Registration Tool" at bounding box center [75, 136] width 82 height 9
